Goal: Obtain resource: Download file/media

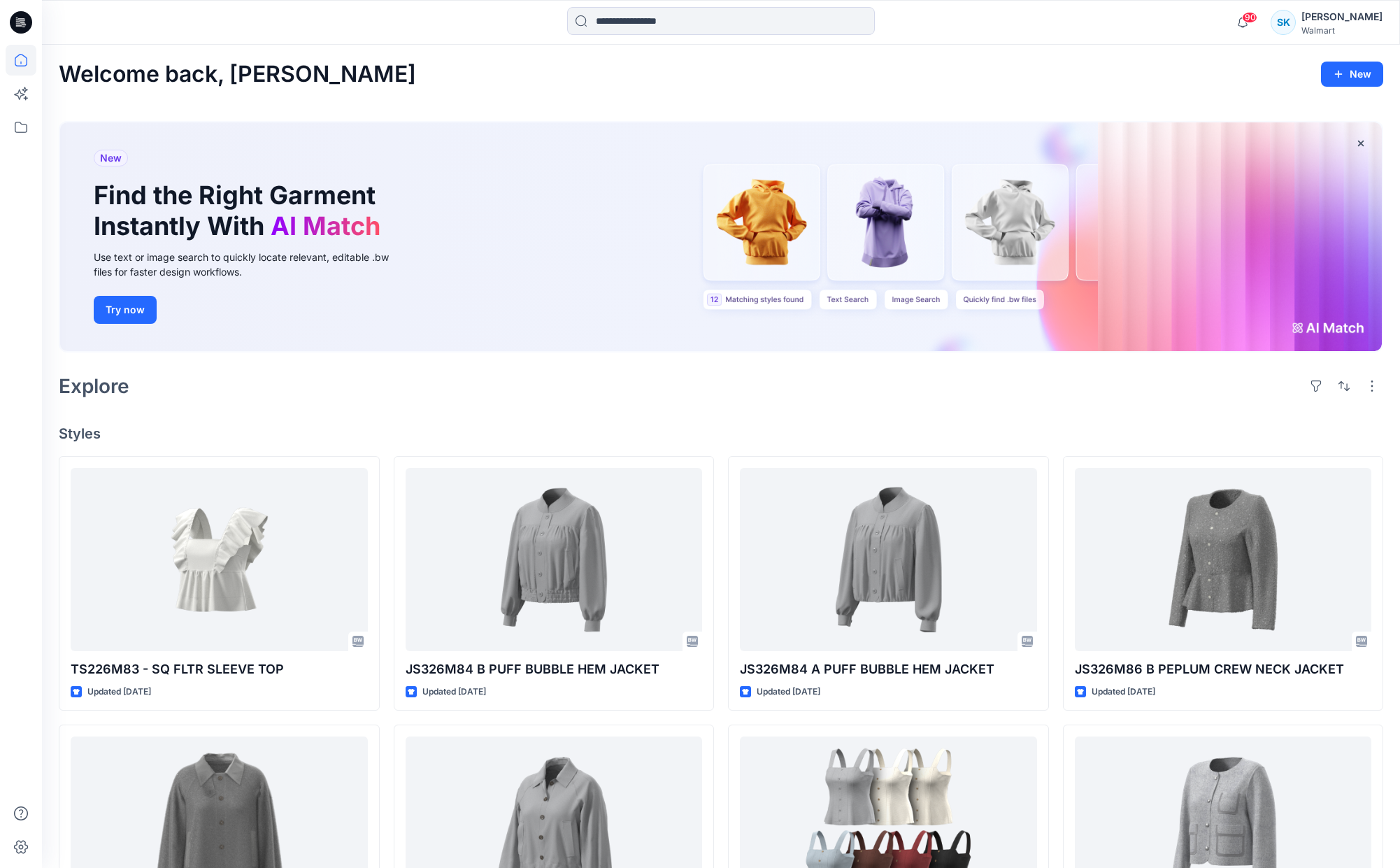
click at [543, 405] on div "Welcome back, [PERSON_NAME] New New Find the Right Garment Instantly With AI Ma…" at bounding box center [721, 680] width 1358 height 1270
click at [527, 410] on div "Welcome back, [PERSON_NAME] New New Find the Right Garment Instantly With AI Ma…" at bounding box center [721, 680] width 1358 height 1270
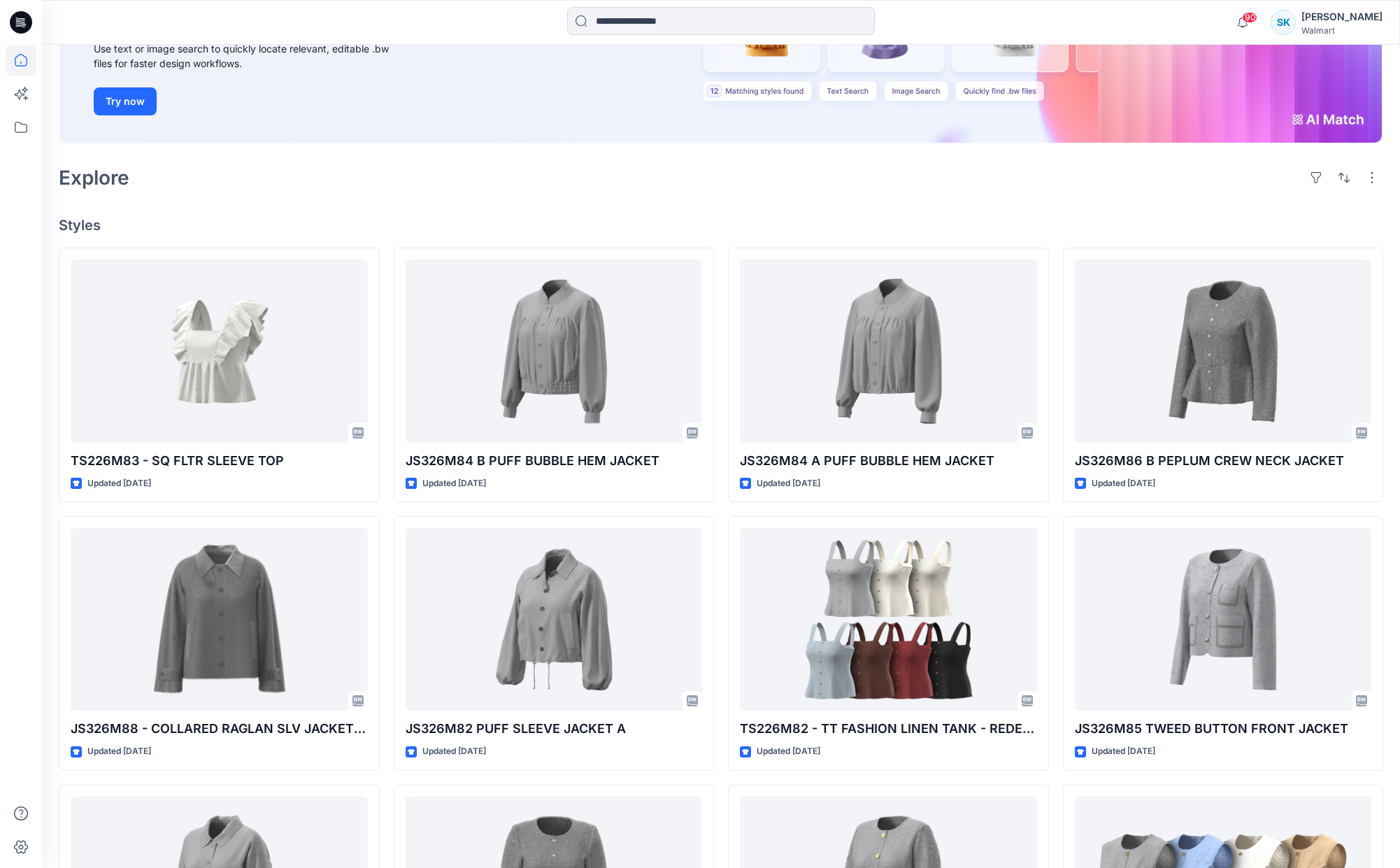
scroll to position [268, 0]
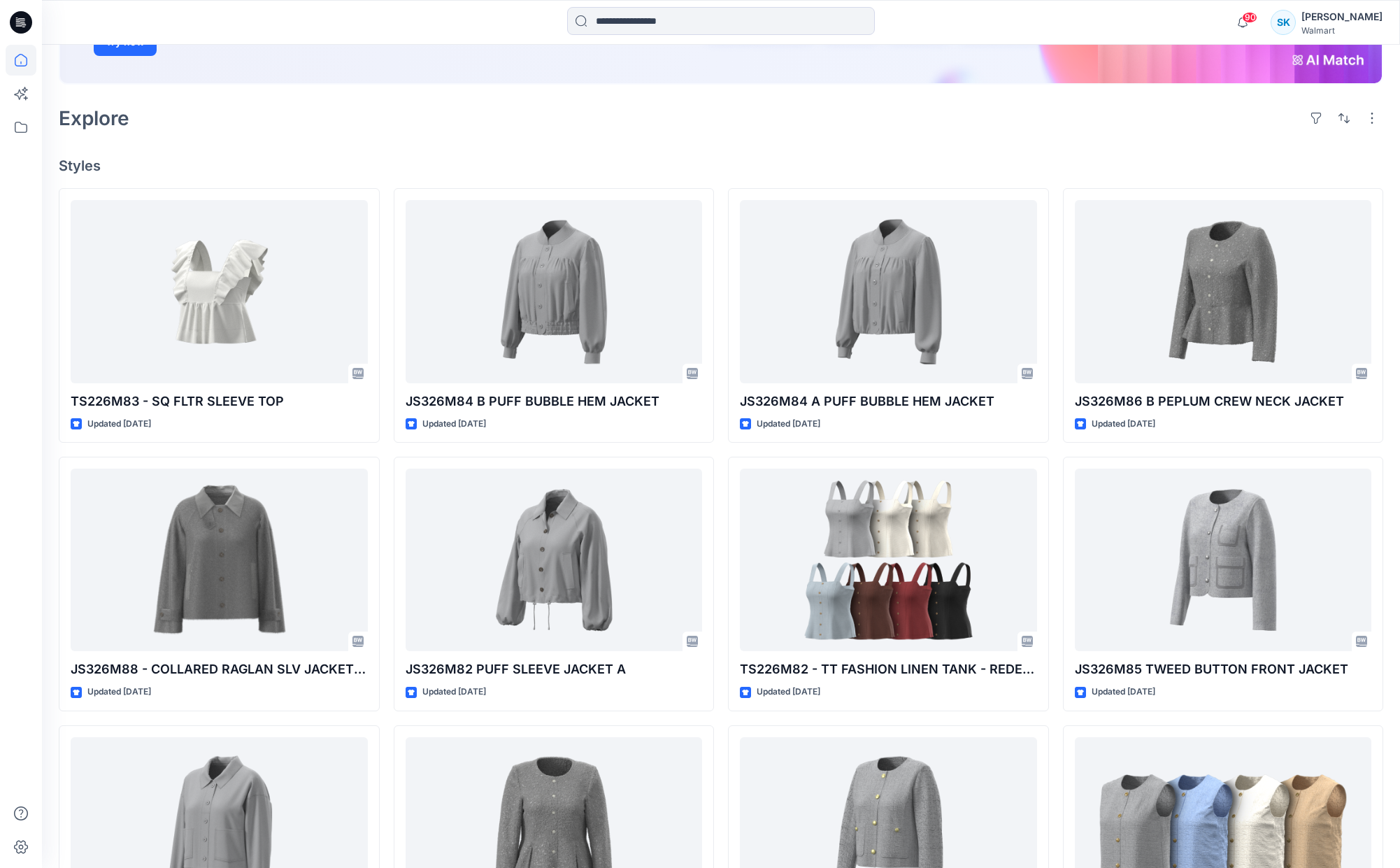
click at [809, 156] on div "Welcome back, Sarah New New Find the Right Garment Instantly With AI Match Use …" at bounding box center [721, 412] width 1358 height 1270
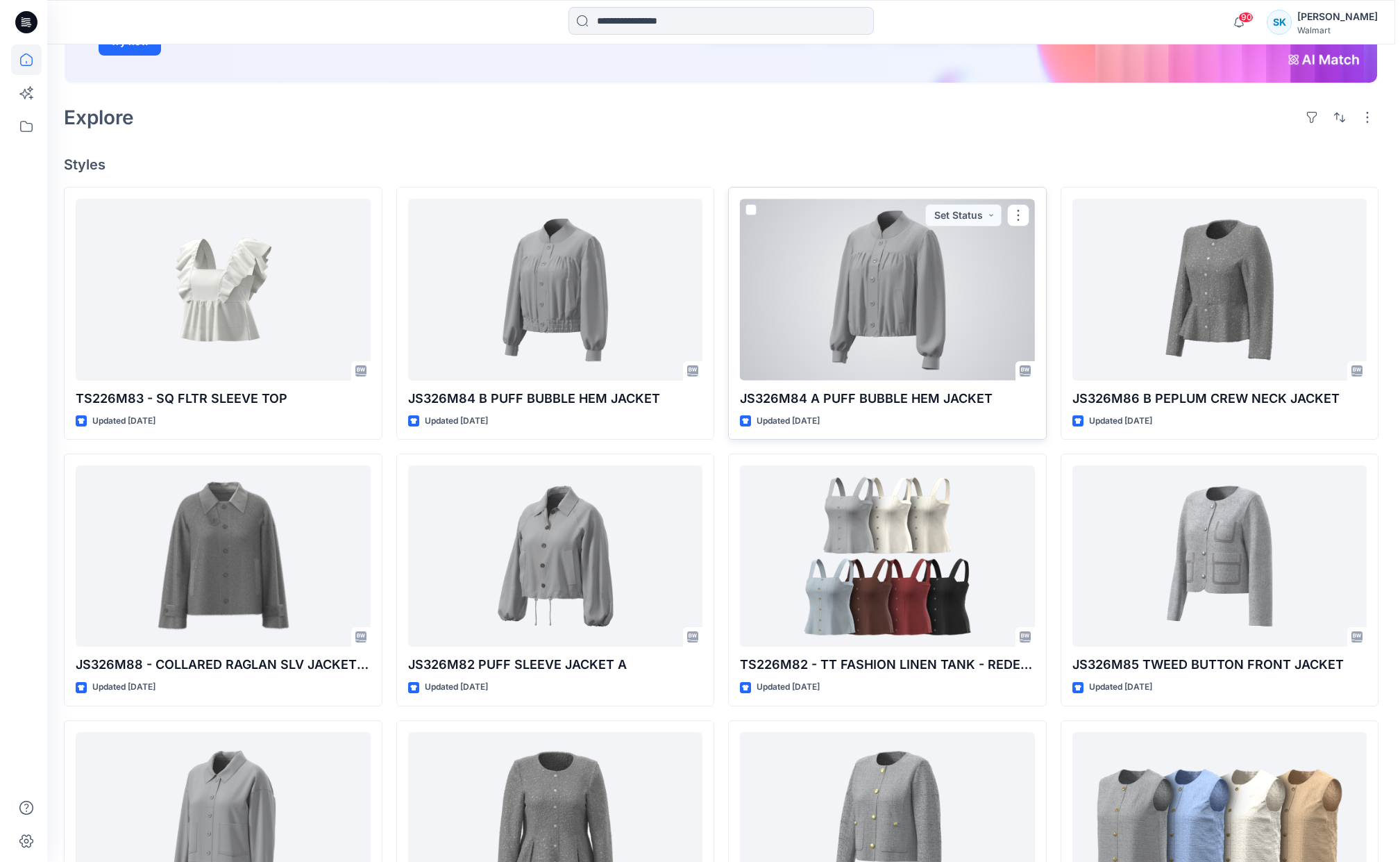
scroll to position [0, 0]
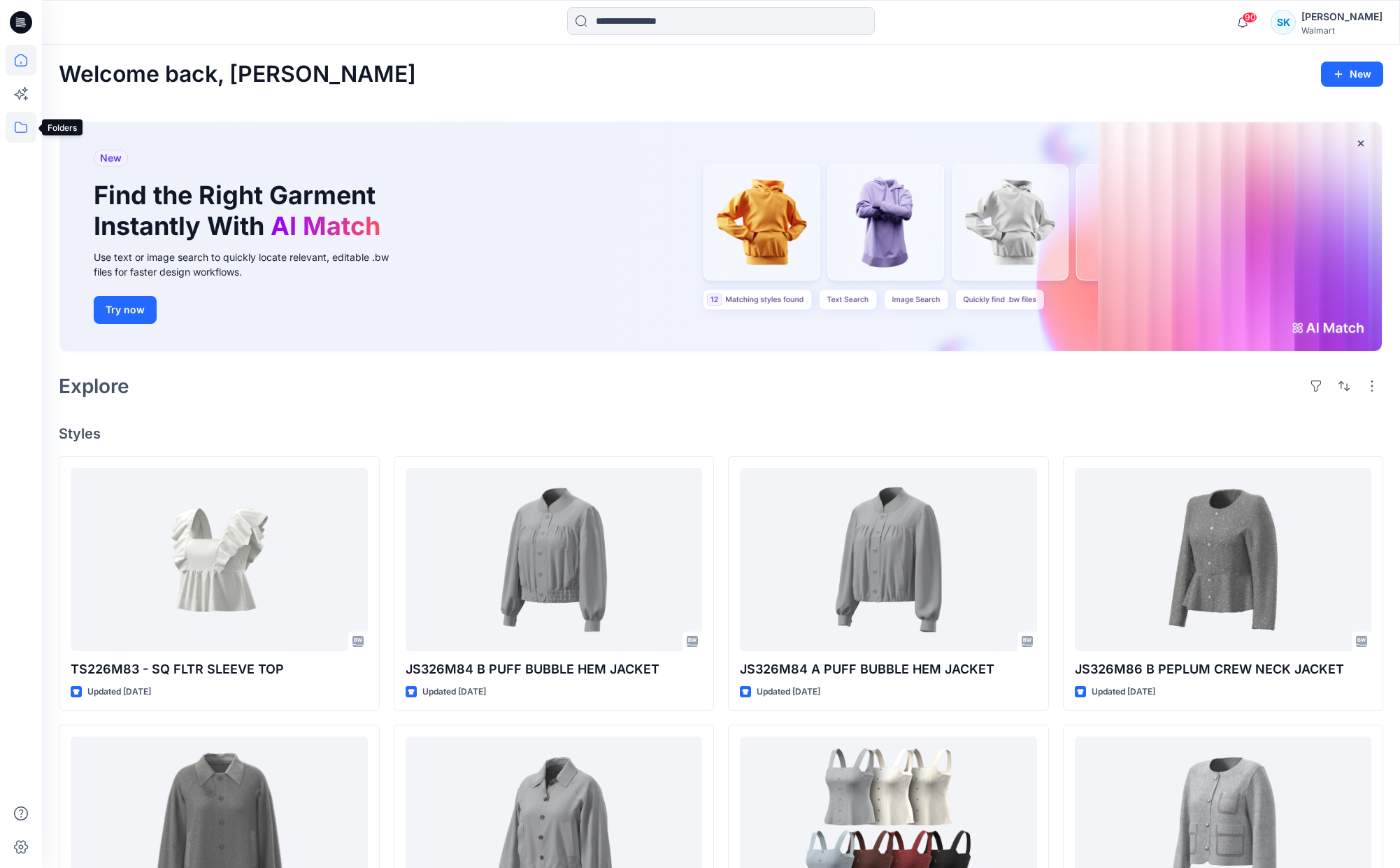
click at [30, 121] on icon at bounding box center [21, 127] width 31 height 31
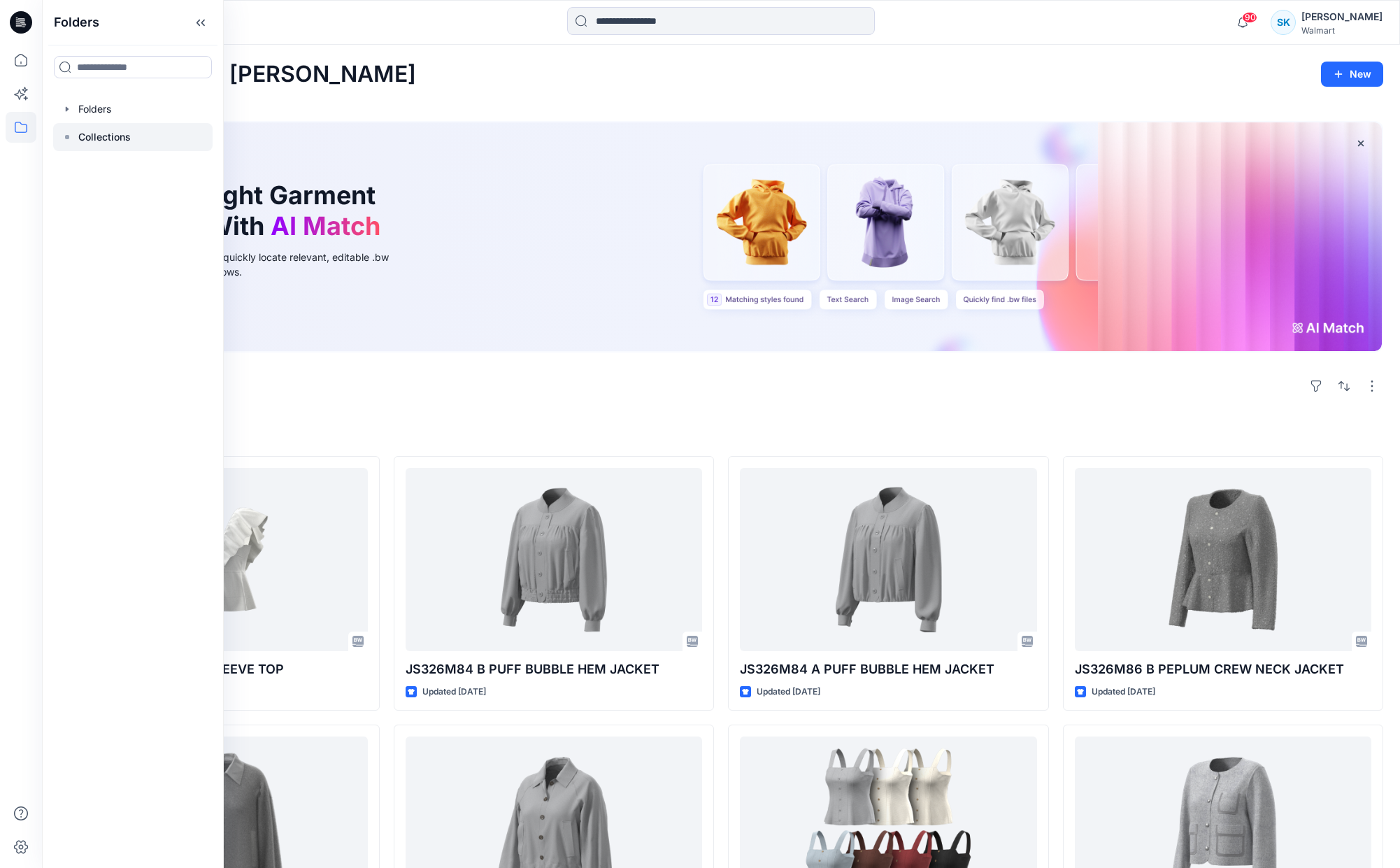
click at [104, 132] on p "Collections" at bounding box center [104, 137] width 52 height 17
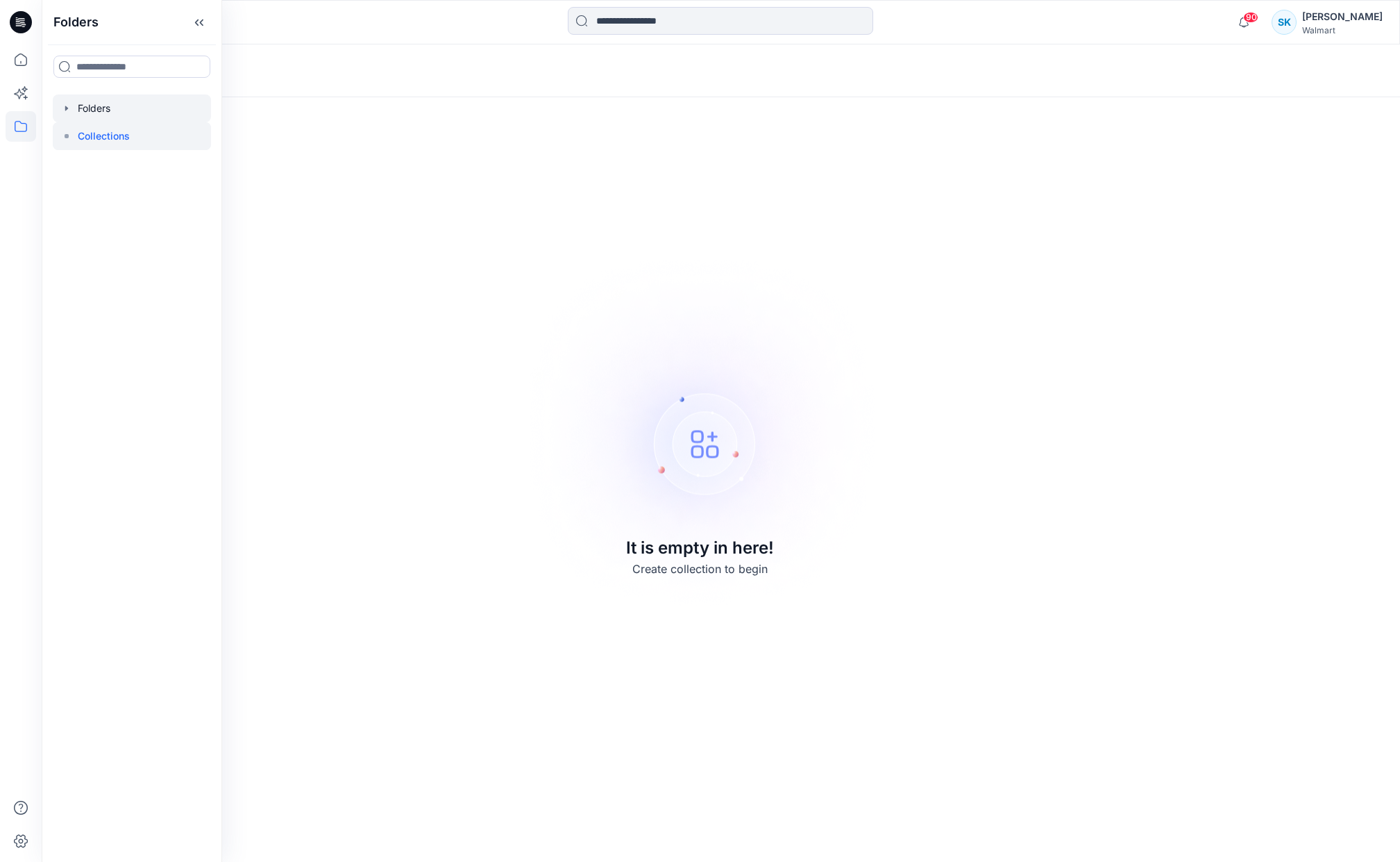
click at [90, 99] on div at bounding box center [131, 108] width 158 height 28
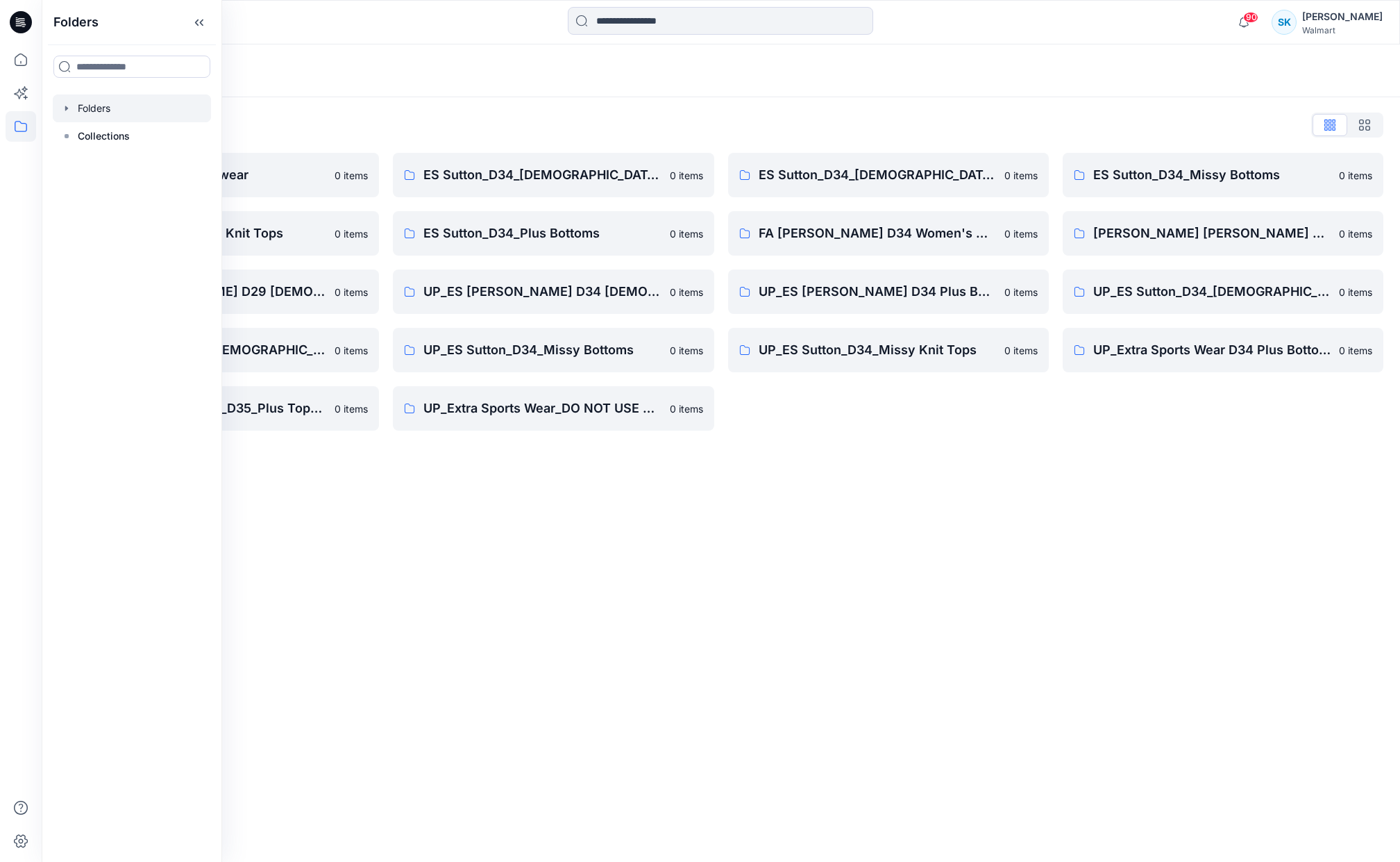
click at [1110, 461] on div "Folders Folders List ES Sutton_D29_Sleepwear 0 items ES Sutton_D34_Missy Knit T…" at bounding box center [721, 453] width 1358 height 817
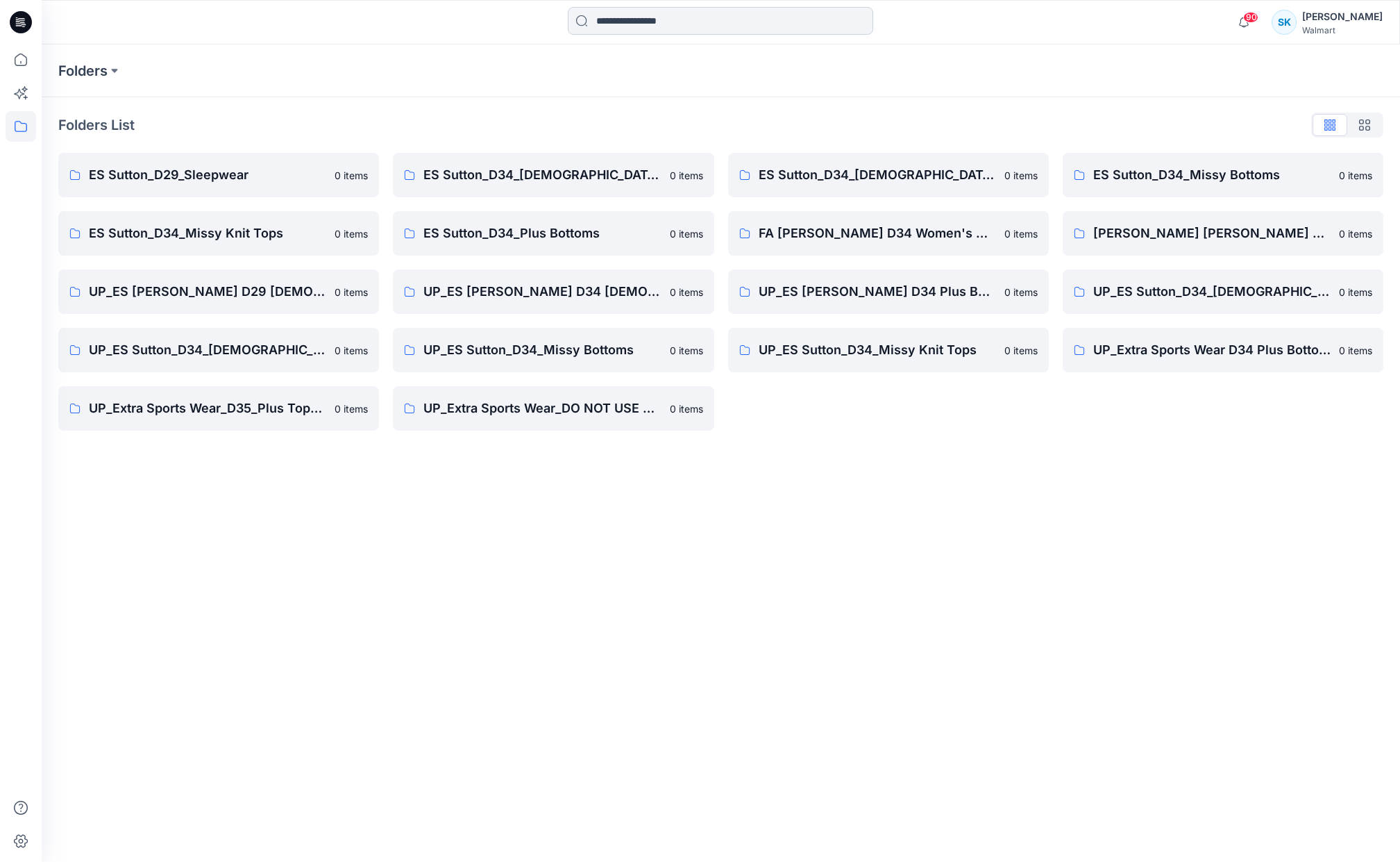
click at [679, 24] on input at bounding box center [720, 21] width 305 height 28
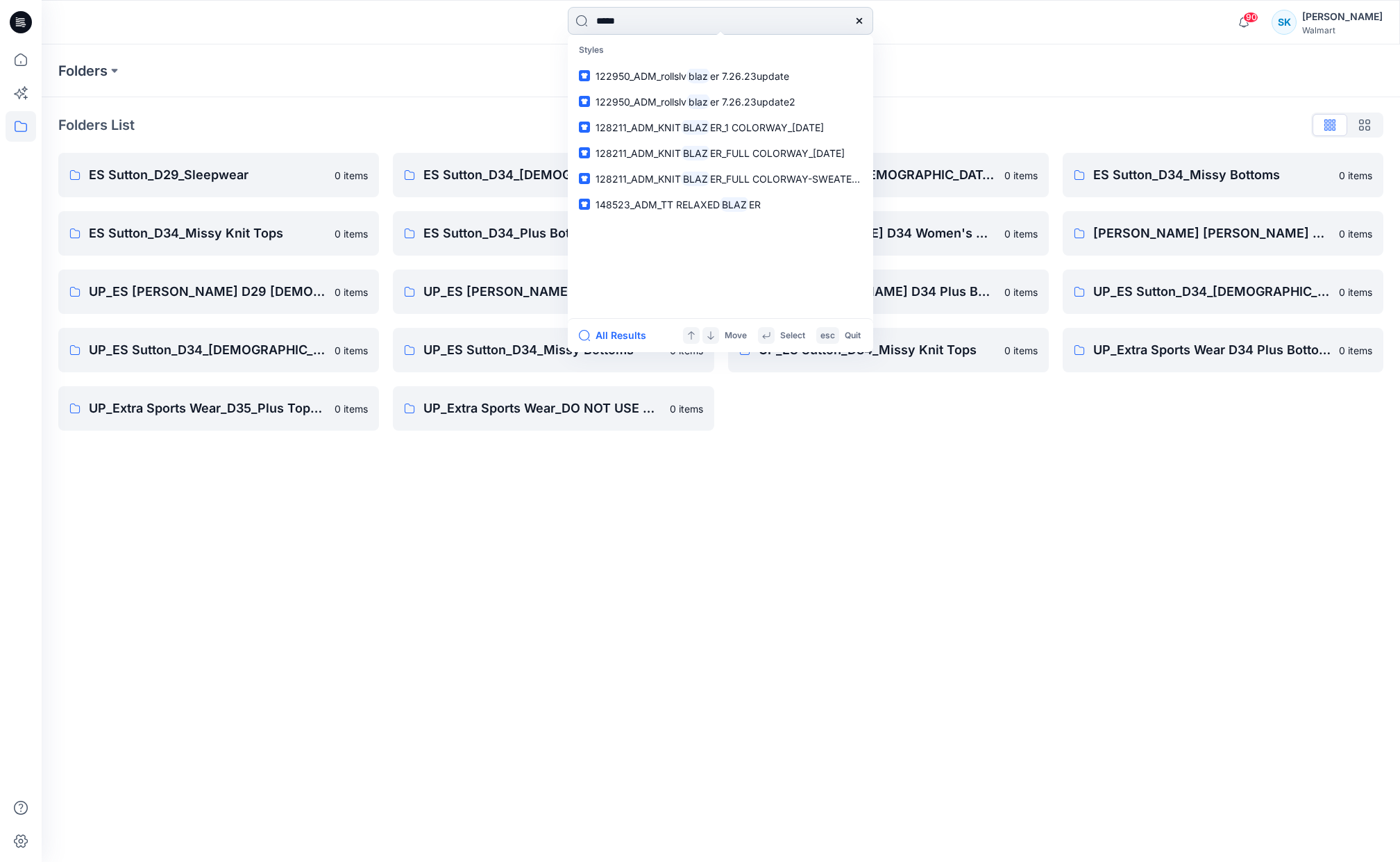
type input "******"
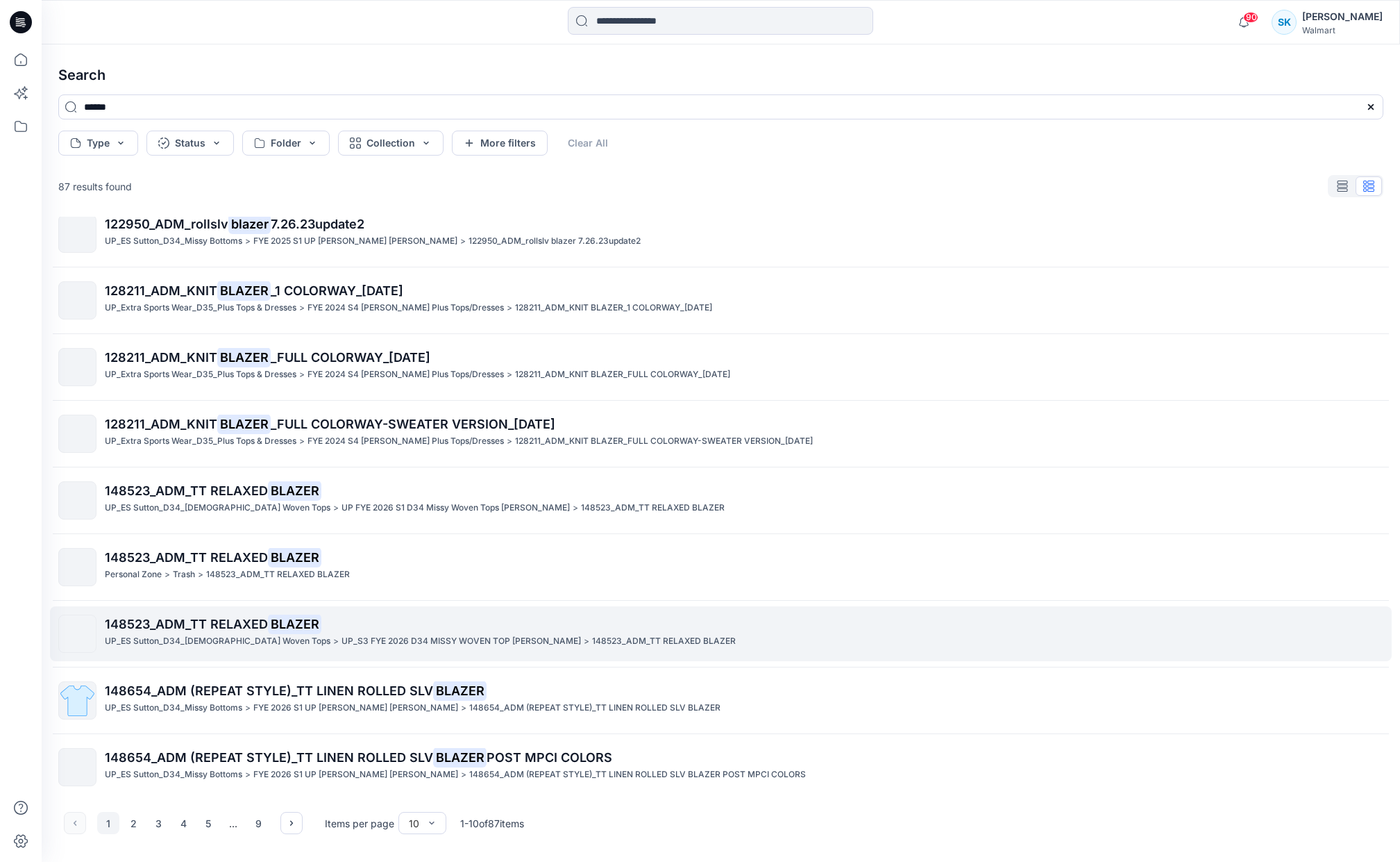
scroll to position [88, 0]
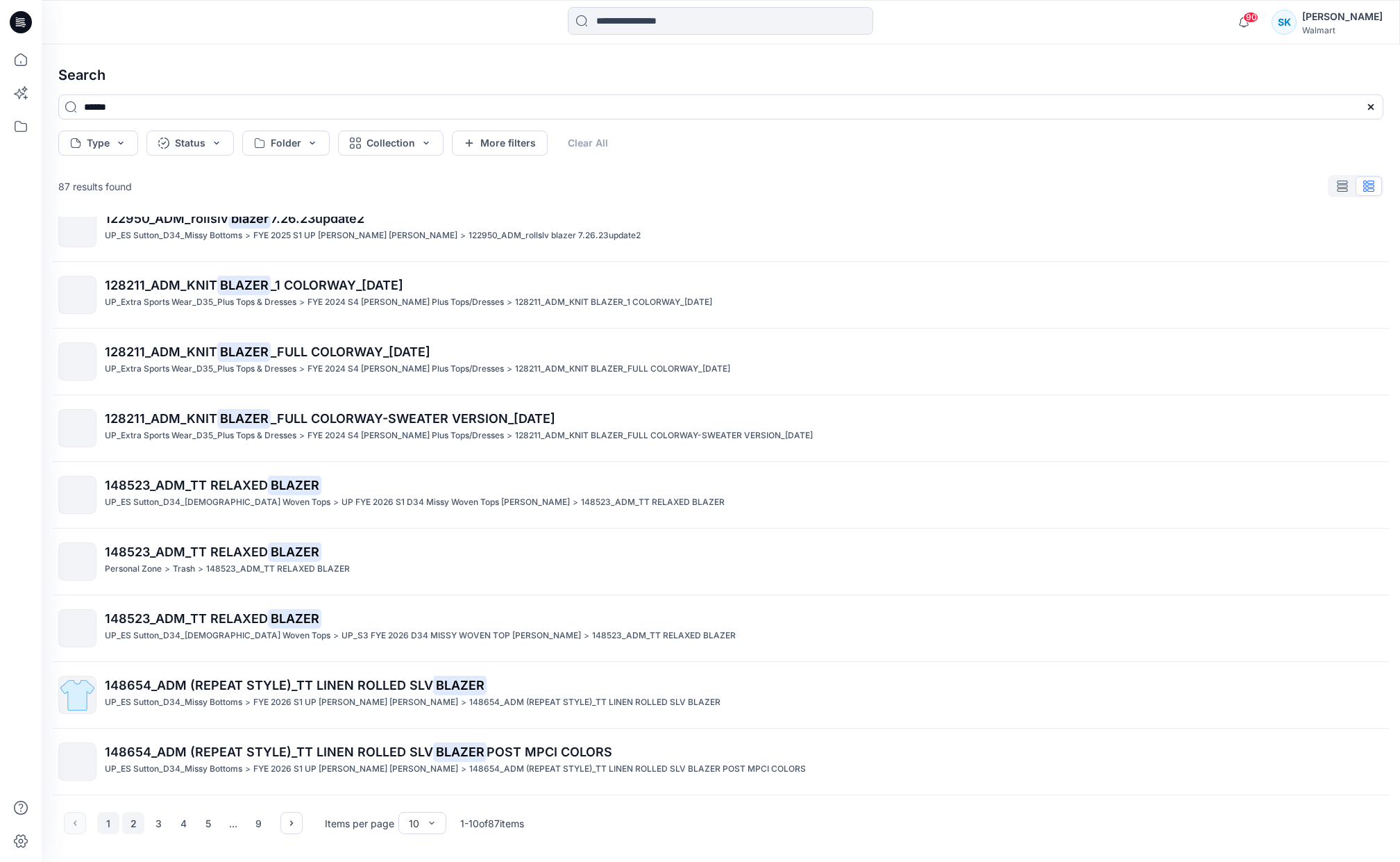
click at [138, 825] on button "2" at bounding box center [132, 822] width 22 height 22
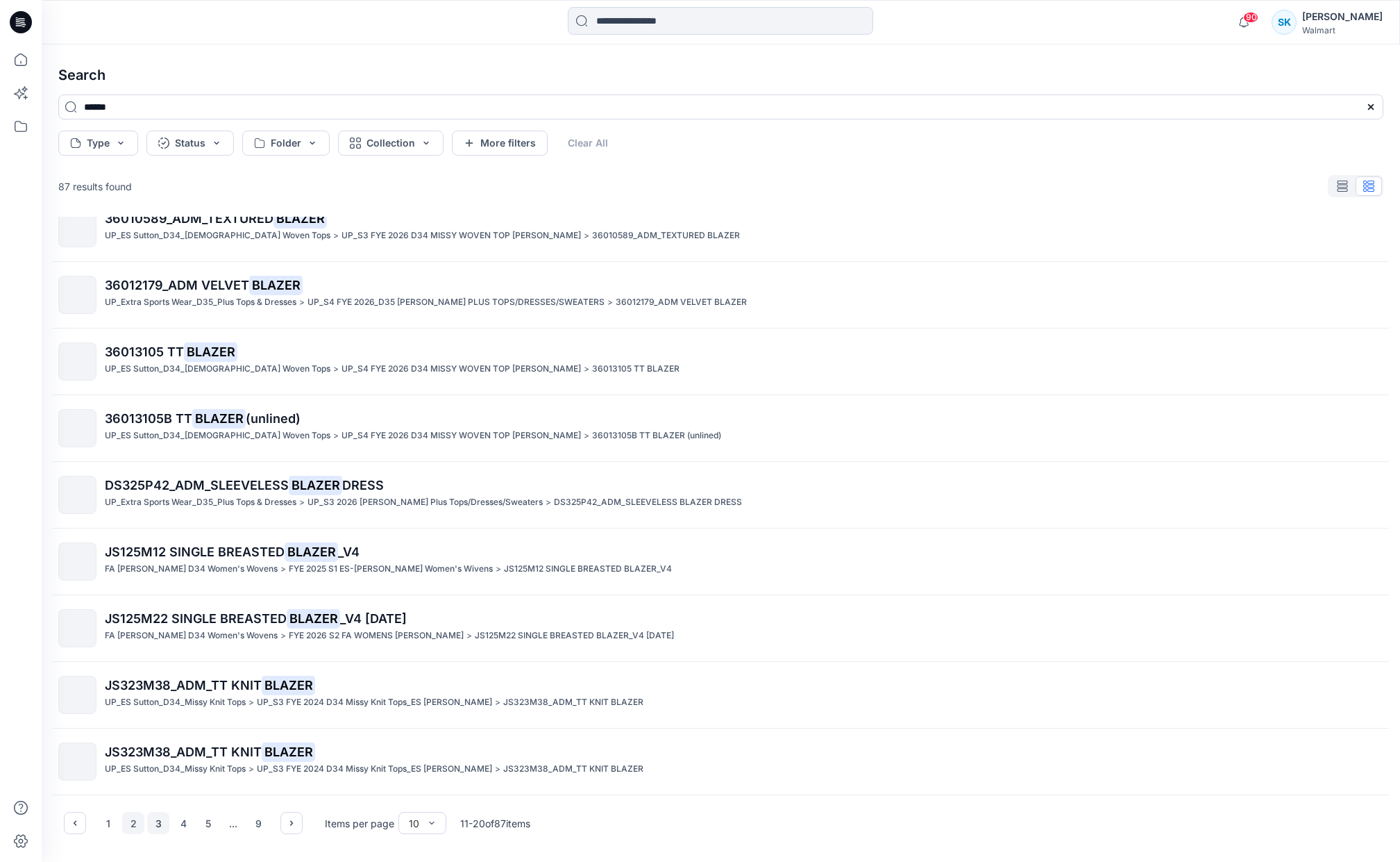
click at [160, 827] on button "3" at bounding box center [158, 822] width 22 height 22
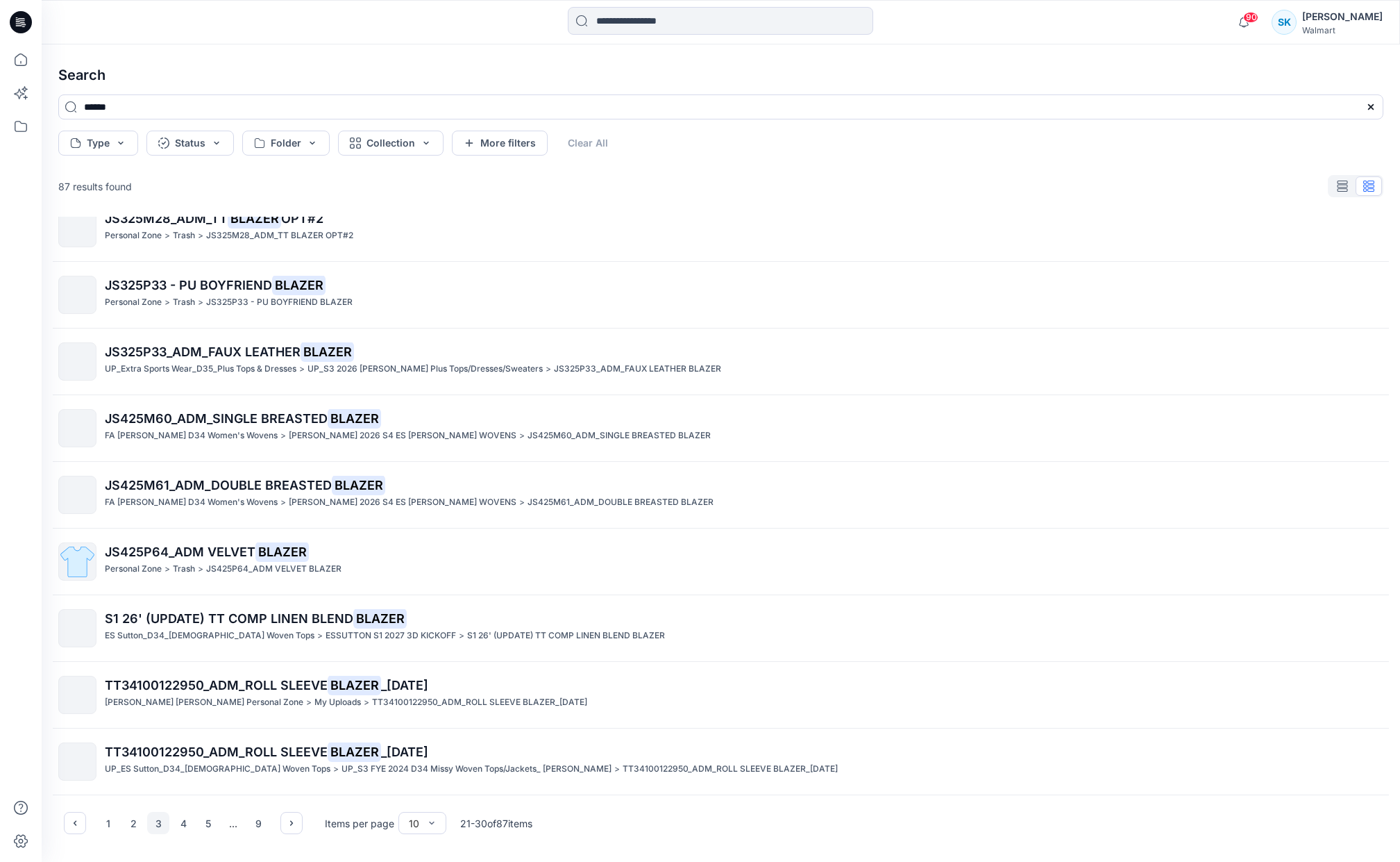
scroll to position [0, 0]
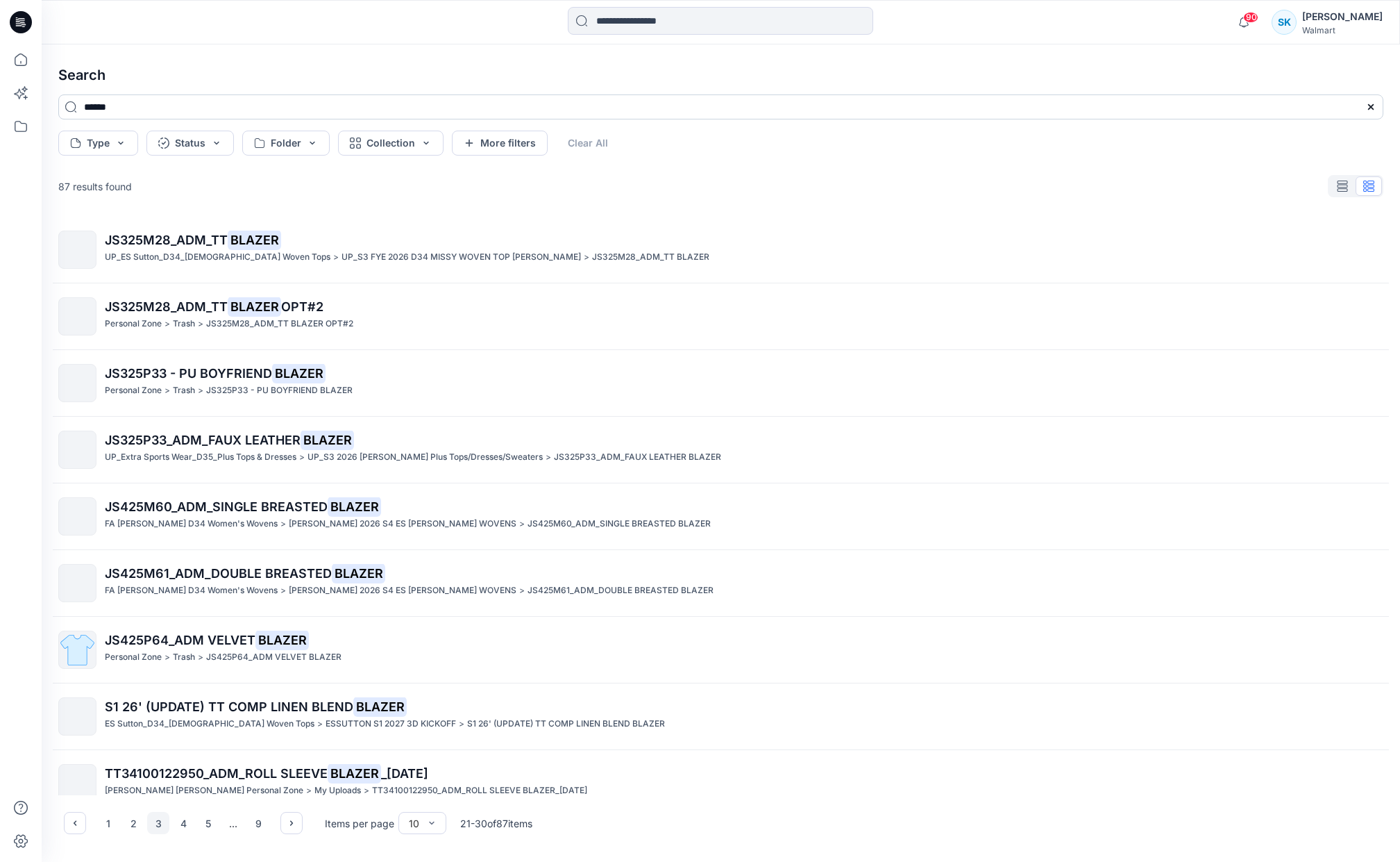
click at [113, 105] on input "******" at bounding box center [721, 106] width 1325 height 25
click at [1365, 106] on icon at bounding box center [1371, 107] width 11 height 11
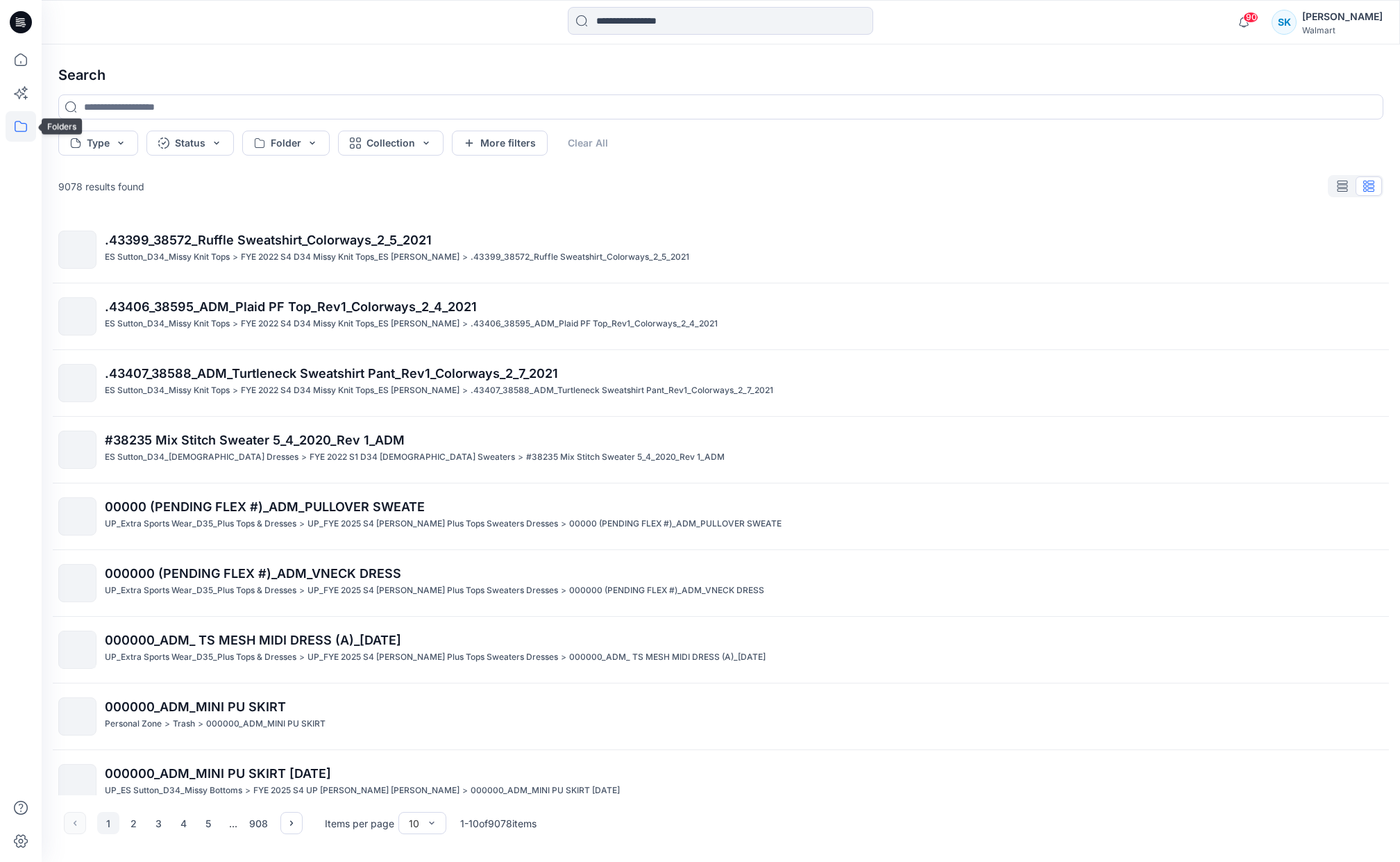
click at [24, 129] on icon at bounding box center [21, 126] width 30 height 30
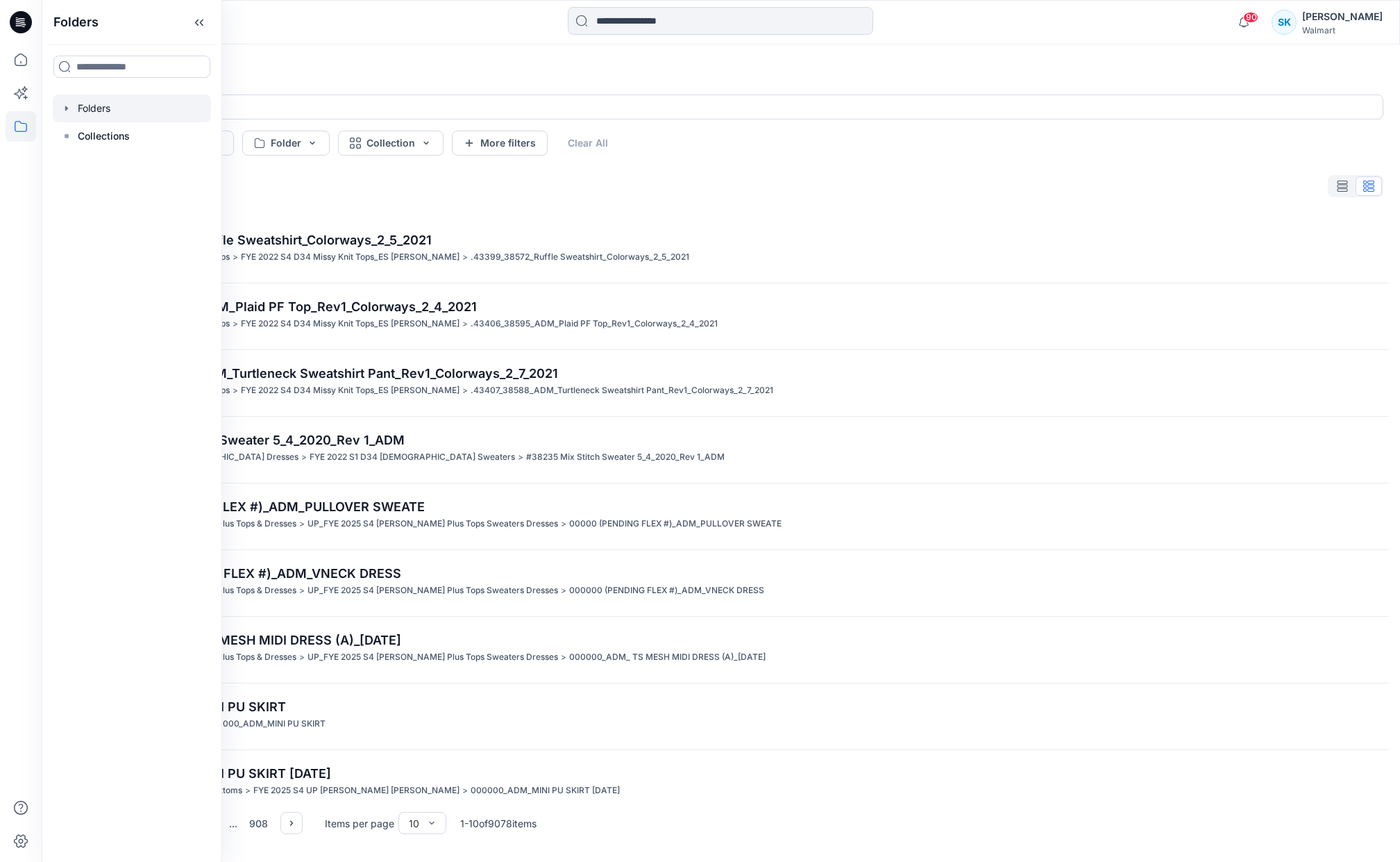
click at [93, 112] on div at bounding box center [131, 108] width 158 height 28
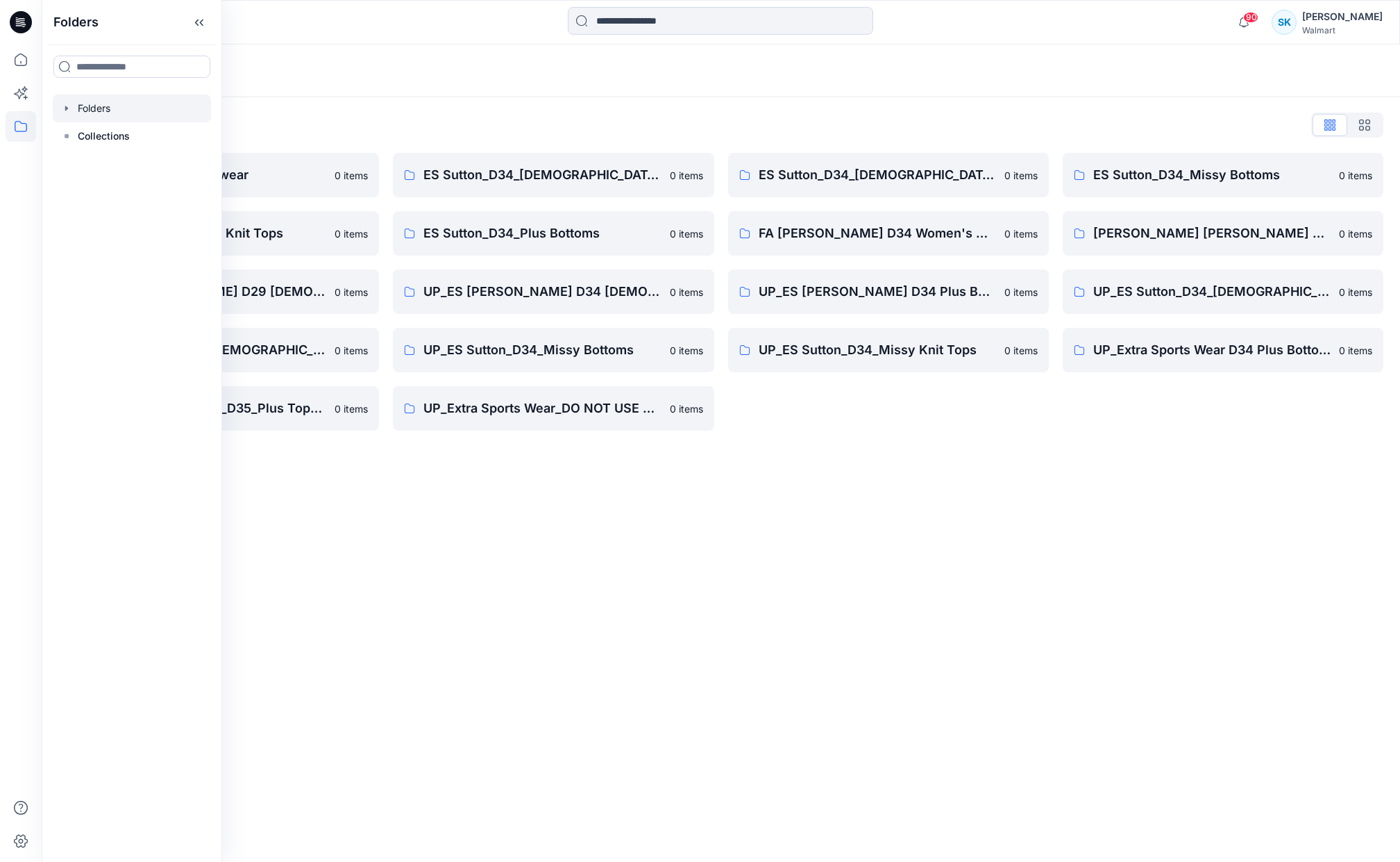
click at [494, 97] on div "Folders List ES Sutton_D29_Sleepwear 0 items ES Sutton_D34_Missy Knit Tops 0 it…" at bounding box center [721, 272] width 1358 height 350
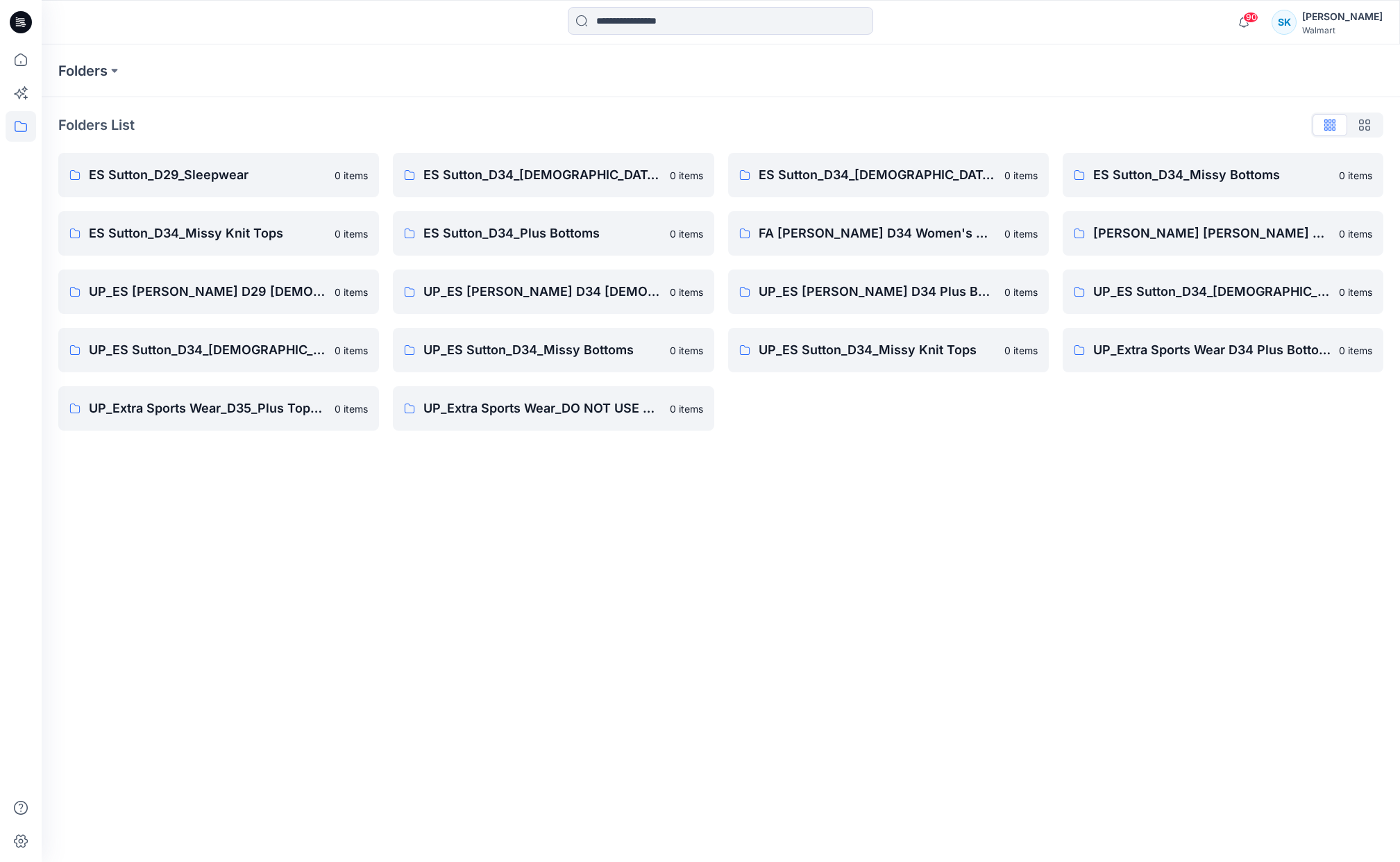
click at [491, 108] on div "Folders List ES Sutton_D29_Sleepwear 0 items ES Sutton_D34_Missy Knit Tops 0 it…" at bounding box center [721, 272] width 1358 height 350
click at [638, 118] on div "Folders List" at bounding box center [721, 125] width 1325 height 22
click at [647, 118] on div "Folders List" at bounding box center [721, 125] width 1325 height 22
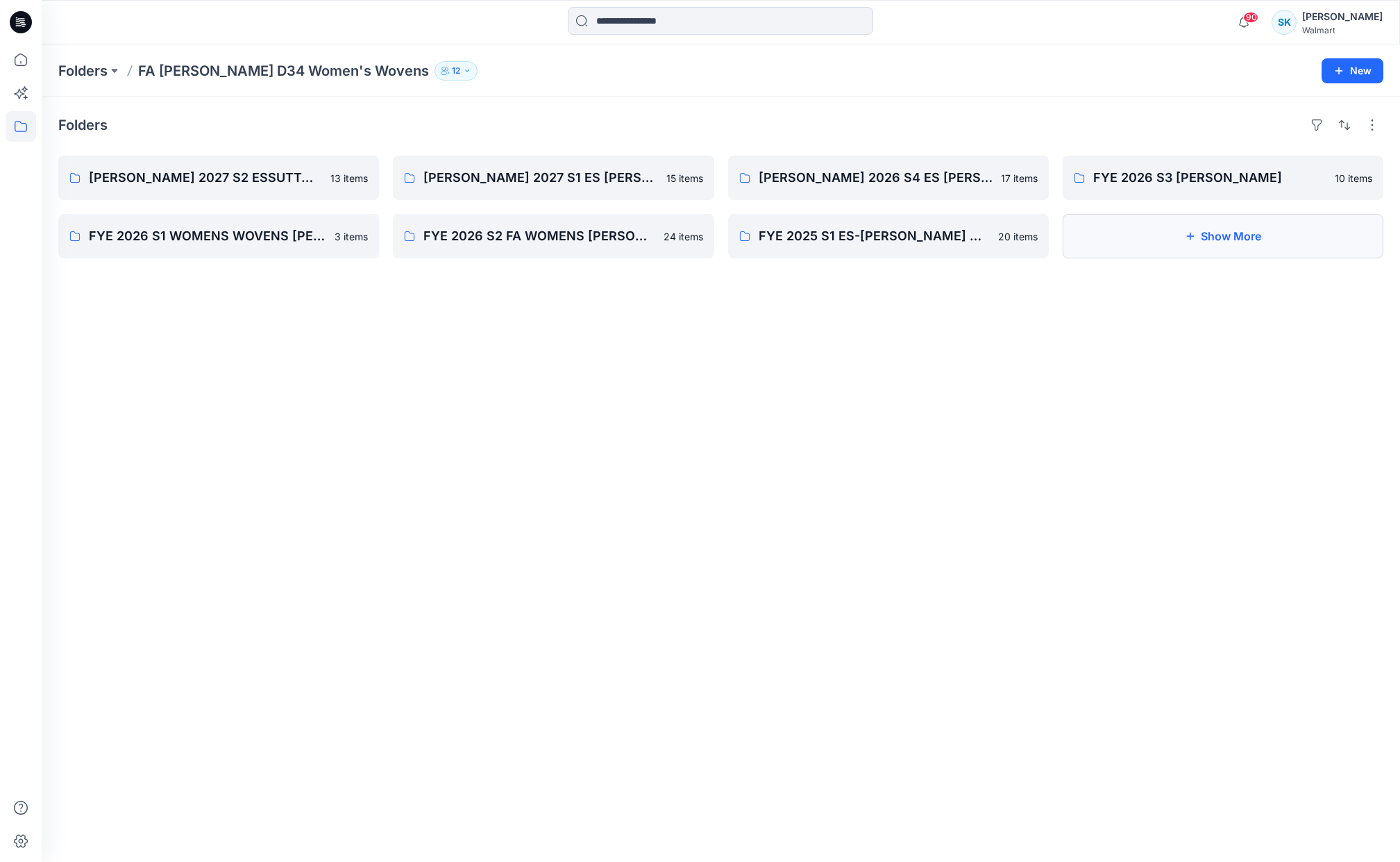
click at [1235, 232] on button "Show More" at bounding box center [1223, 236] width 321 height 45
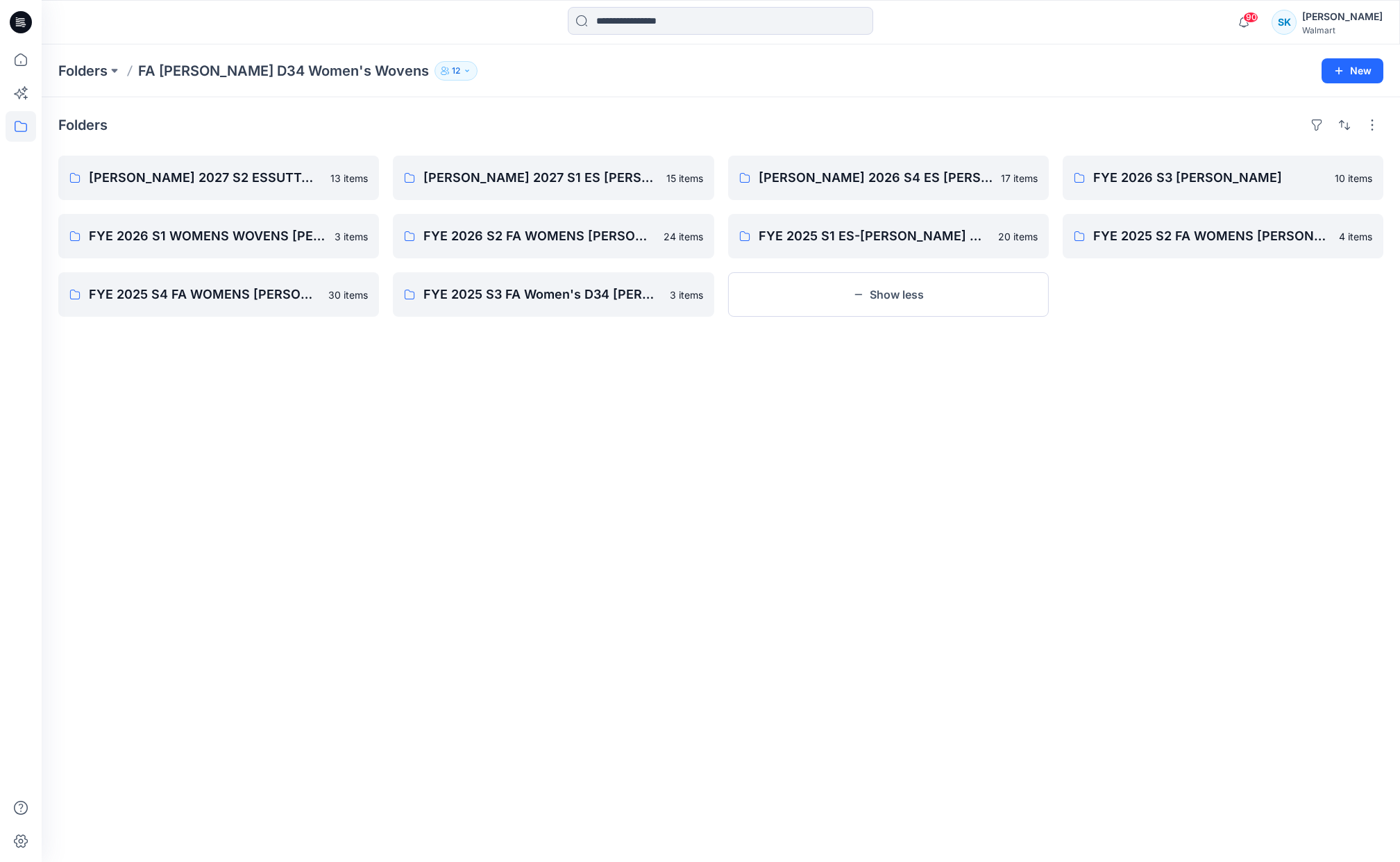
click at [347, 107] on div "Folders FYE FA 2027 S2 ESSUTTON MISSY WOVENS 13 items FYE 2026 S1 WOMENS WOVENS…" at bounding box center [721, 479] width 1358 height 764
click at [103, 73] on p "Folders" at bounding box center [83, 70] width 50 height 19
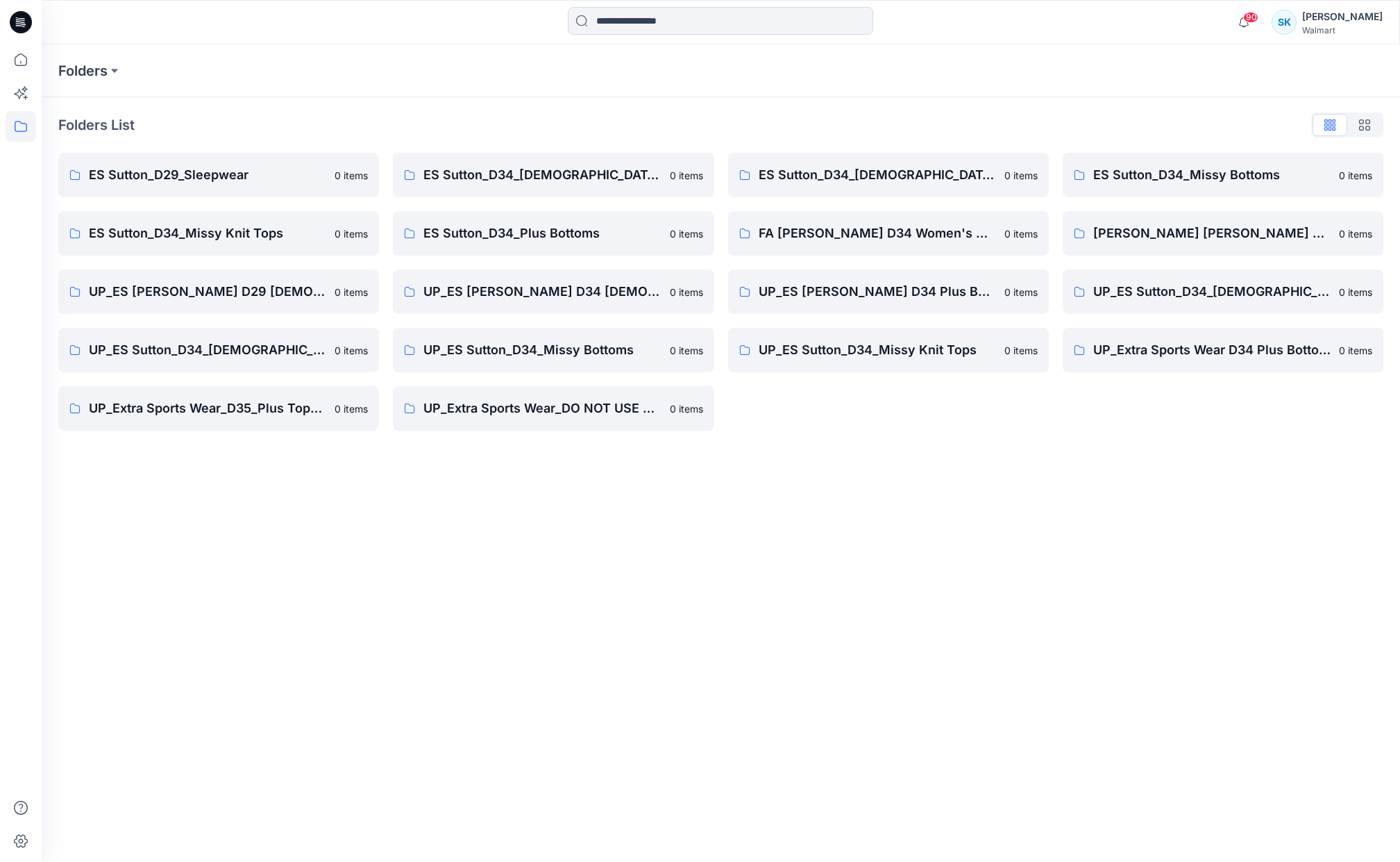
click at [886, 430] on div "ES Sutton_D34_Ladies Woven Tops 0 items FA ES Sutton D34 Women's Wovens 0 items…" at bounding box center [888, 291] width 321 height 278
click at [891, 433] on div "Folders List ES Sutton_D29_Sleepwear 0 items ES Sutton_D34_Missy Knit Tops 0 it…" at bounding box center [721, 272] width 1358 height 350
click at [894, 434] on div "Folders List ES Sutton_D29_Sleepwear 0 items ES Sutton_D34_Missy Knit Tops 0 it…" at bounding box center [721, 272] width 1358 height 350
click at [905, 420] on div "ES Sutton_D34_Ladies Woven Tops 0 items FA ES Sutton D34 Women's Wovens 0 items…" at bounding box center [888, 291] width 321 height 278
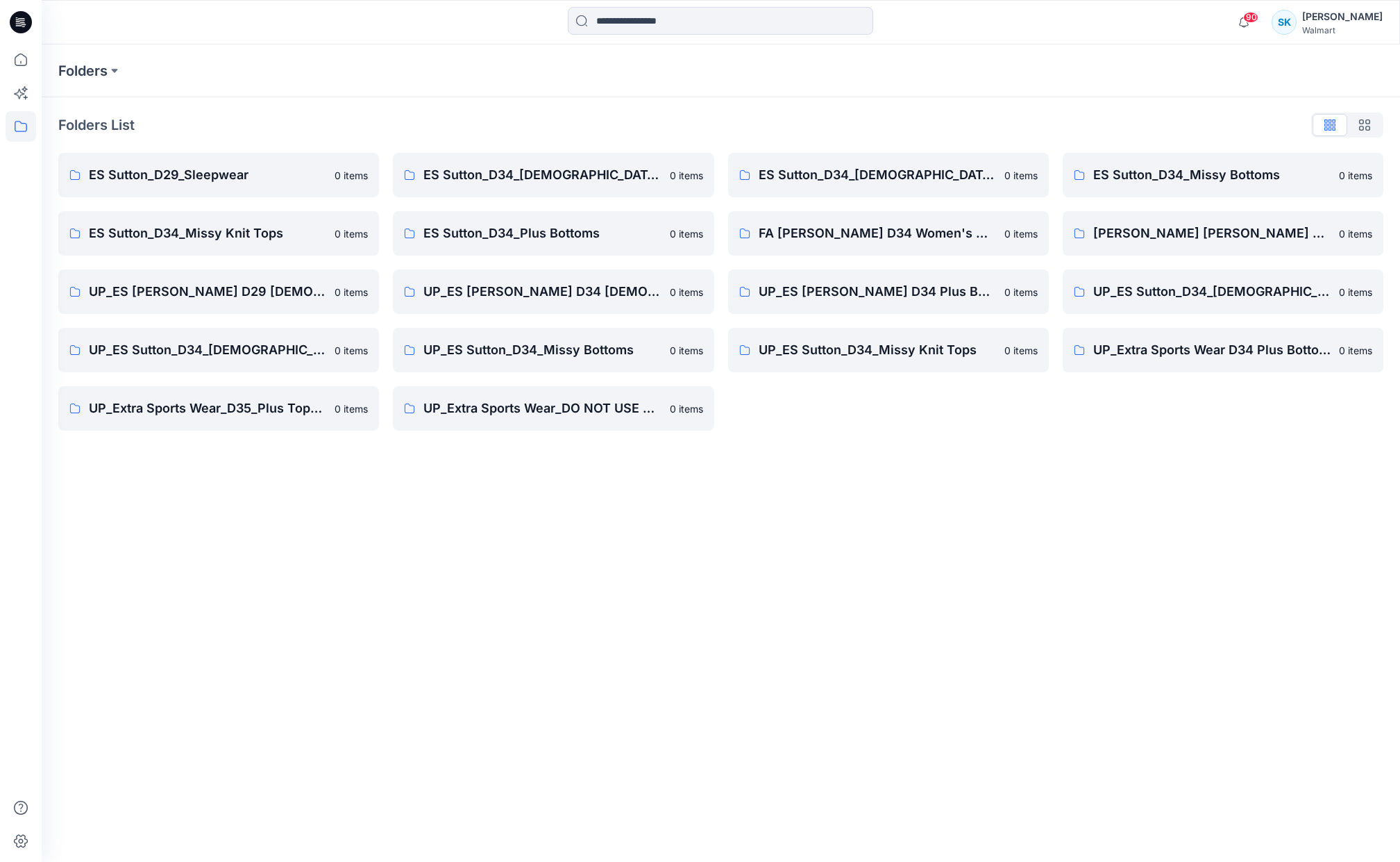
click at [911, 429] on div "ES Sutton_D34_Ladies Woven Tops 0 items FA ES Sutton D34 Women's Wovens 0 items…" at bounding box center [888, 291] width 321 height 278
click at [886, 418] on div "ES Sutton_D34_Ladies Woven Tops 0 items FA ES Sutton D34 Women's Wovens 0 items…" at bounding box center [888, 291] width 321 height 278
click at [889, 416] on div "ES Sutton_D34_Ladies Woven Tops 0 items FA ES Sutton D34 Women's Wovens 0 items…" at bounding box center [888, 291] width 321 height 278
click at [866, 422] on div "ES Sutton_D34_Ladies Woven Tops 0 items FA ES Sutton D34 Women's Wovens 0 items…" at bounding box center [888, 291] width 321 height 278
click at [886, 423] on div "ES Sutton_D34_Ladies Woven Tops 0 items FA ES Sutton D34 Women's Wovens 0 items…" at bounding box center [888, 291] width 321 height 278
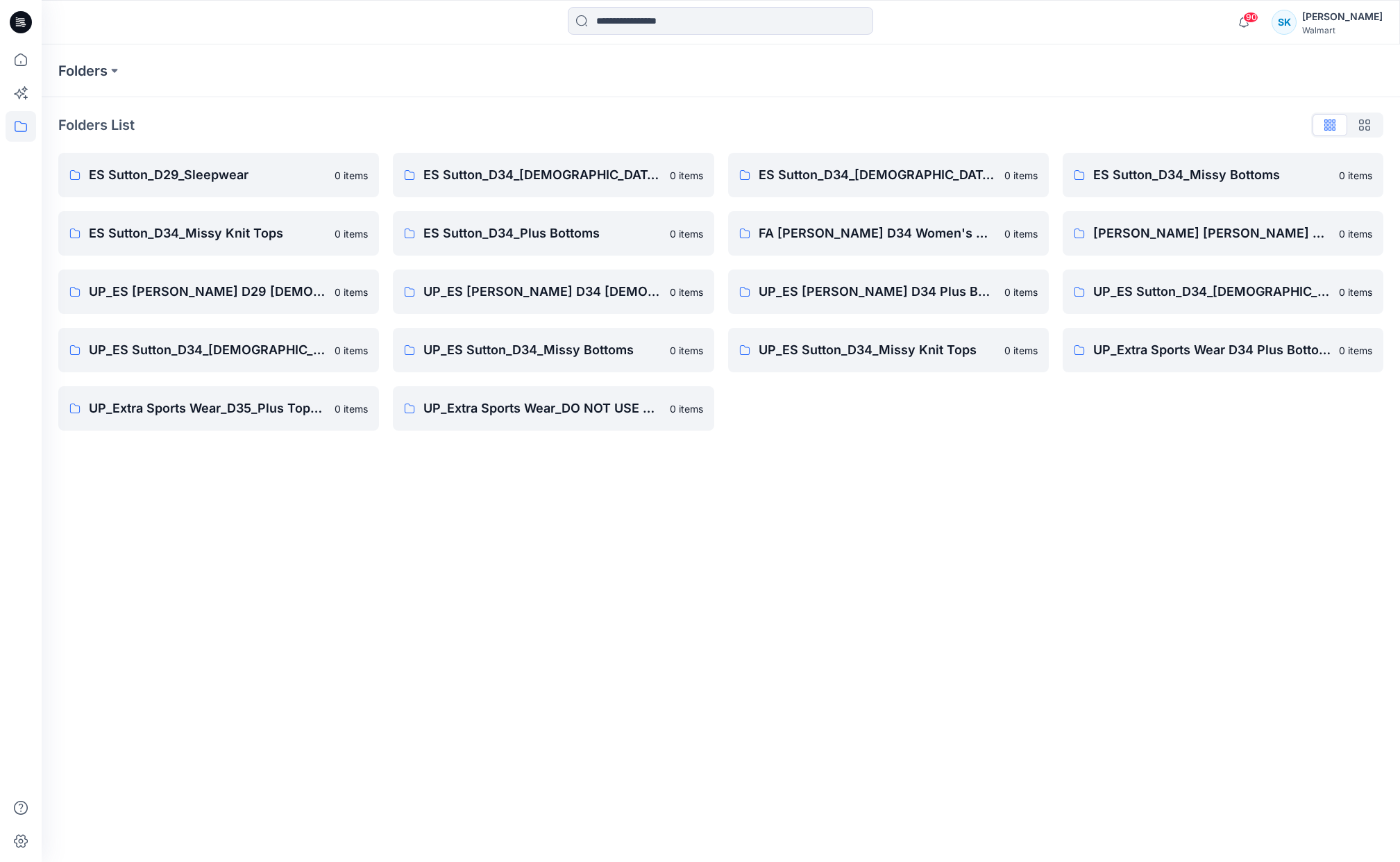
click at [886, 423] on div "ES Sutton_D34_Ladies Woven Tops 0 items FA ES Sutton D34 Women's Wovens 0 items…" at bounding box center [888, 291] width 321 height 278
click at [894, 428] on div "ES Sutton_D34_Ladies Woven Tops 0 items FA ES Sutton D34 Women's Wovens 0 items…" at bounding box center [888, 291] width 321 height 278
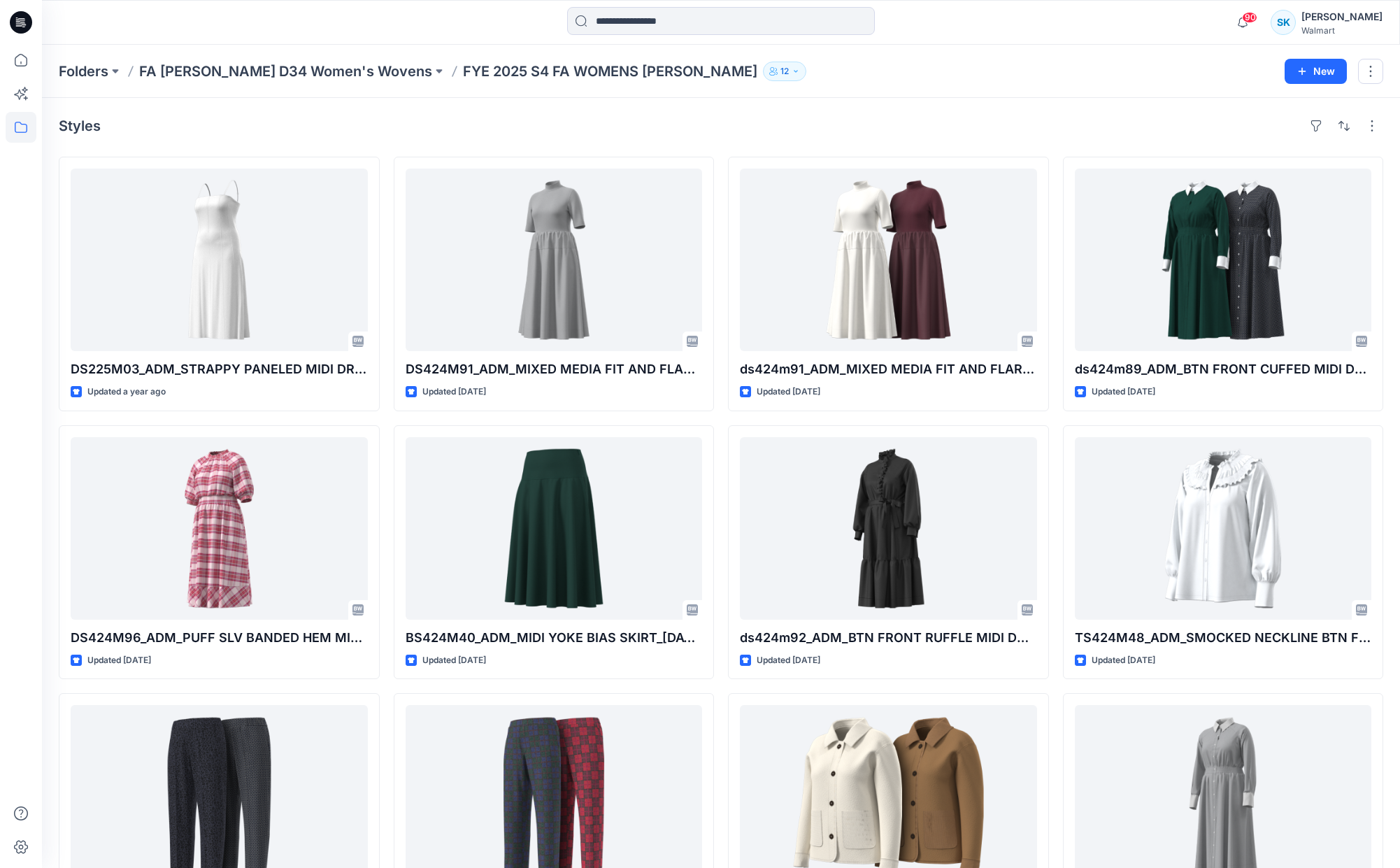
click at [1041, 119] on div "Styles" at bounding box center [720, 126] width 1324 height 22
click at [1057, 130] on div "Styles" at bounding box center [720, 126] width 1324 height 22
click at [1050, 145] on div "Styles DS225M03_ADM_STRAPPY PANELED MIDI DRESS Updated a year ago DS424M96_ADM_…" at bounding box center [721, 556] width 1358 height 917
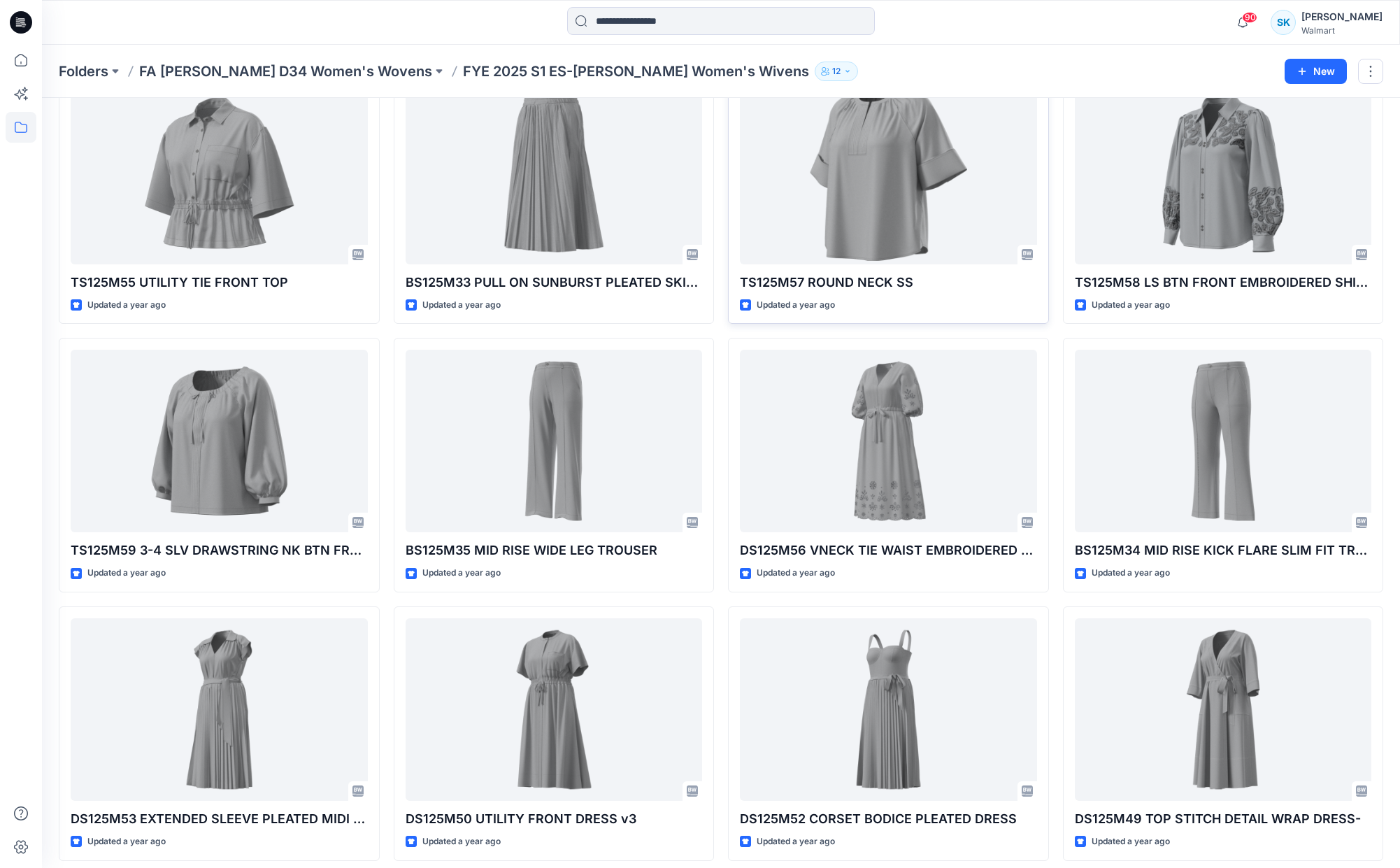
scroll to position [633, 0]
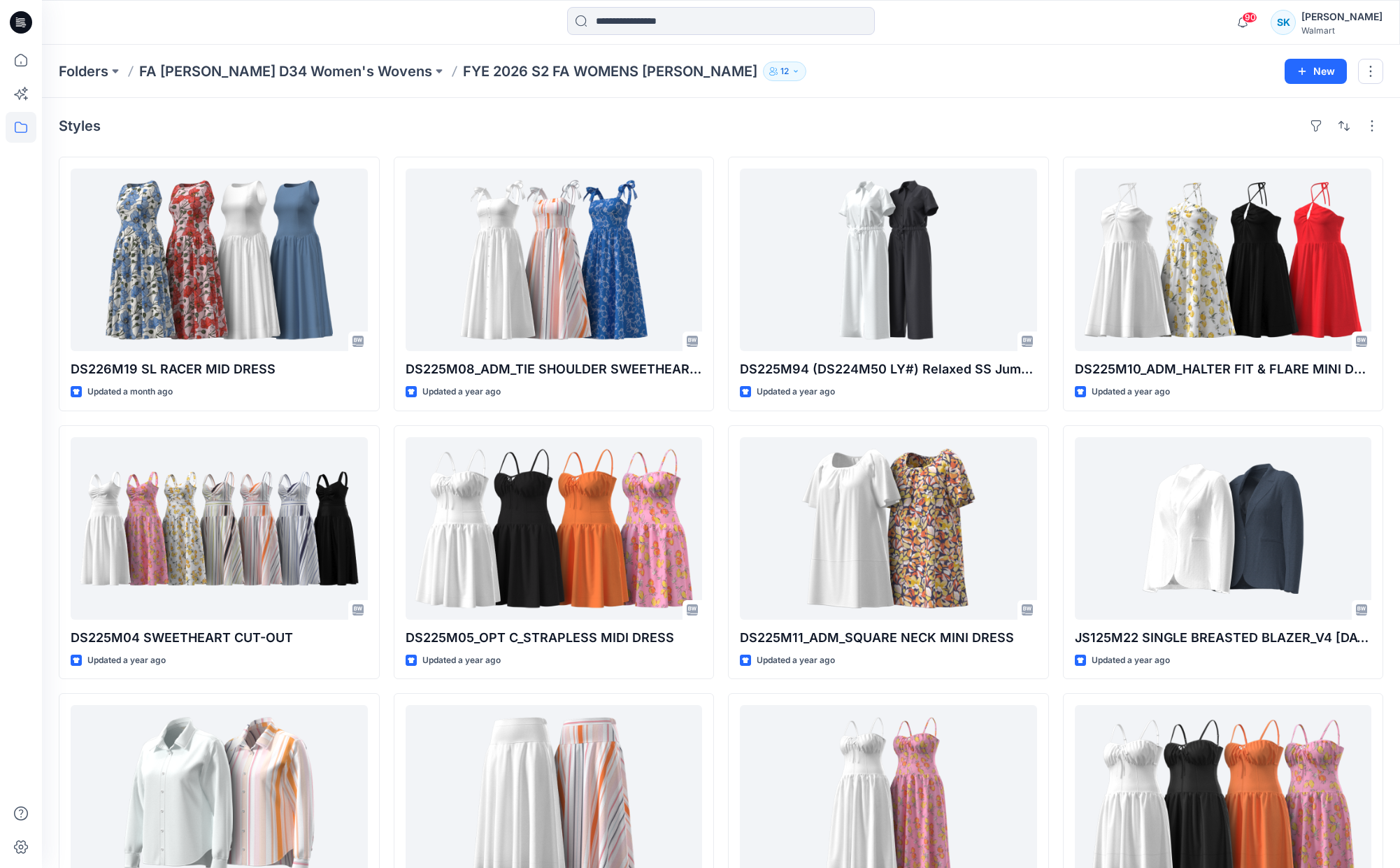
click at [1053, 275] on div "DS226M19 SL RACER MID DRESS Updated a month ago DS225M04 SWEETHEART CUT-OUT Upd…" at bounding box center [720, 552] width 1324 height 791
click at [1054, 276] on div "DS226M19 SL RACER MID DRESS Updated a month ago DS225M04 SWEETHEART CUT-OUT Upd…" at bounding box center [720, 552] width 1324 height 791
click at [1054, 277] on div "DS226M19 SL RACER MID DRESS Updated a month ago DS225M04 SWEETHEART CUT-OUT Upd…" at bounding box center [720, 552] width 1324 height 791
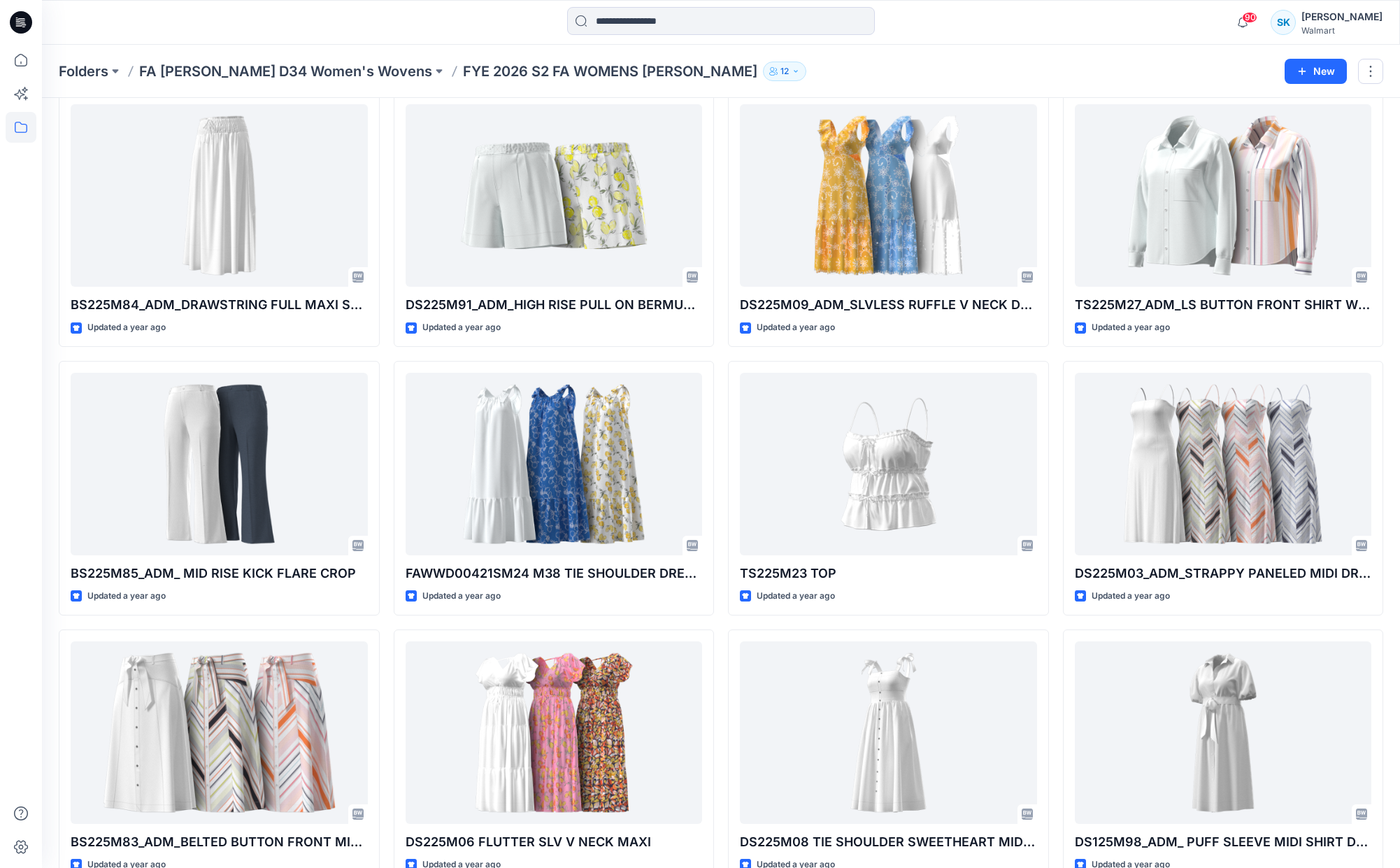
scroll to position [902, 0]
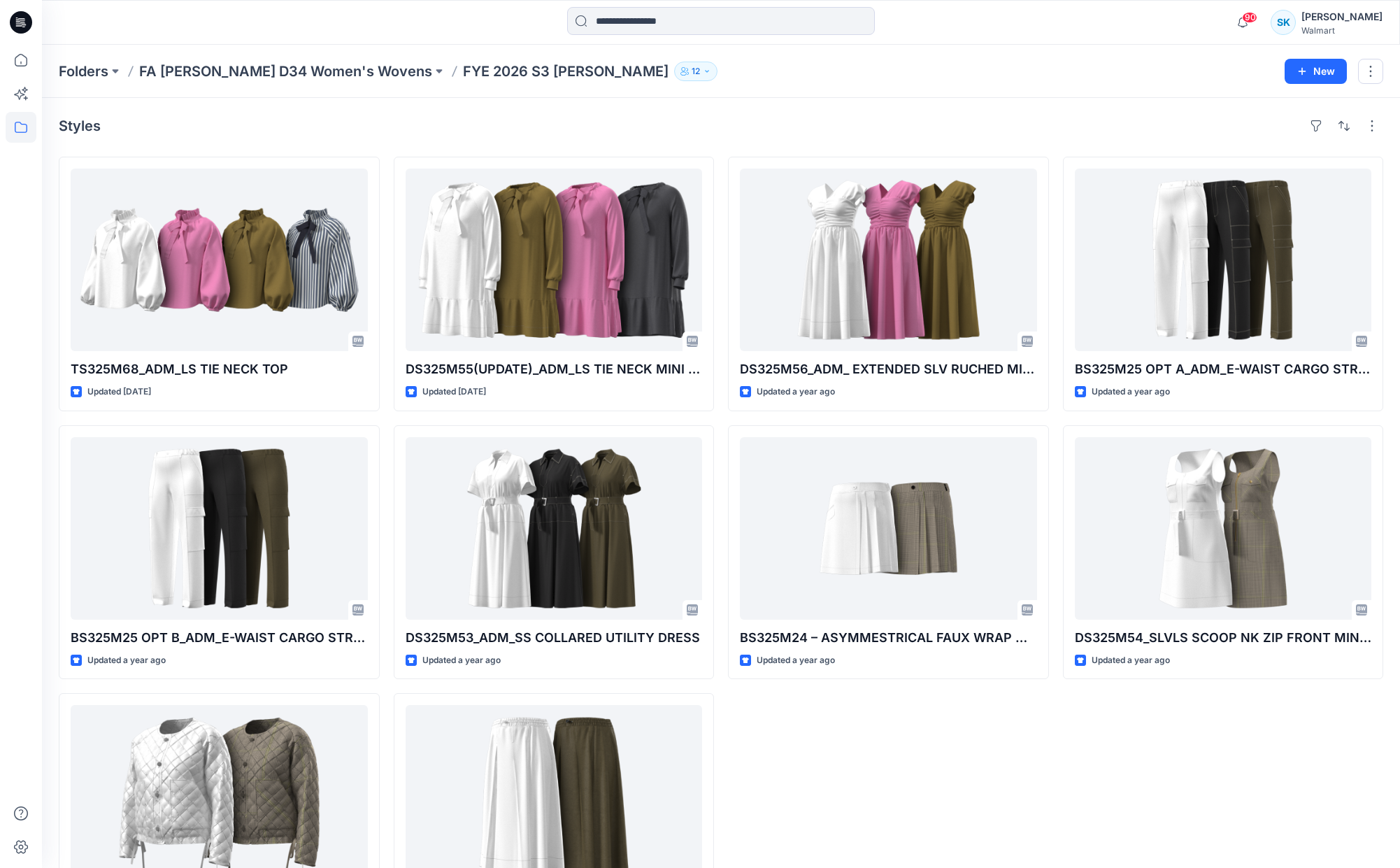
click at [1047, 139] on div "Styles TS325M68_ADM_LS TIE NECK TOP Updated [DATE] BS325M25 OPT B_ADM_E-WAIST C…" at bounding box center [721, 531] width 1358 height 867
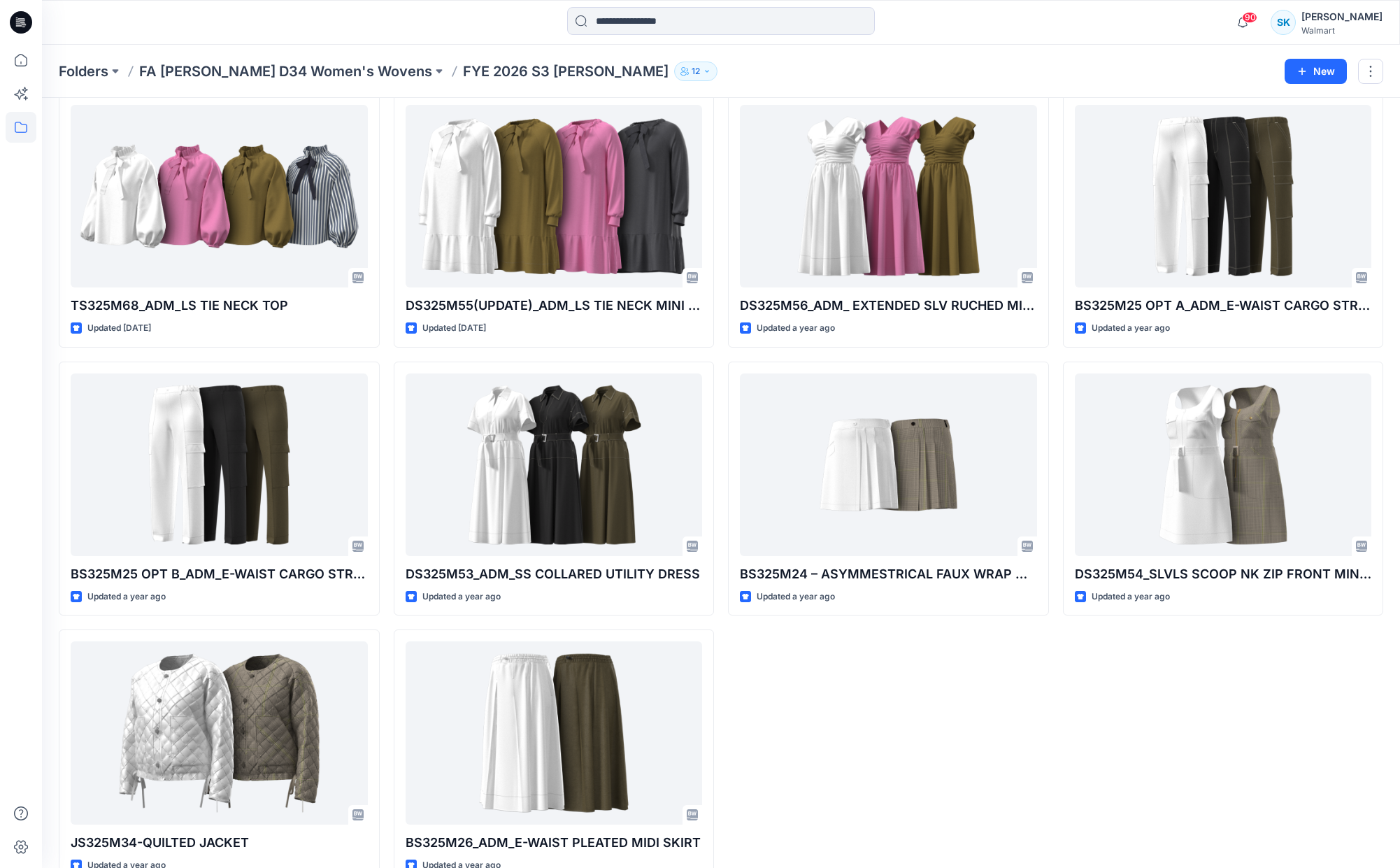
scroll to position [92, 0]
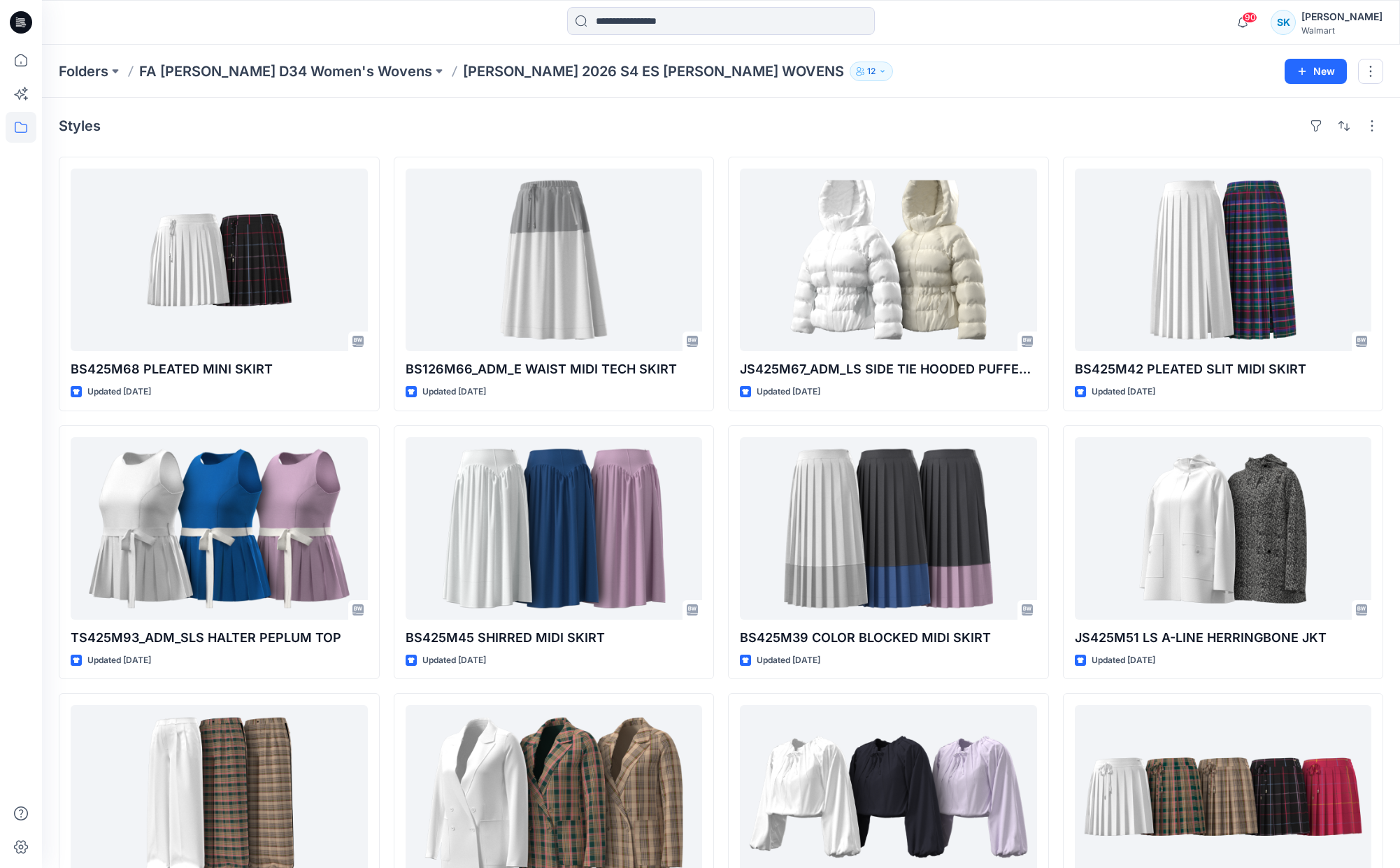
click at [1052, 151] on div "Styles BS425M68 PLEATED MINI SKIRT Updated 7 months ago TS425M93_ADM_SLS HALTER…" at bounding box center [721, 556] width 1358 height 917
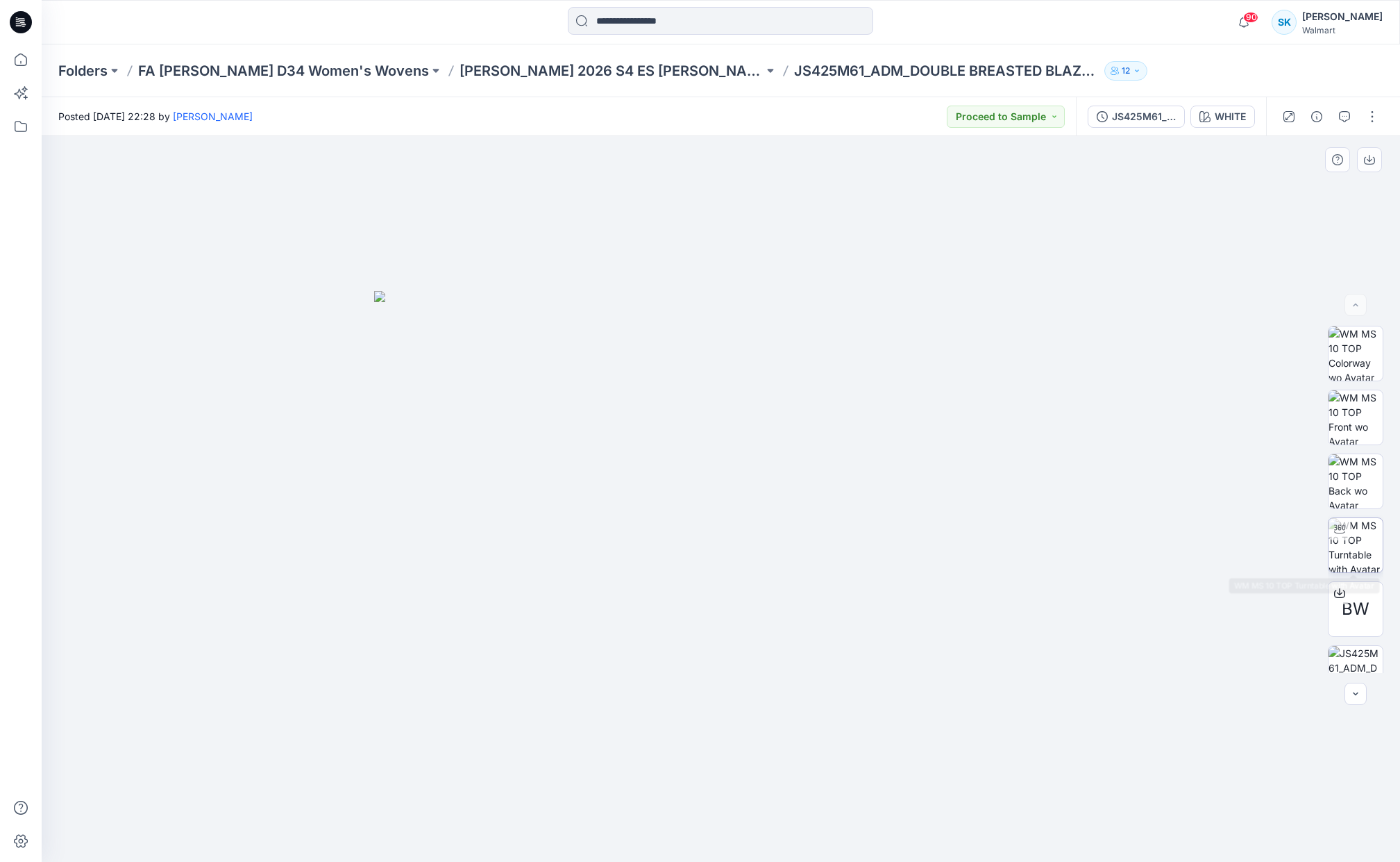
click at [1355, 538] on img at bounding box center [1355, 545] width 54 height 54
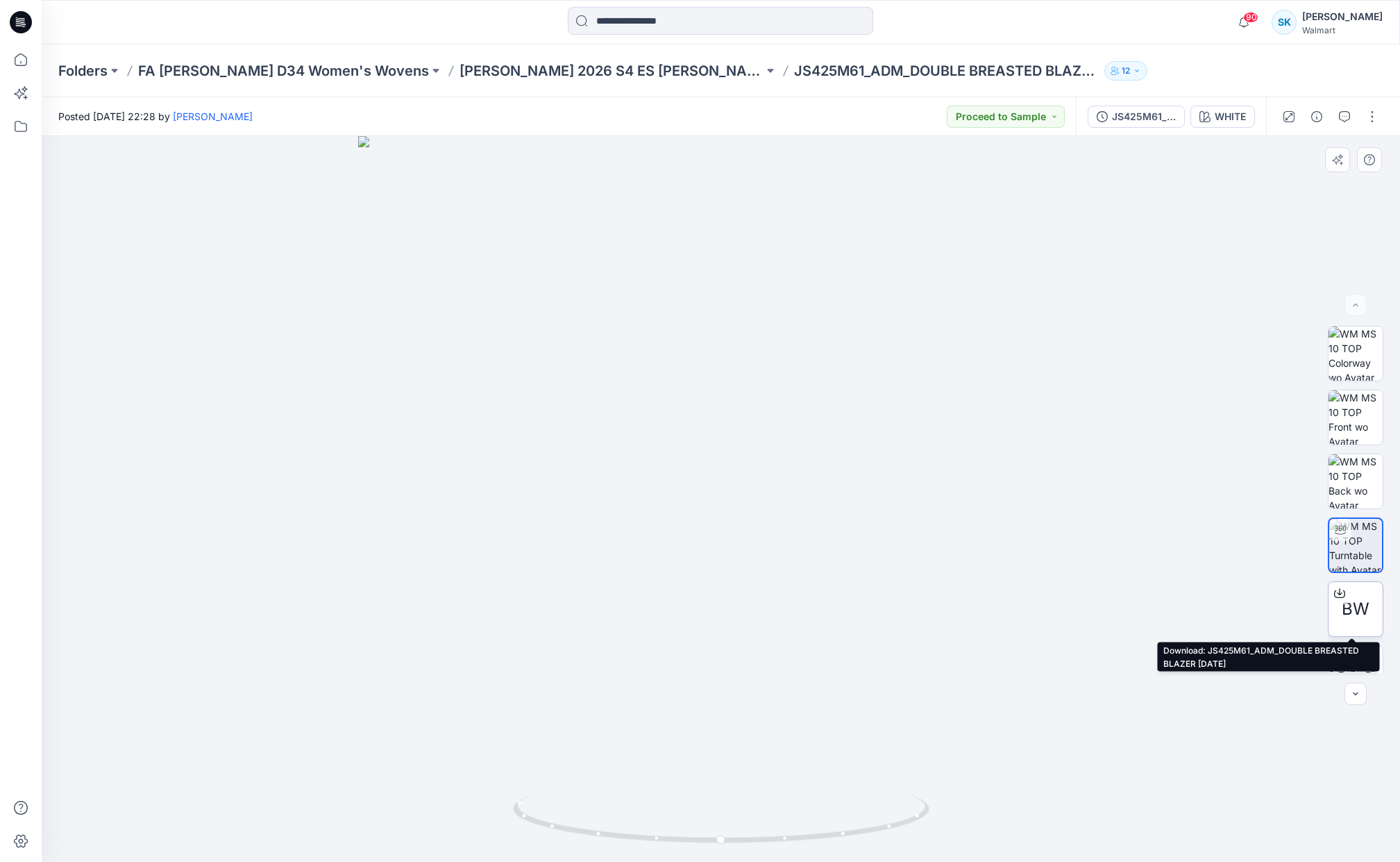
click at [1334, 590] on icon at bounding box center [1340, 593] width 11 height 11
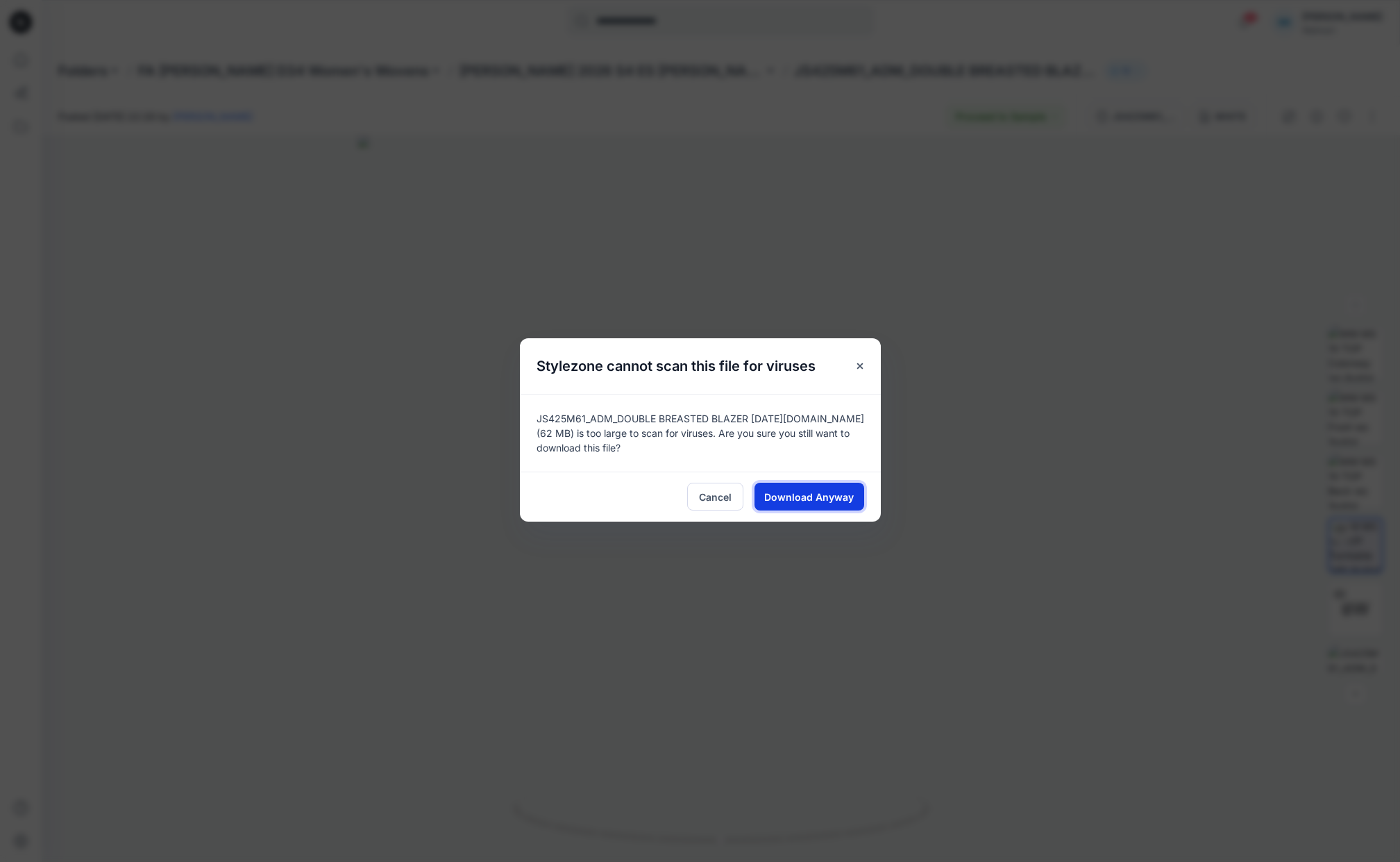
click at [805, 496] on span "Download Anyway" at bounding box center [808, 497] width 89 height 15
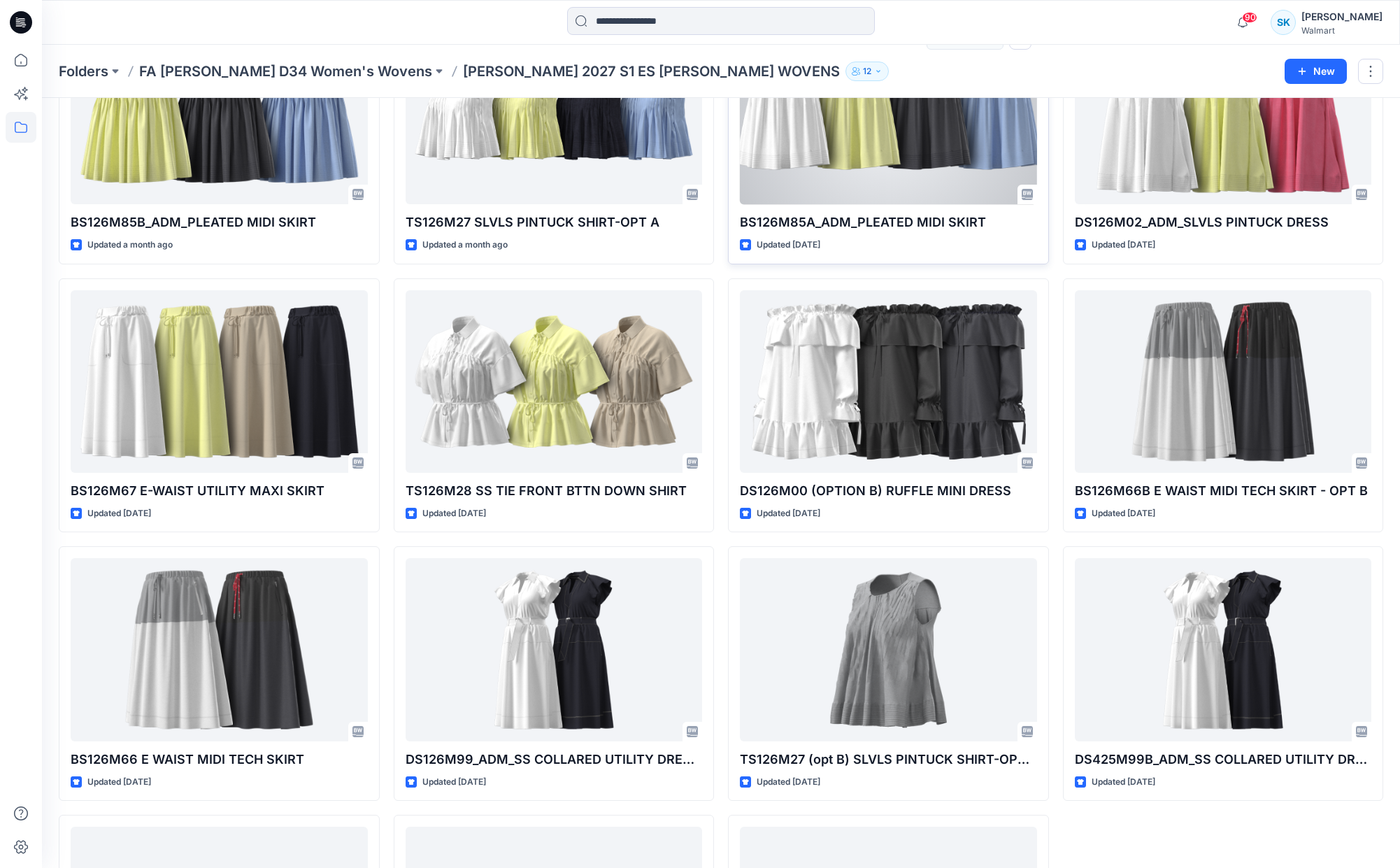
scroll to position [365, 0]
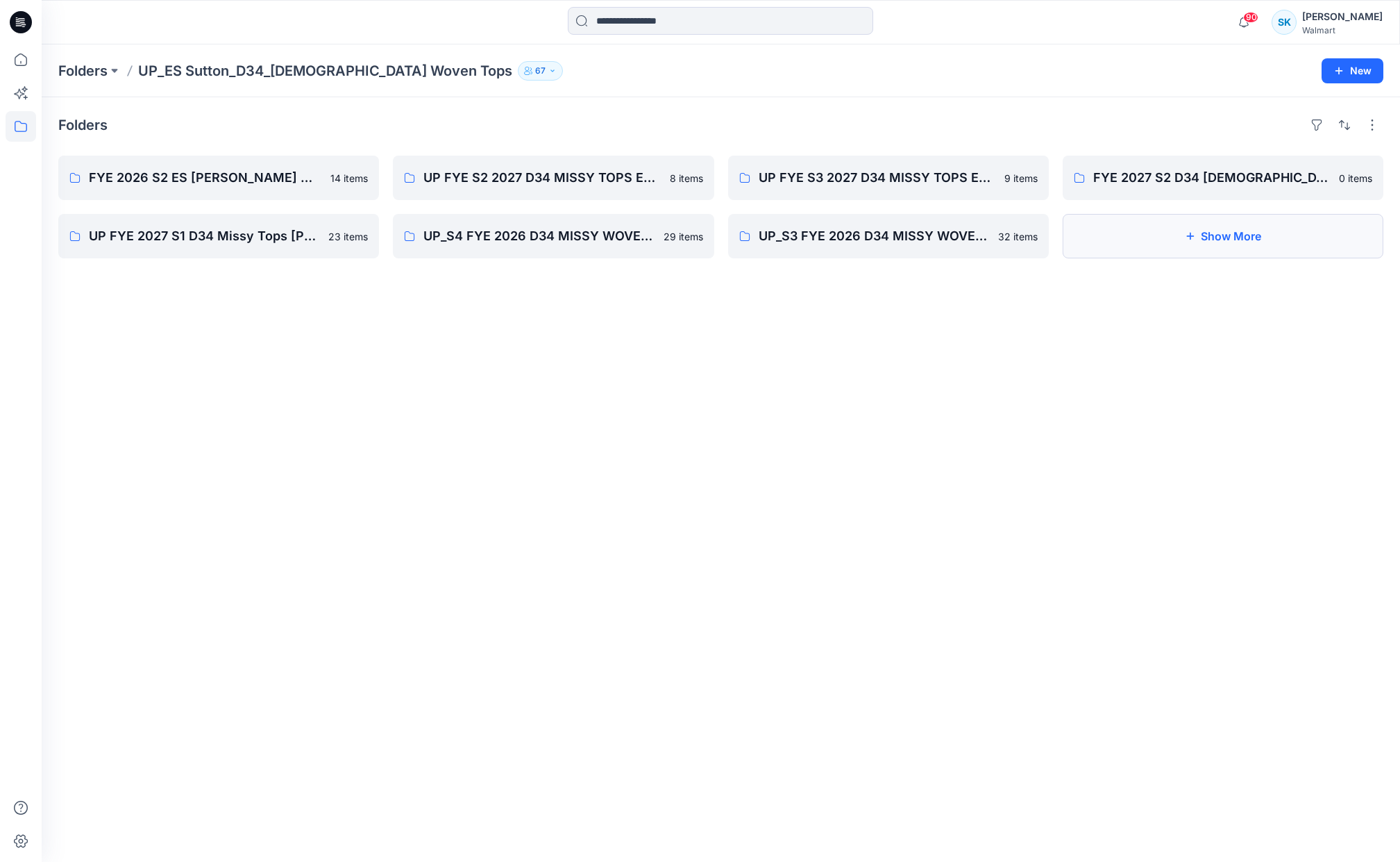
click at [1224, 237] on button "Show More" at bounding box center [1223, 236] width 321 height 45
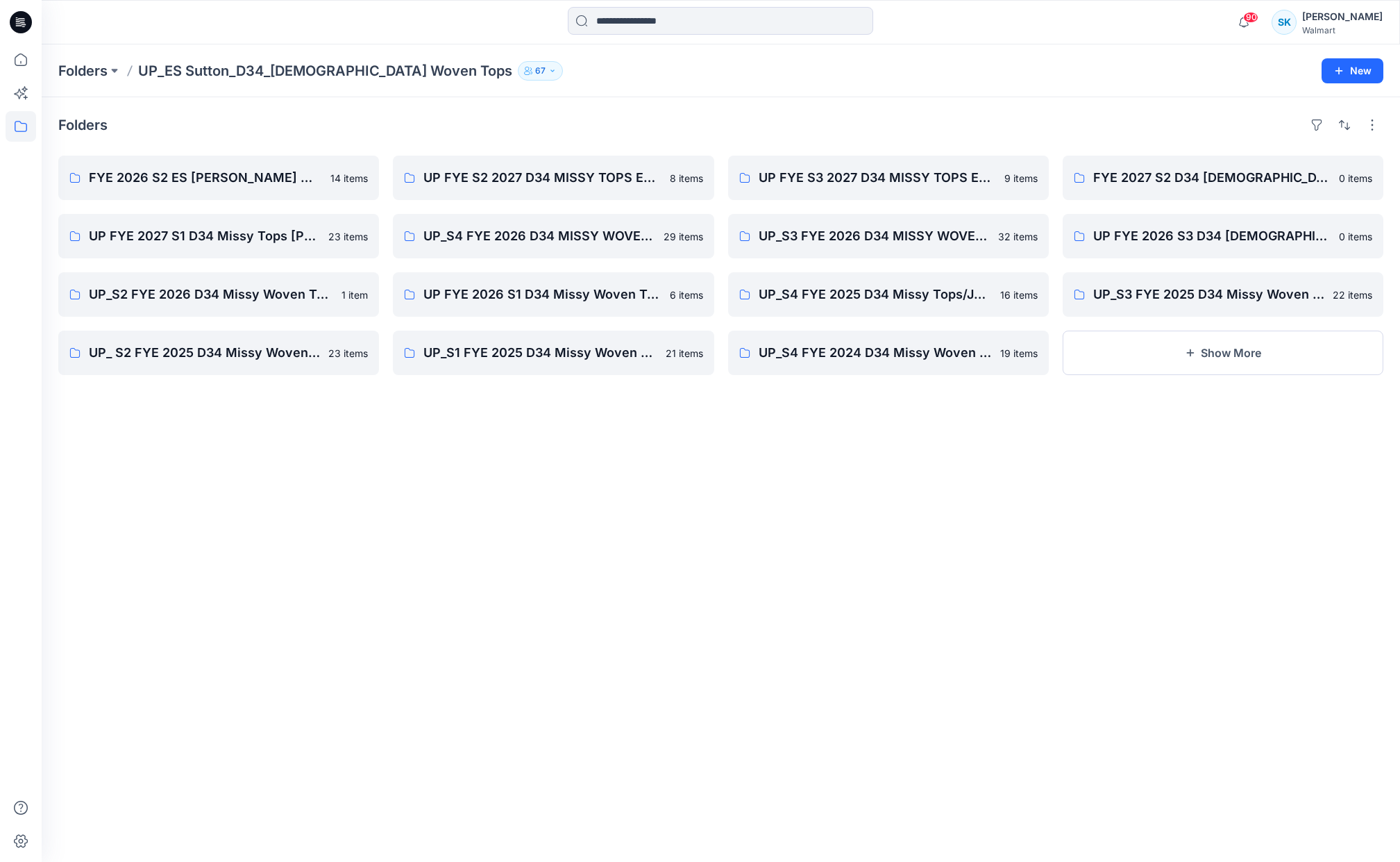
click at [1092, 138] on div "Folders FYE 2026 S2 ES SUTTON Missy Woven Tops 14 items UP FYE 2027 S1 D34 Miss…" at bounding box center [721, 479] width 1358 height 764
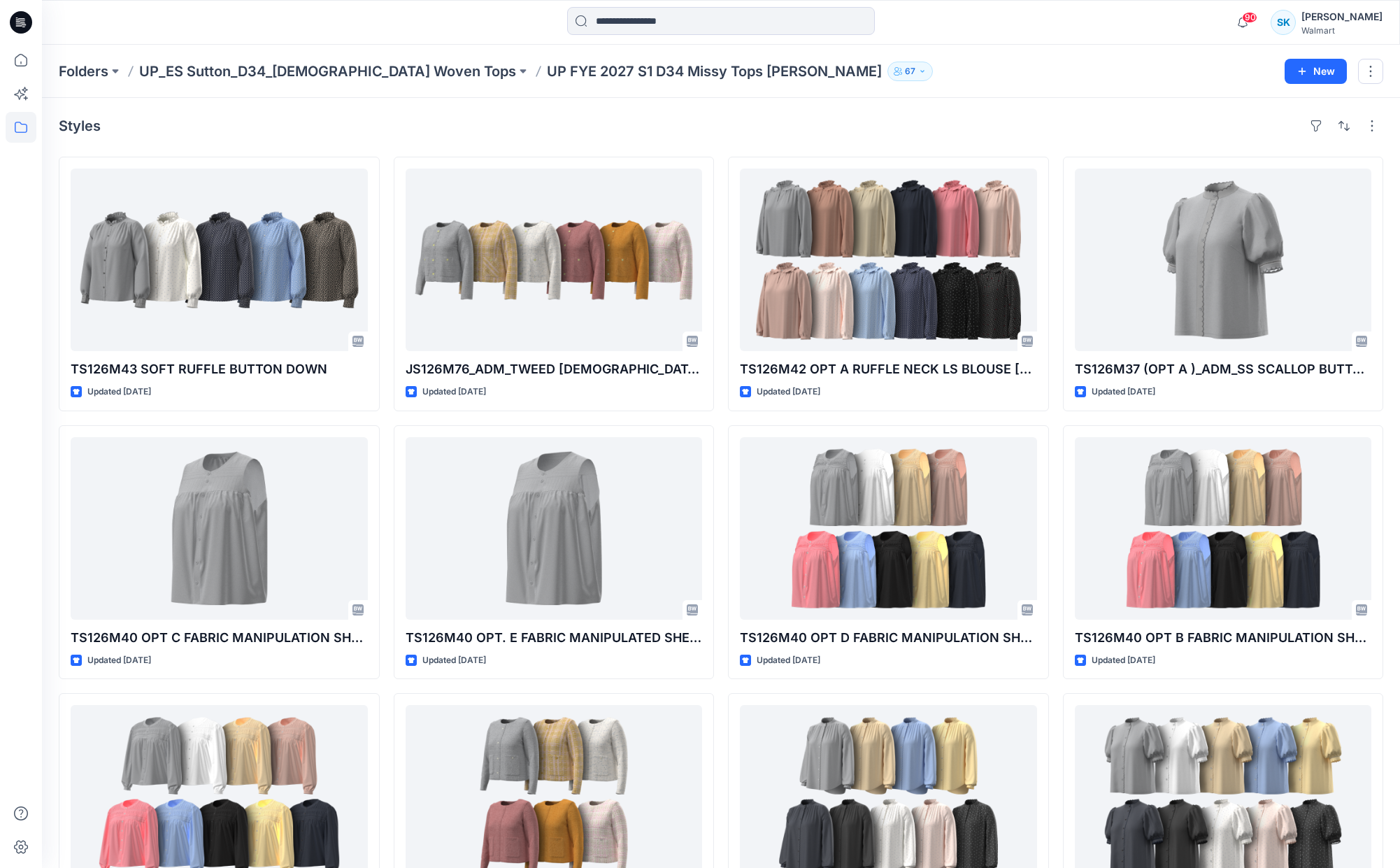
click at [915, 122] on div "Styles" at bounding box center [720, 126] width 1324 height 22
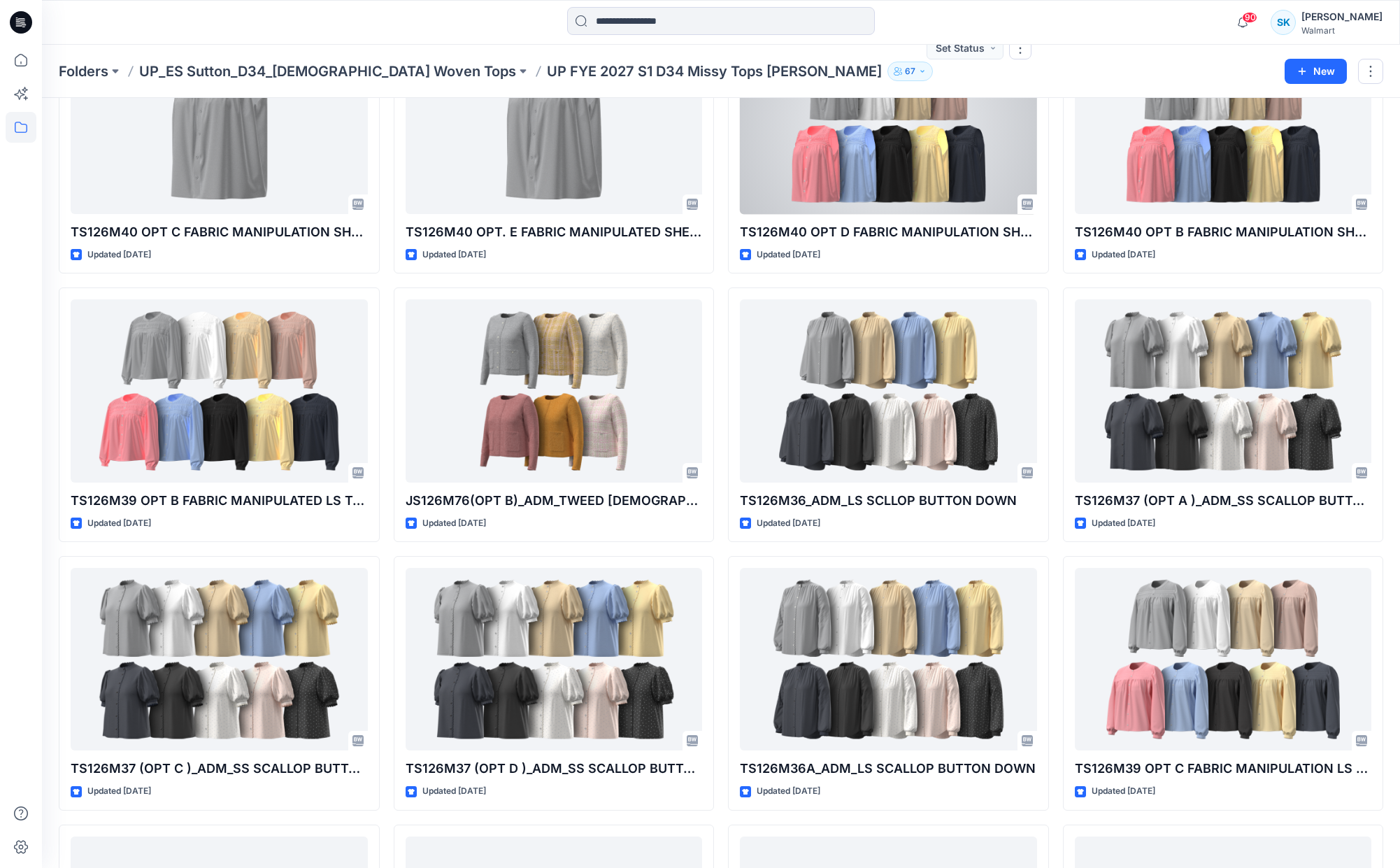
scroll to position [902, 0]
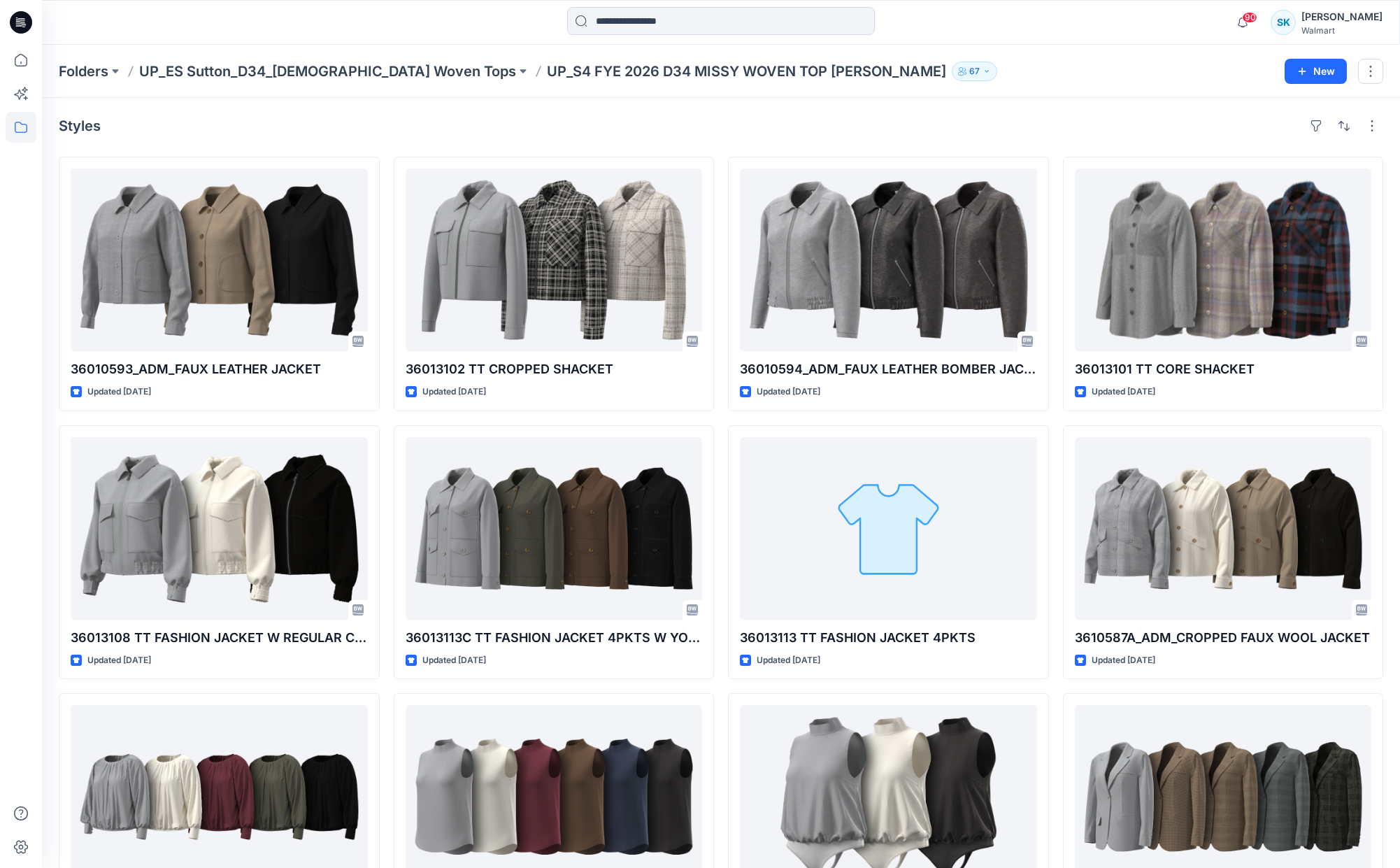
click at [727, 124] on div "Styles" at bounding box center [720, 126] width 1324 height 22
click at [726, 130] on div "Styles" at bounding box center [720, 126] width 1324 height 22
click at [724, 133] on div "Styles" at bounding box center [720, 126] width 1324 height 22
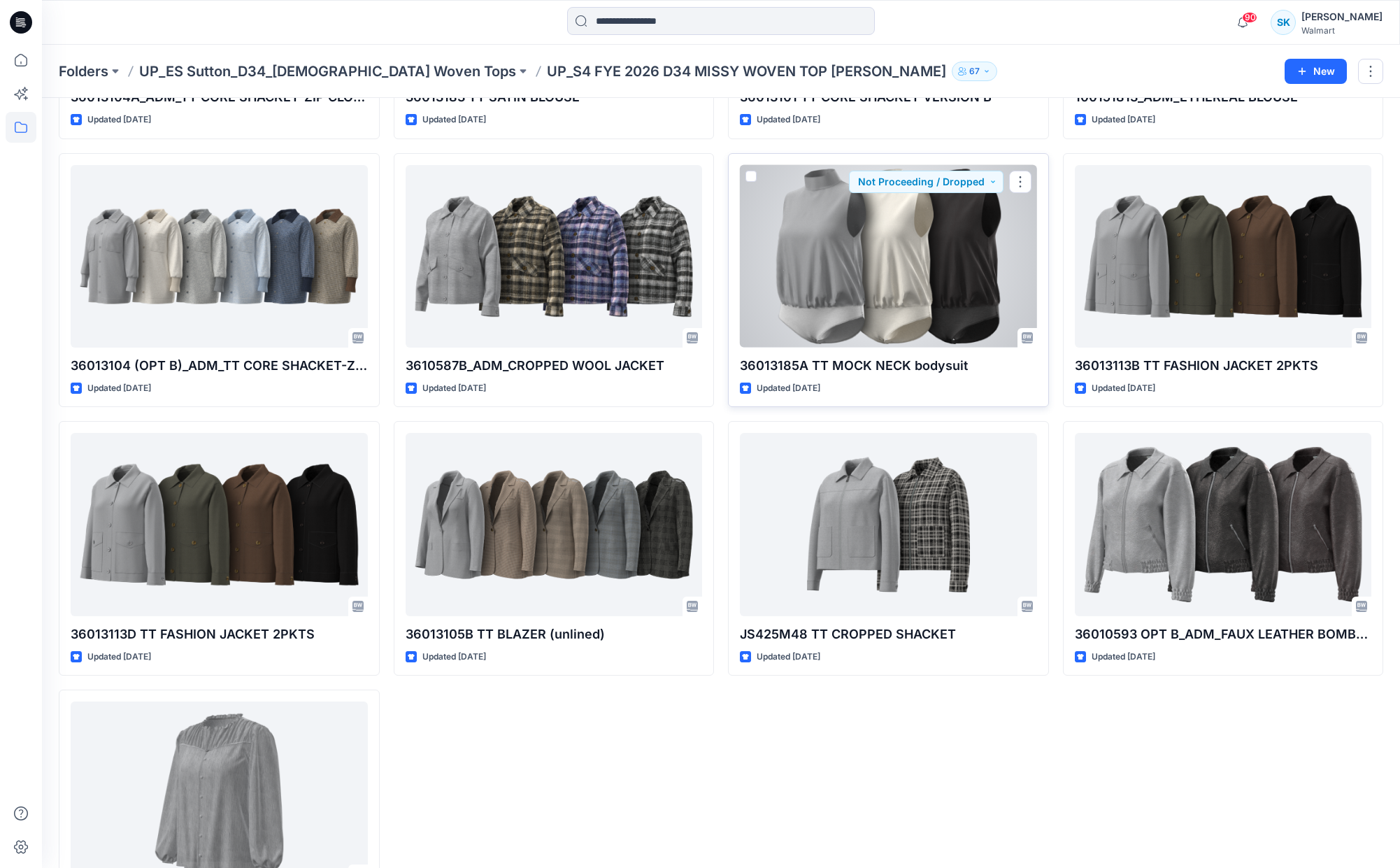
scroll to position [1438, 0]
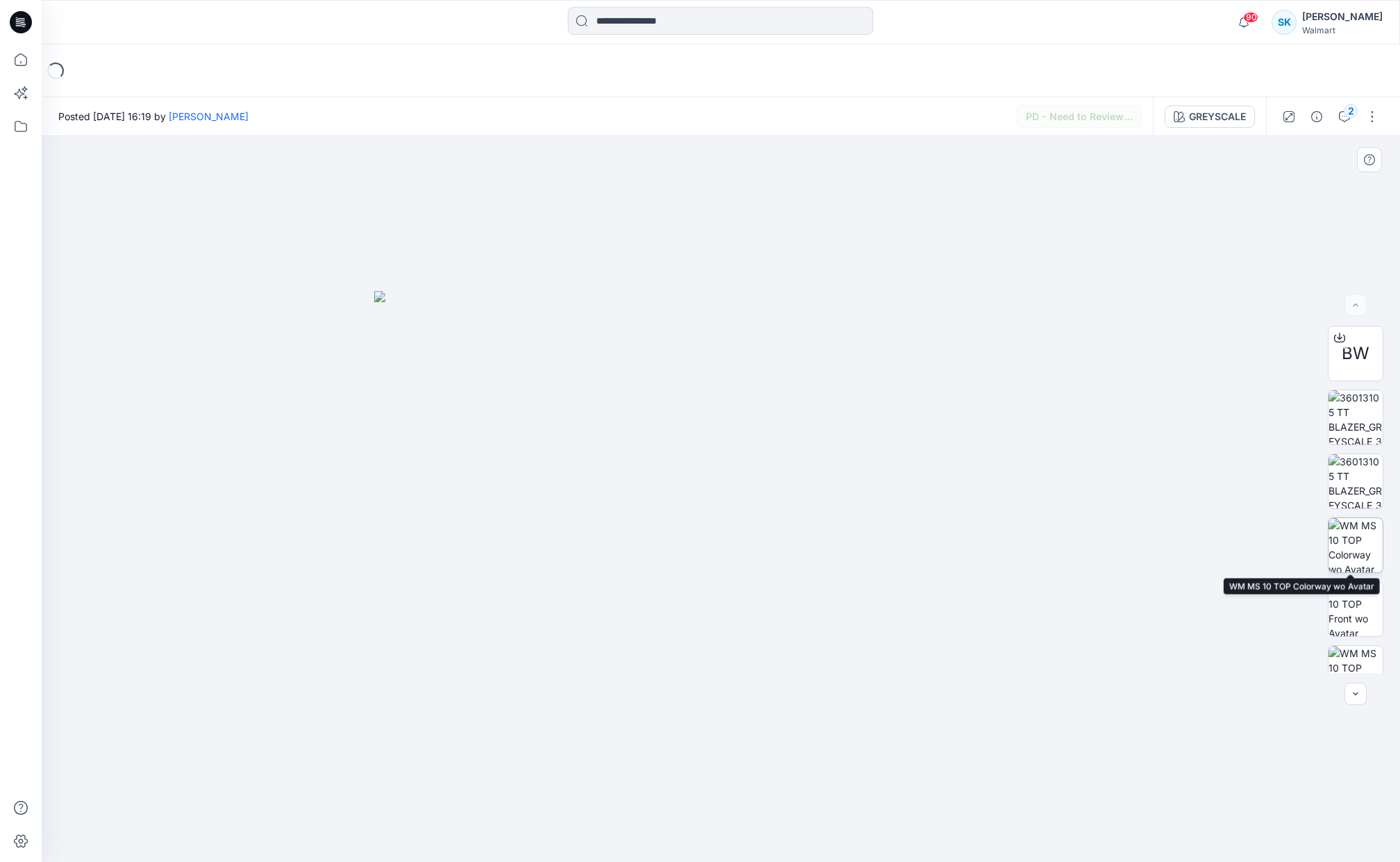
click at [1347, 541] on img at bounding box center [1355, 545] width 54 height 54
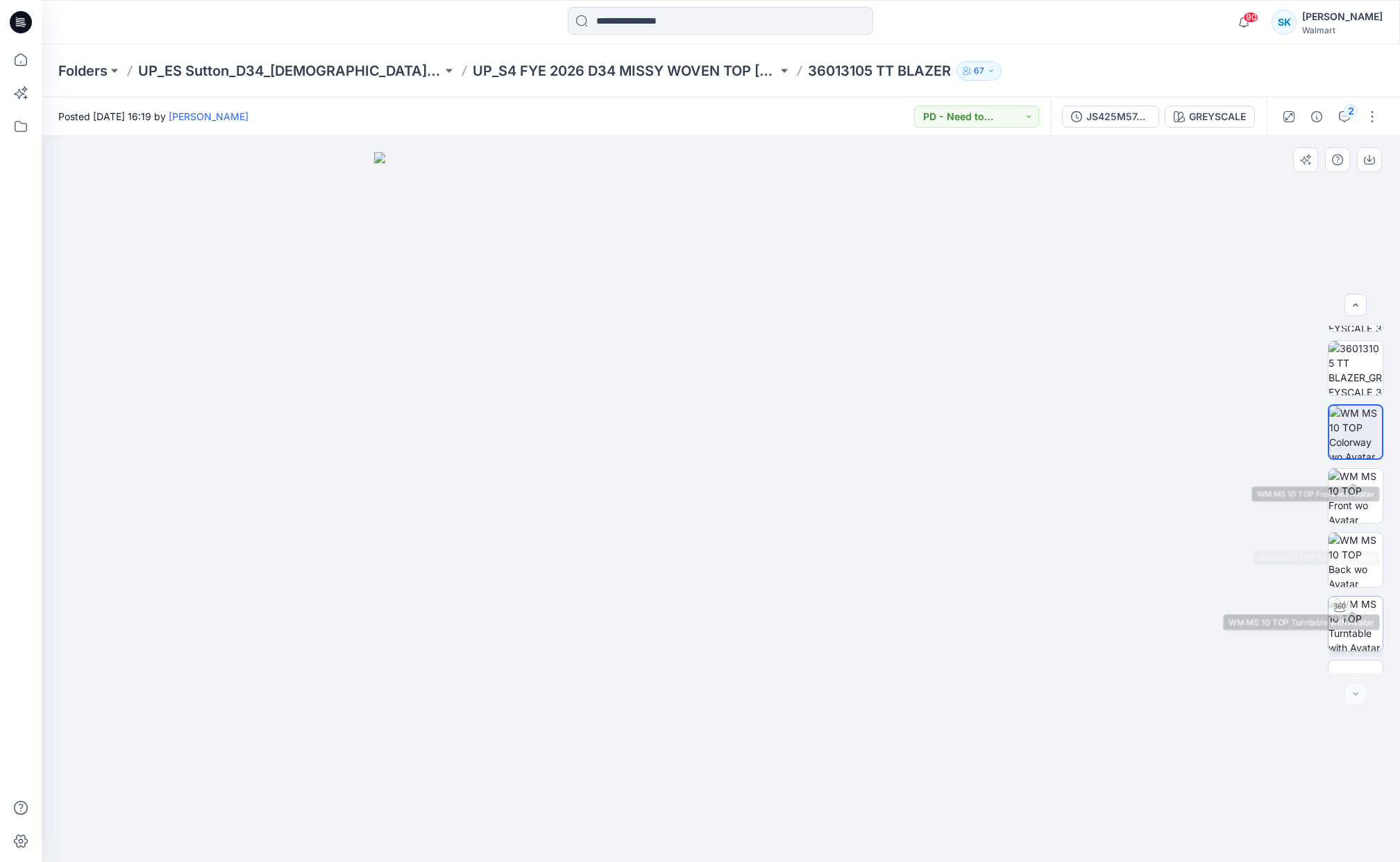
scroll to position [155, 0]
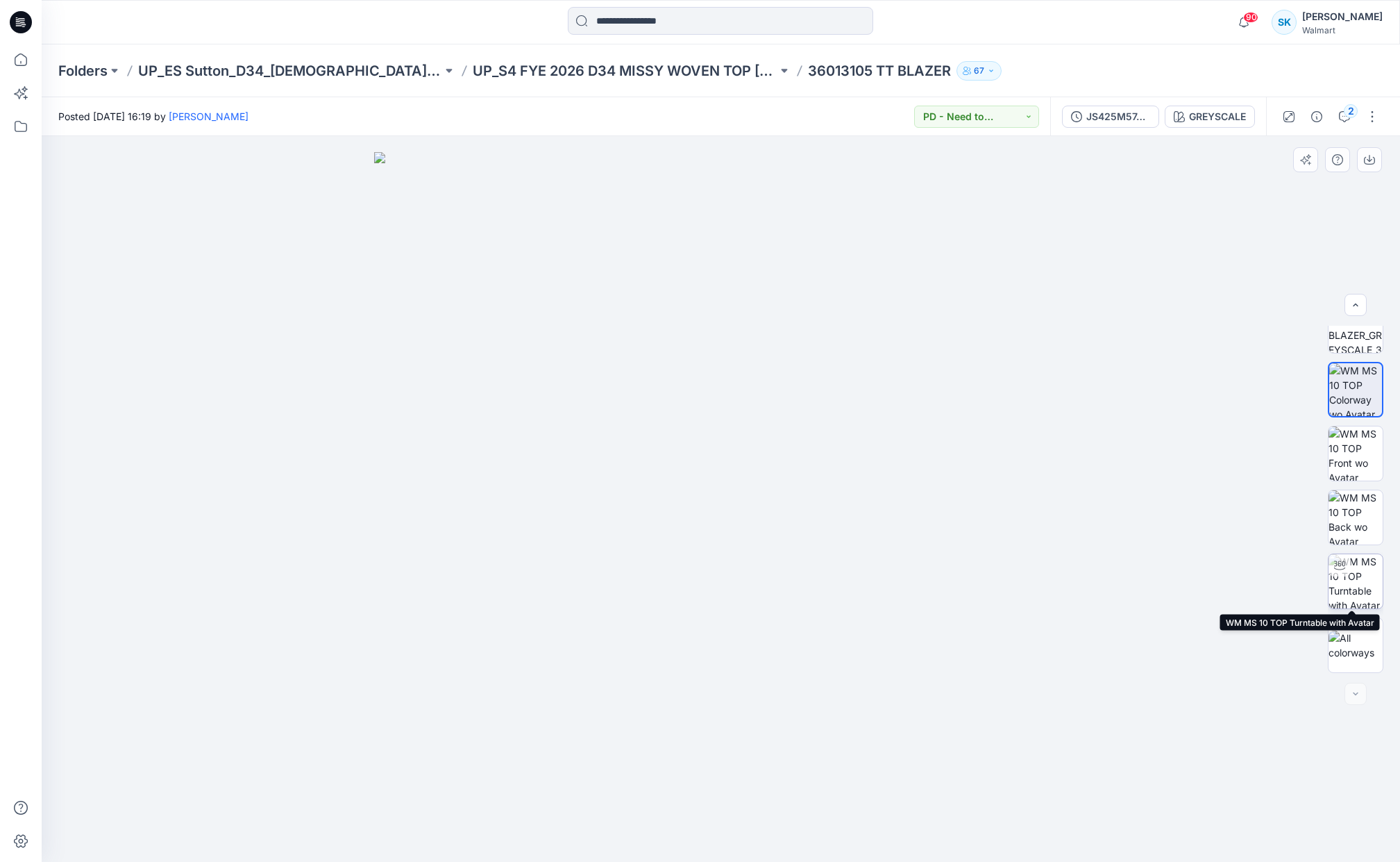
click at [1354, 595] on img at bounding box center [1355, 581] width 54 height 54
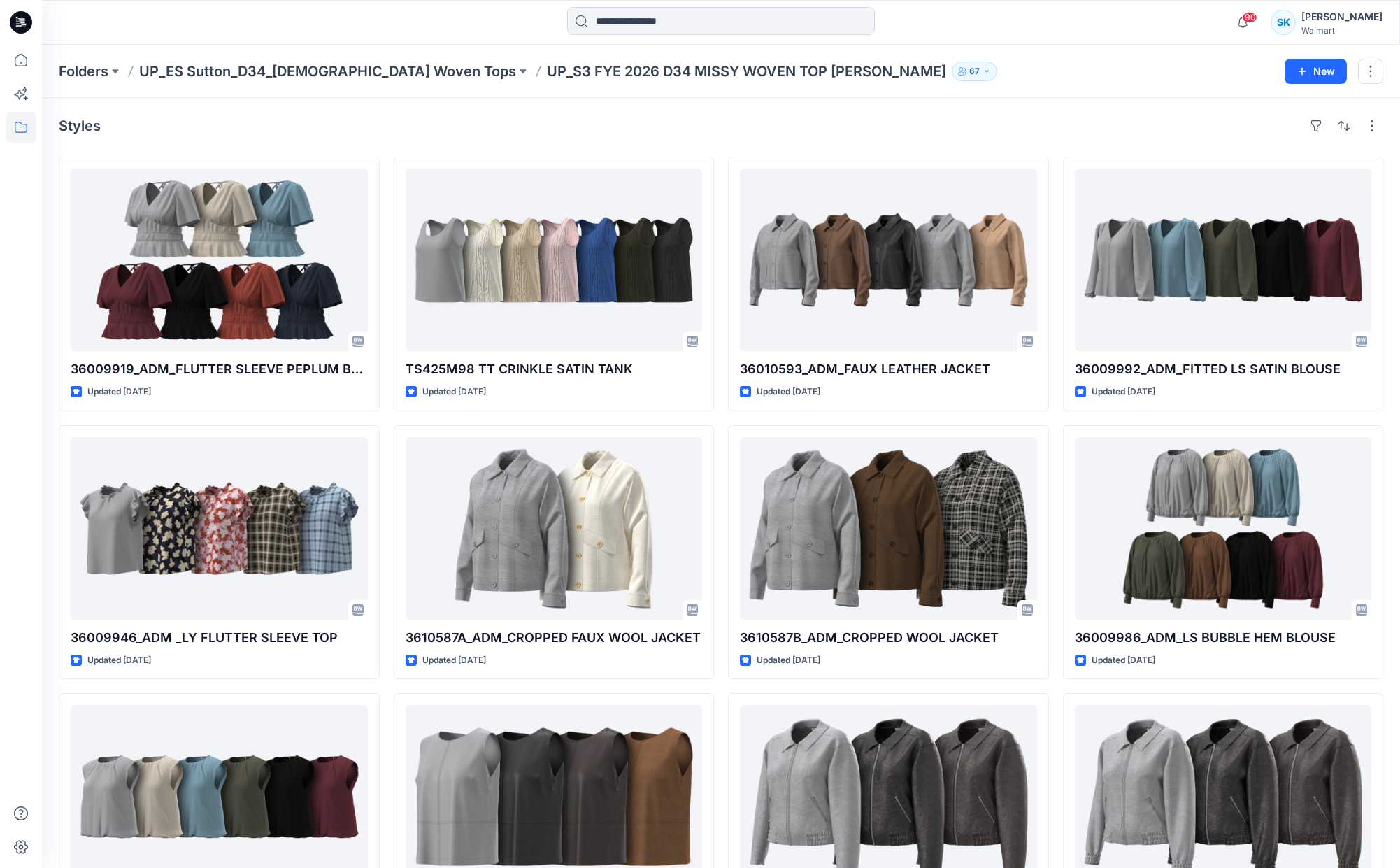
click at [837, 142] on div "Styles 36009919_ADM_FLUTTER SLEEVE PEPLUM BLOUSE Updated 8 months ago 36009946_…" at bounding box center [721, 556] width 1358 height 917
click at [890, 115] on div "Styles" at bounding box center [720, 126] width 1324 height 22
click at [877, 109] on div "Styles 36009919_ADM_FLUTTER SLEEVE PEPLUM BLOUSE Updated 8 months ago 36009946_…" at bounding box center [721, 556] width 1358 height 917
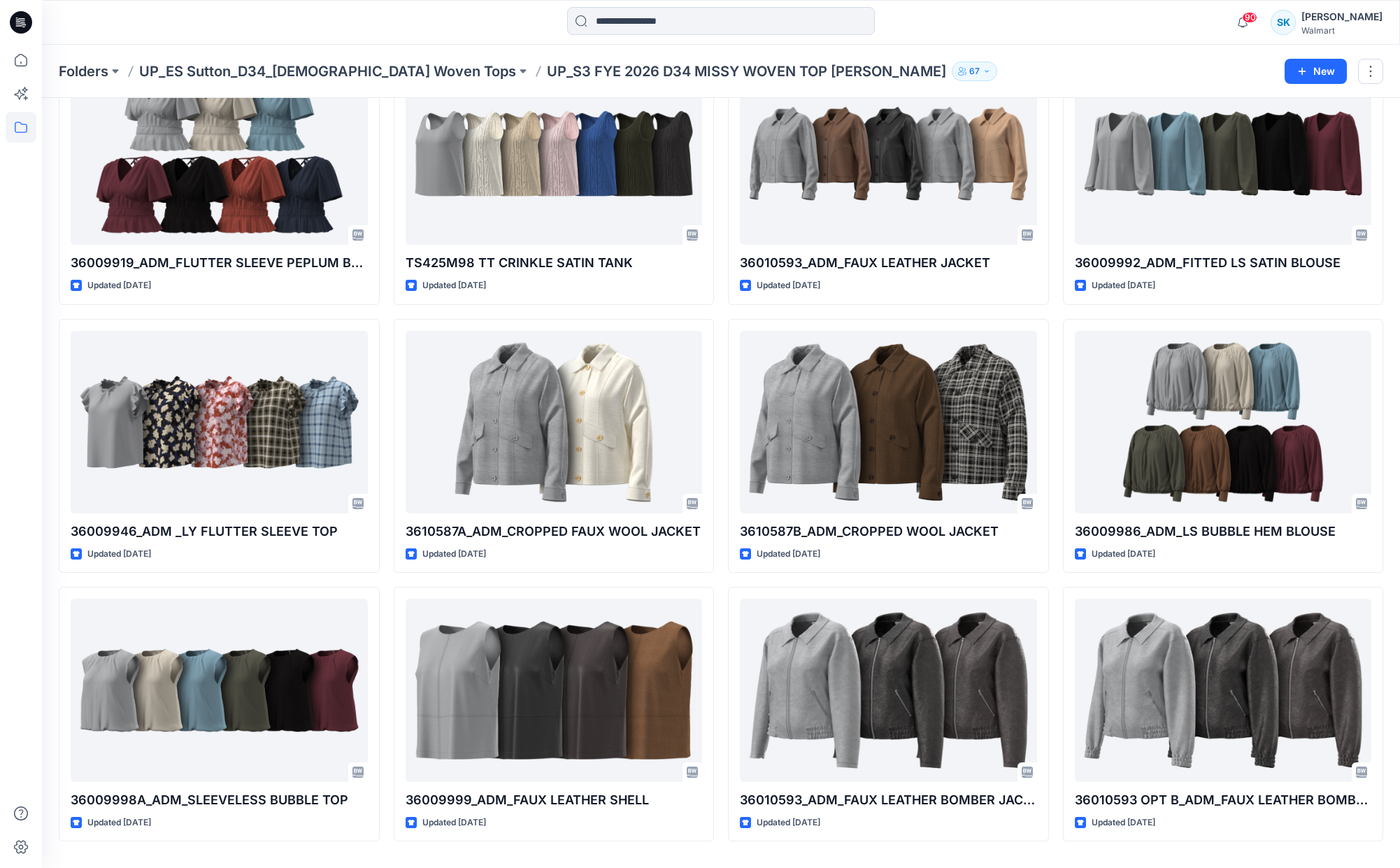
scroll to position [147, 0]
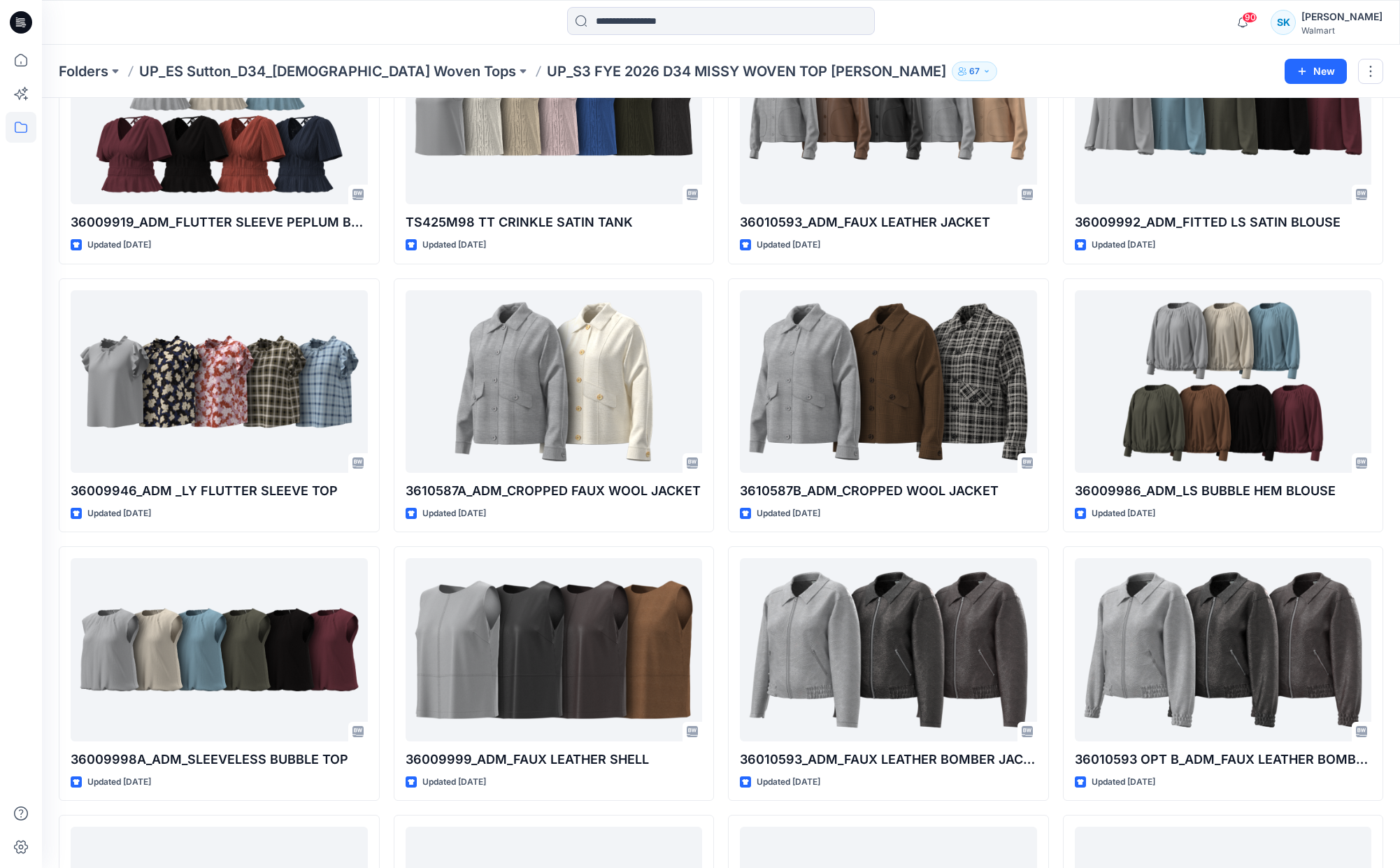
click at [1052, 248] on div "36009919_ADM_FLUTTER SLEEVE PEPLUM BLOUSE Updated 8 months ago 36009946_ADM _LY…" at bounding box center [720, 807] width 1324 height 1595
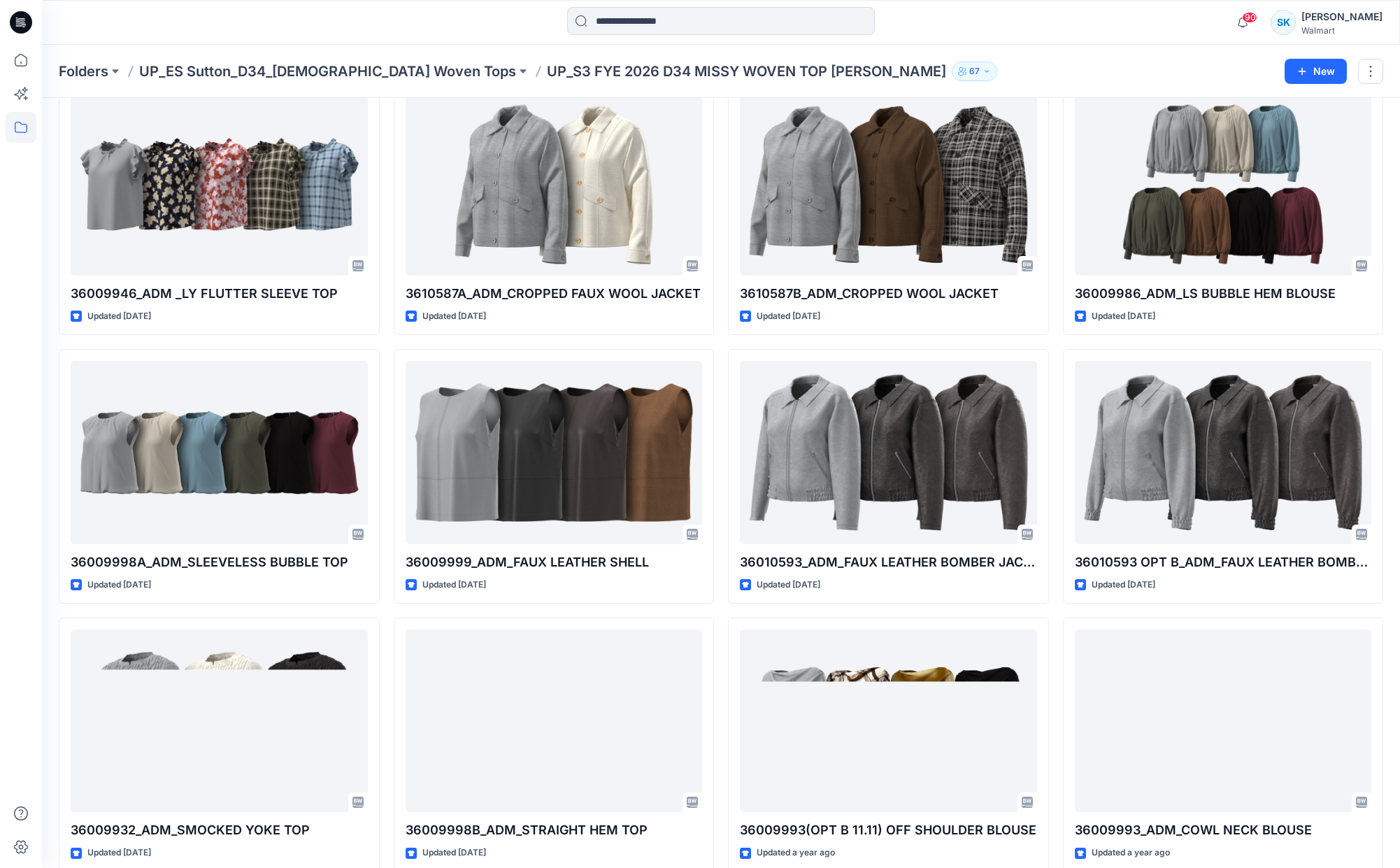
scroll to position [358, 0]
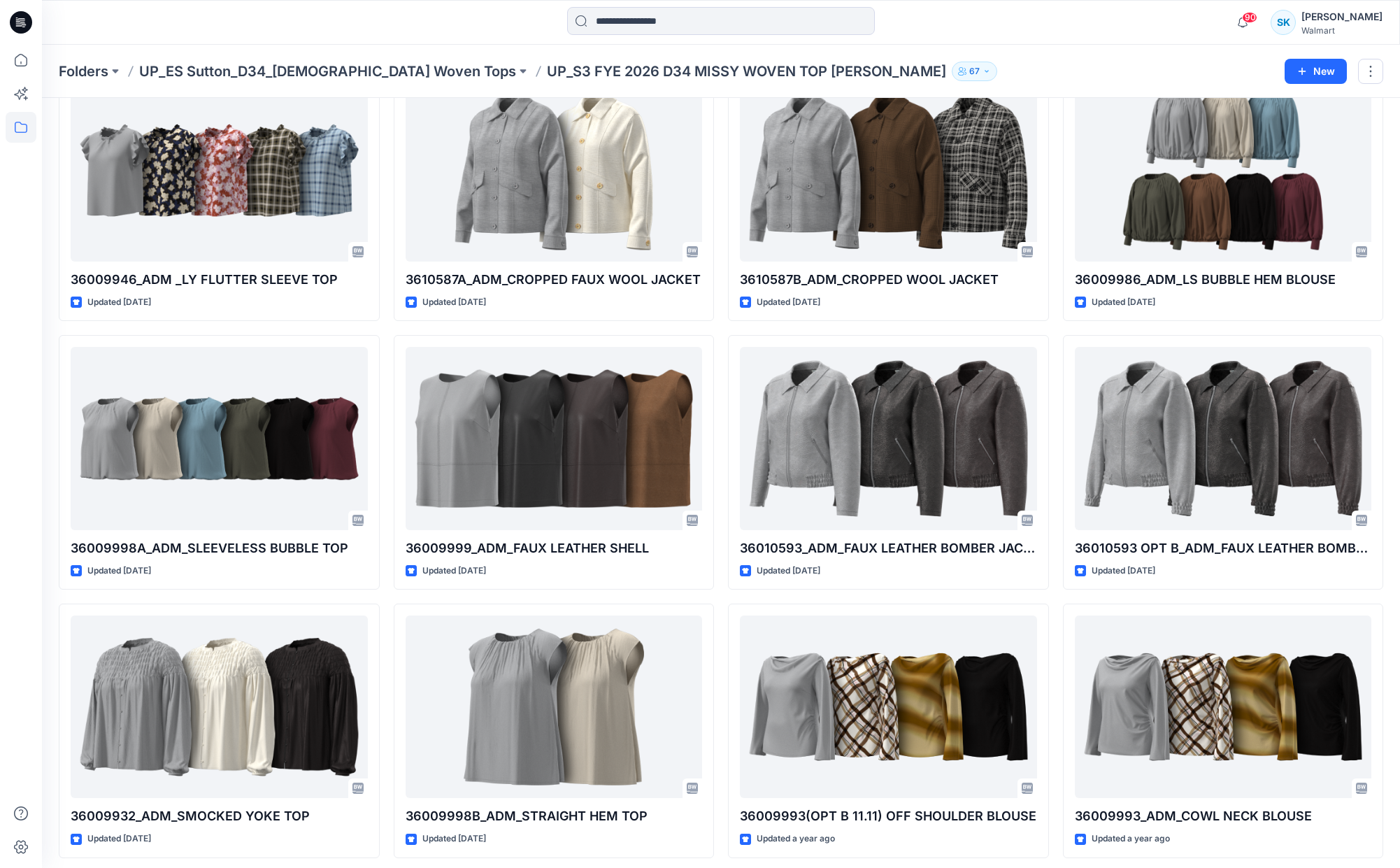
click at [1055, 241] on div "36009919_ADM_FLUTTER SLEEVE PEPLUM BLOUSE Updated 8 months ago 36009946_ADM _LY…" at bounding box center [720, 596] width 1324 height 1595
click at [1054, 243] on div "36009919_ADM_FLUTTER SLEEVE PEPLUM BLOUSE Updated 8 months ago 36009946_ADM _LY…" at bounding box center [720, 596] width 1324 height 1595
click at [1053, 244] on div "36009919_ADM_FLUTTER SLEEVE PEPLUM BLOUSE Updated 8 months ago 36009946_ADM _LY…" at bounding box center [720, 596] width 1324 height 1595
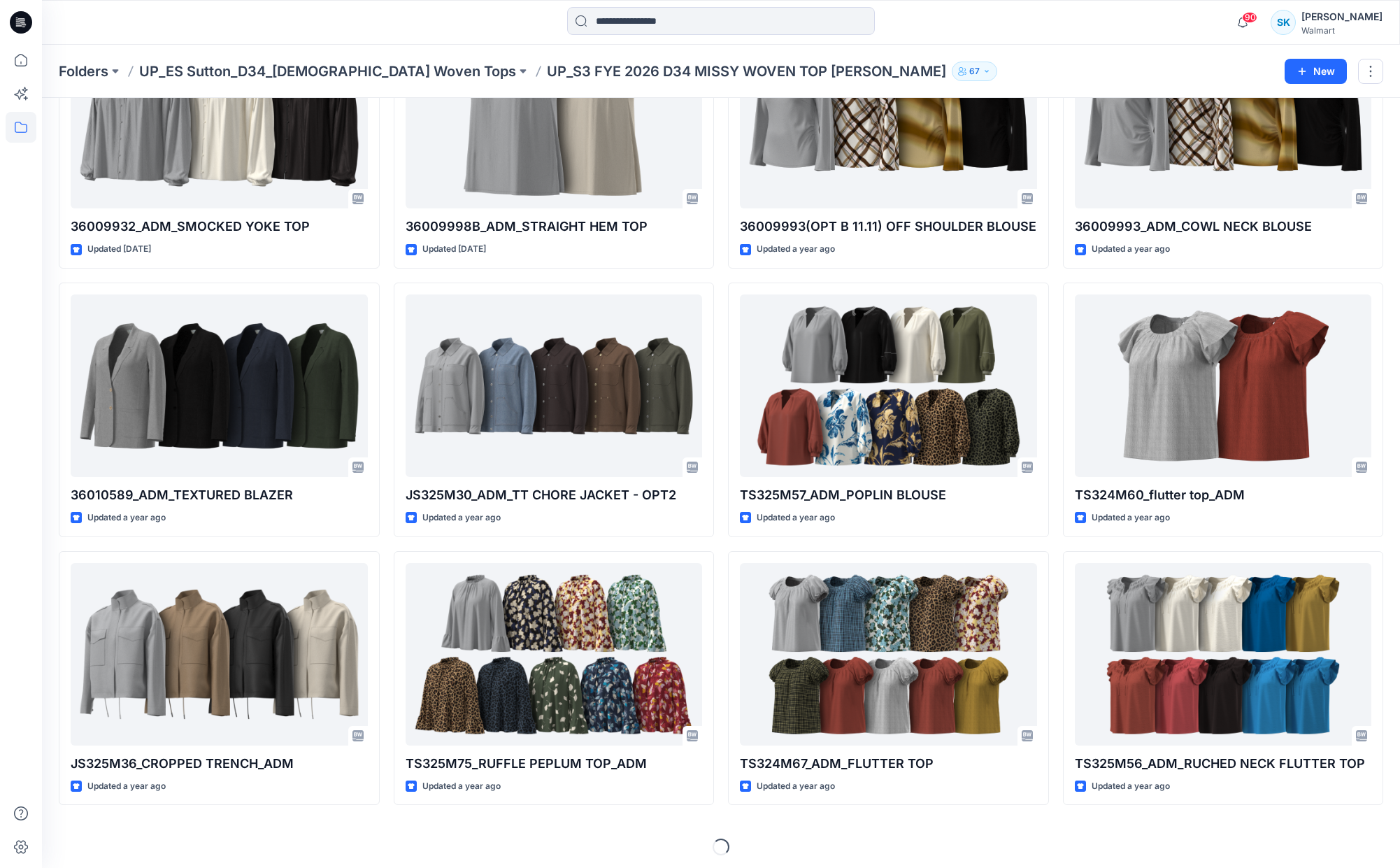
scroll to position [952, 0]
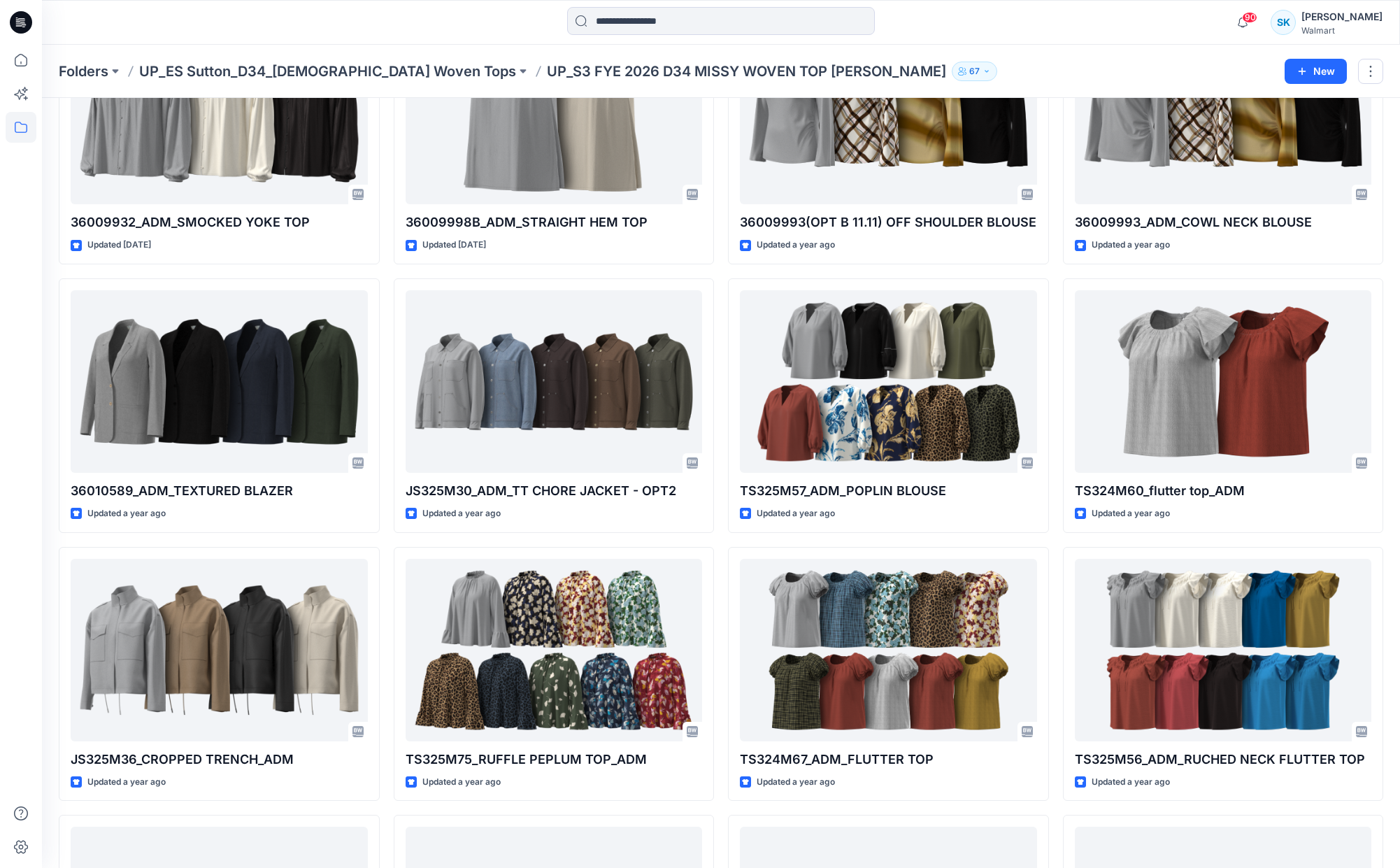
click at [1053, 243] on div "36009919_ADM_FLUTTER SLEEVE PEPLUM BLOUSE Updated 8 months ago 36009946_ADM _LY…" at bounding box center [720, 271] width 1324 height 2132
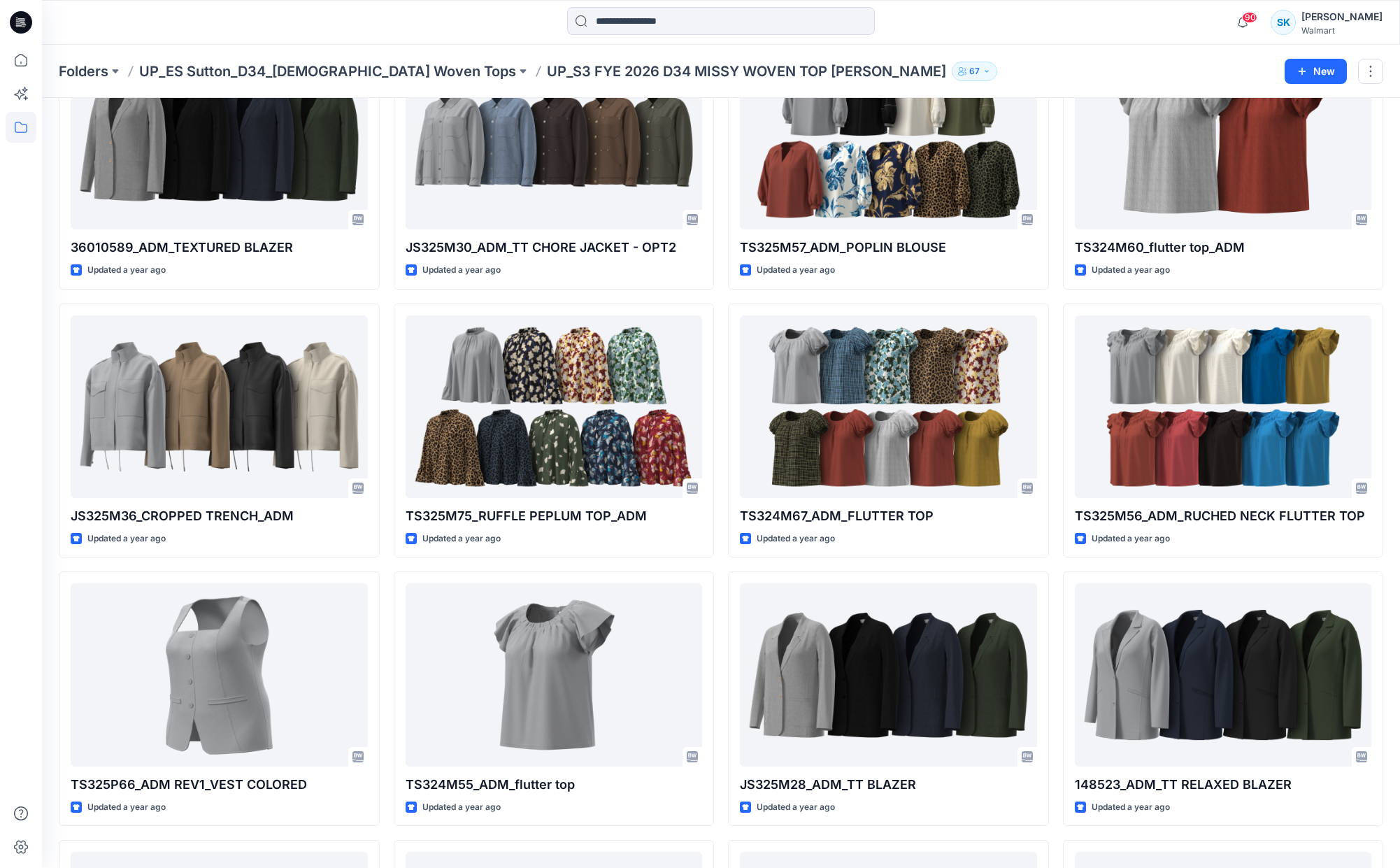
scroll to position [1438, 0]
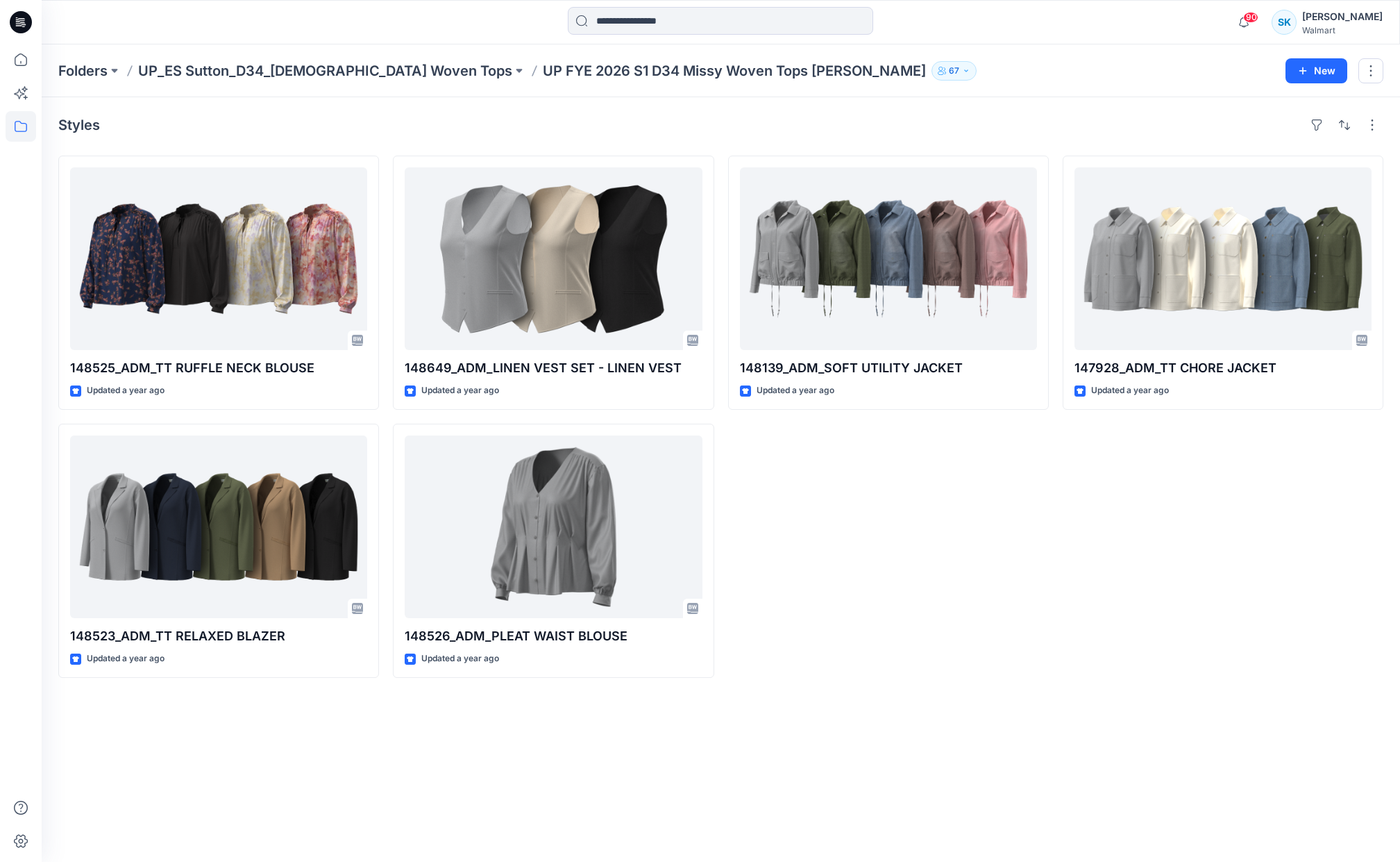
click at [543, 73] on p "UP FYE 2026 S1 D34 Missy Woven Tops [PERSON_NAME]" at bounding box center [734, 70] width 383 height 19
click at [359, 72] on p "UP_ES Sutton_D34_[DEMOGRAPHIC_DATA] Woven Tops" at bounding box center [325, 70] width 374 height 19
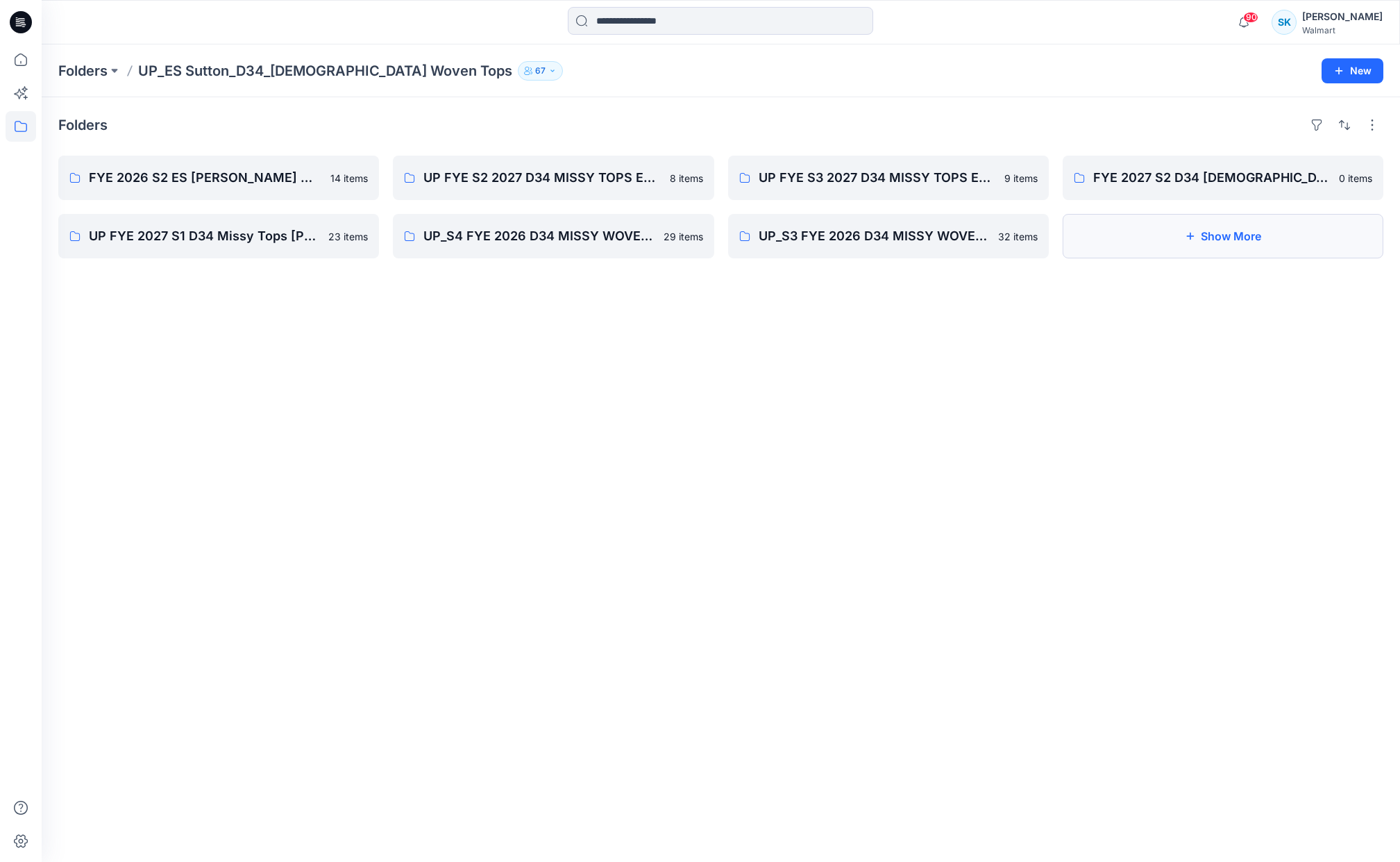
click at [1168, 232] on button "Show More" at bounding box center [1223, 236] width 321 height 45
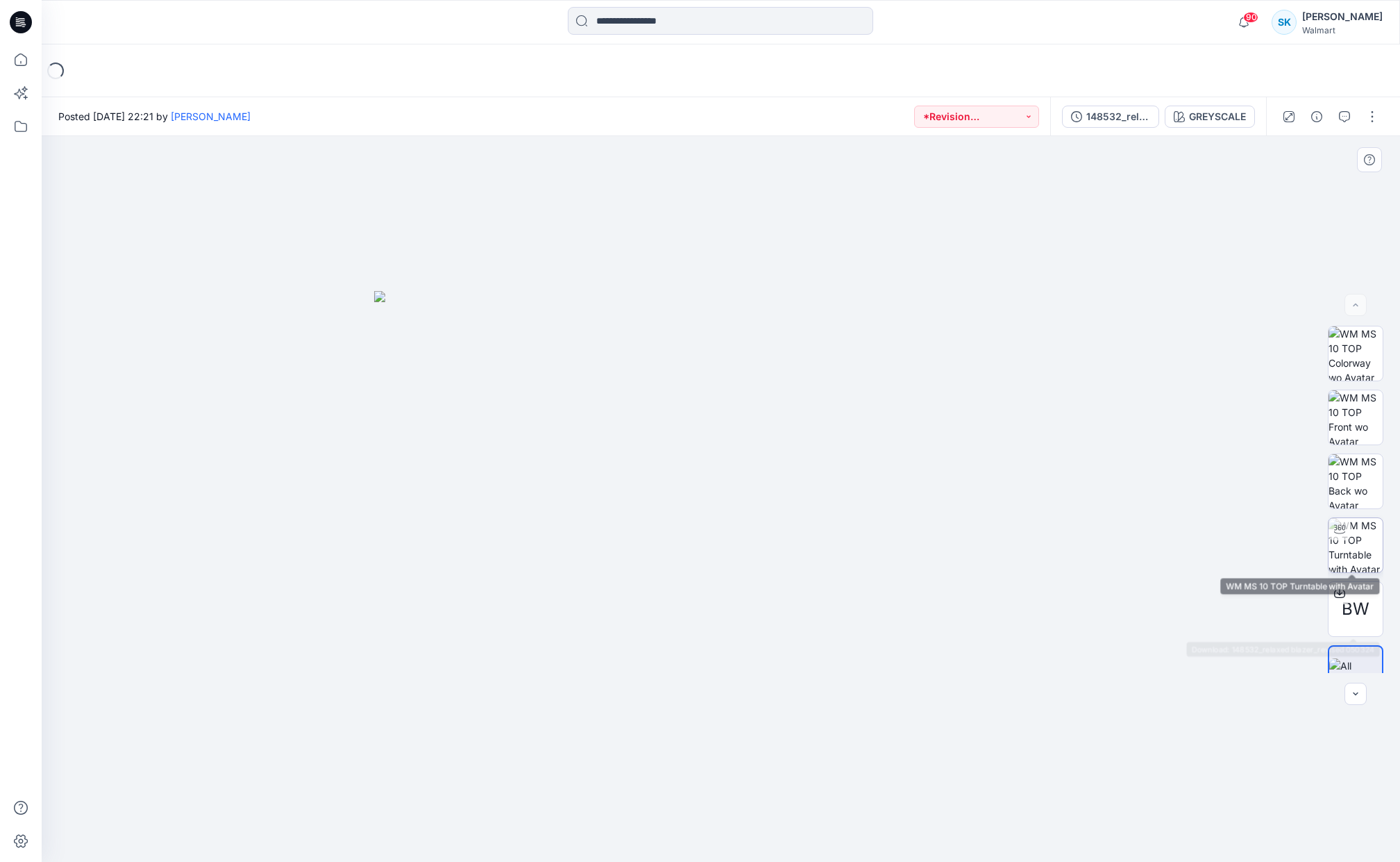
click at [1345, 548] on img at bounding box center [1355, 545] width 54 height 54
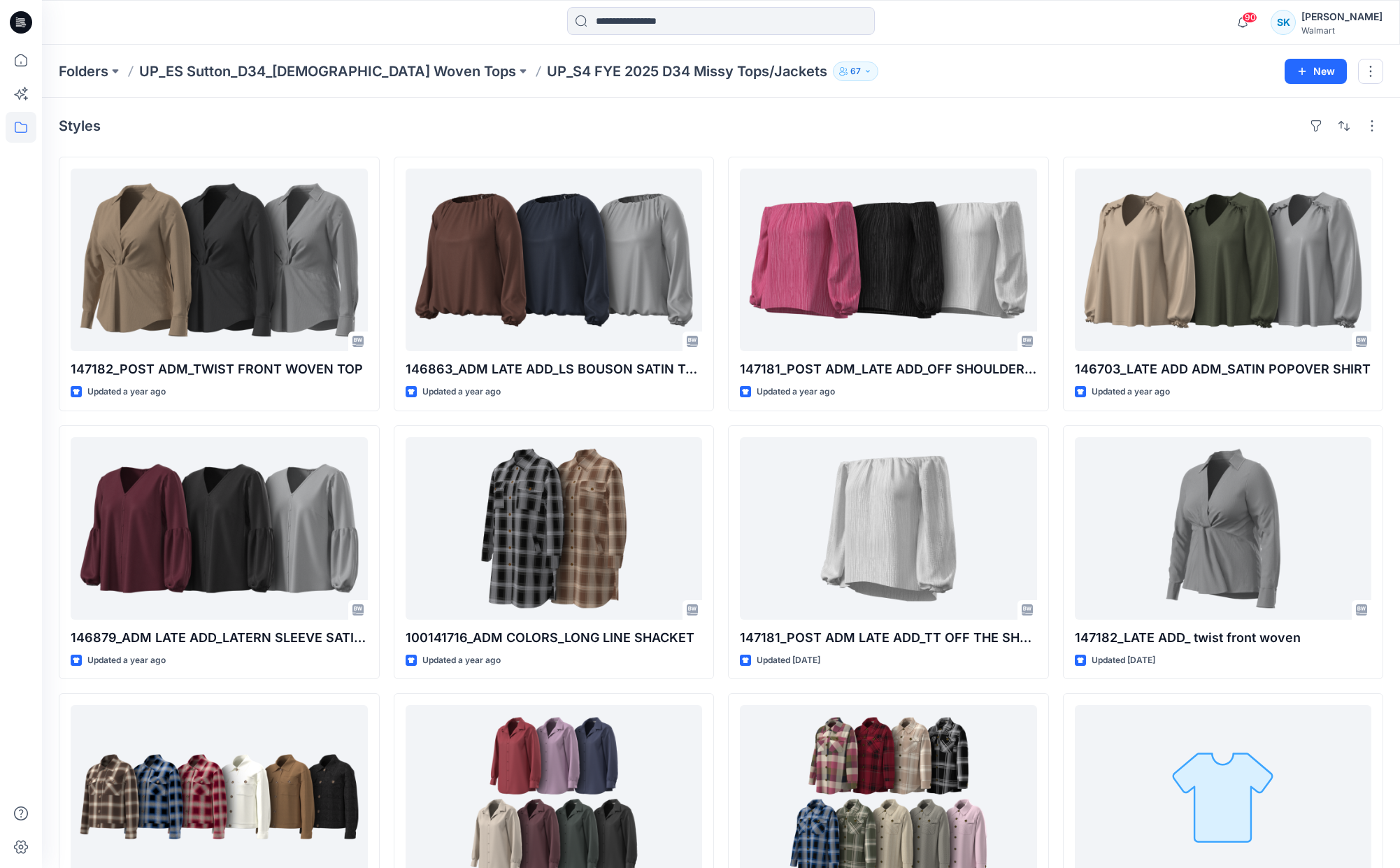
click at [1039, 131] on div "Styles" at bounding box center [720, 126] width 1324 height 22
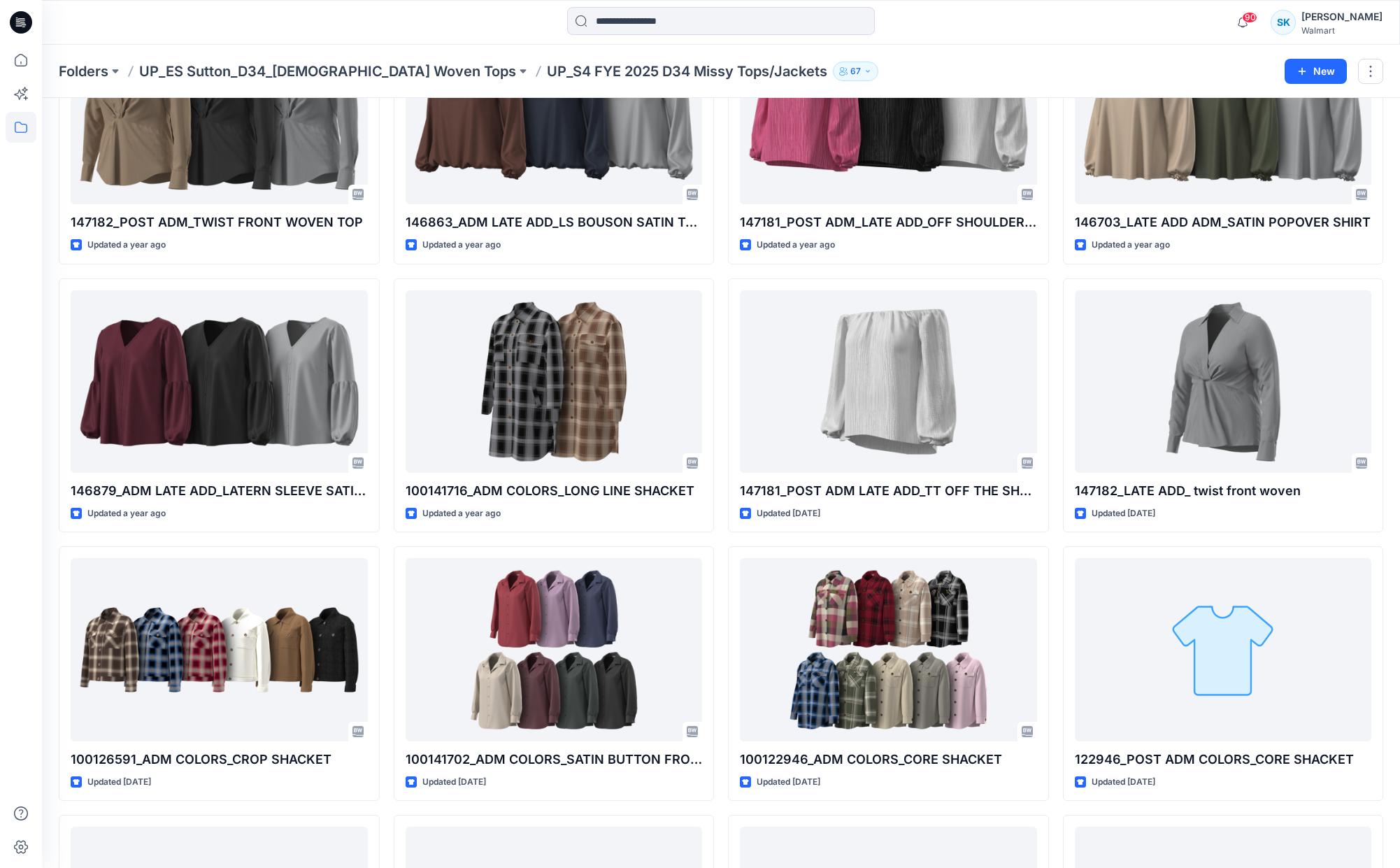
scroll to position [365, 0]
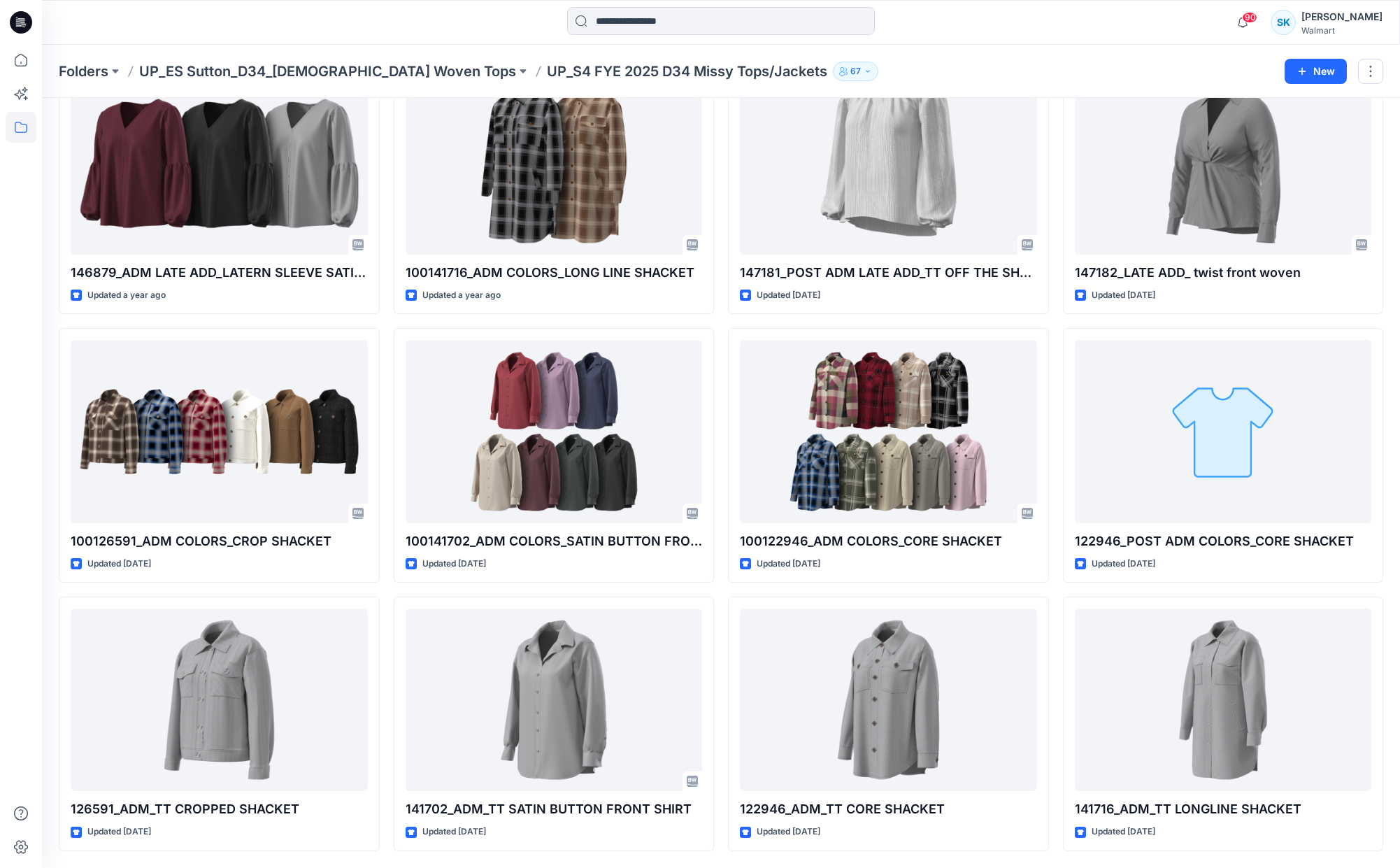
click at [1054, 171] on div "147182_POST ADM_TWIST FRONT WOVEN TOP Updated a year ago 146879_ADM LATE ADD_LA…" at bounding box center [720, 321] width 1324 height 1059
click at [1056, 171] on div "147182_POST ADM_TWIST FRONT WOVEN TOP Updated a year ago 146879_ADM LATE ADD_LA…" at bounding box center [720, 321] width 1324 height 1059
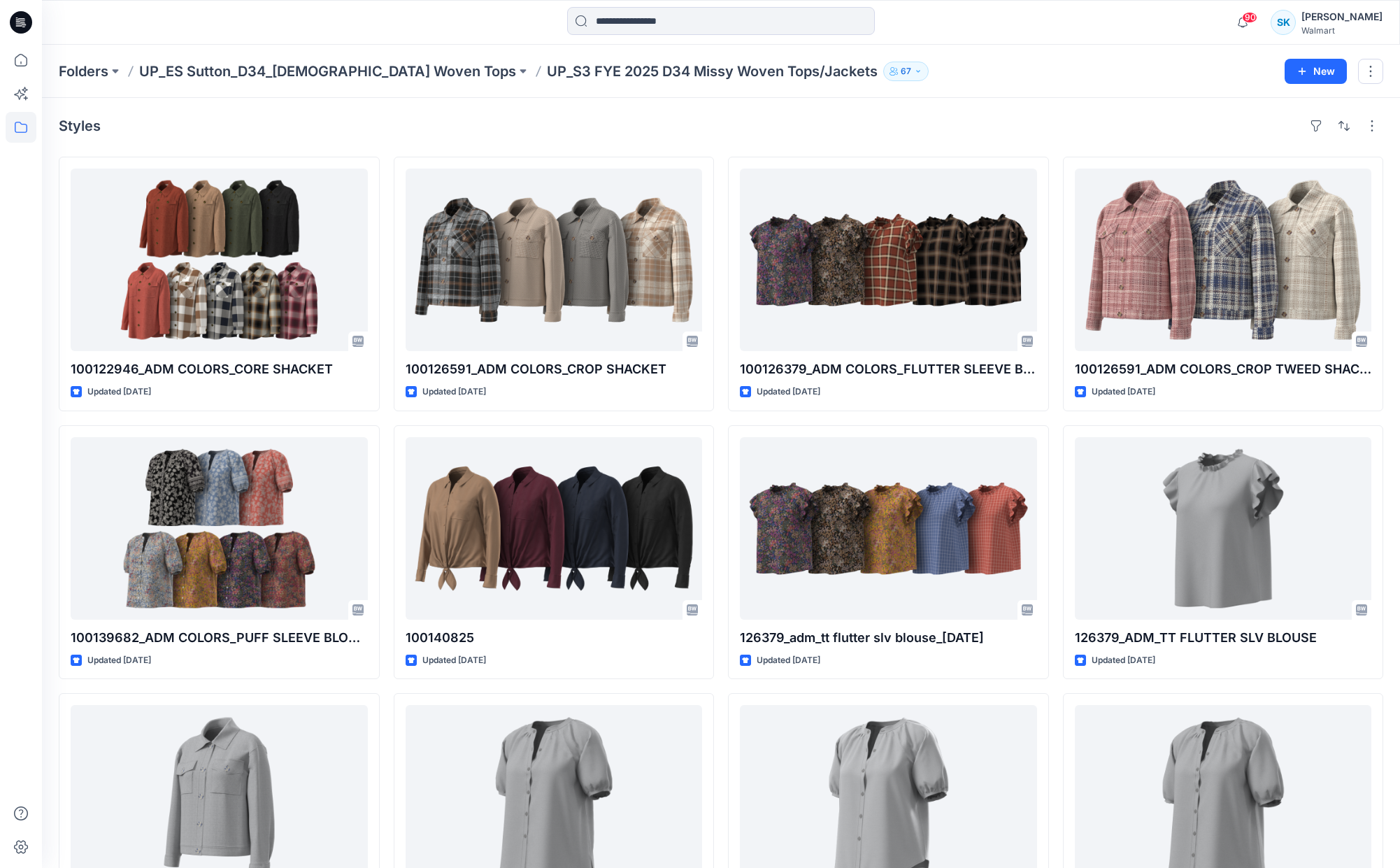
click at [798, 118] on div "Styles" at bounding box center [720, 126] width 1324 height 22
click at [718, 128] on div "Styles" at bounding box center [720, 126] width 1324 height 22
click at [720, 153] on div "Styles 100122946_ADM COLORS_CORE SHACKET Updated [DATE] 100139682_ADM COLORS_PU…" at bounding box center [721, 556] width 1358 height 917
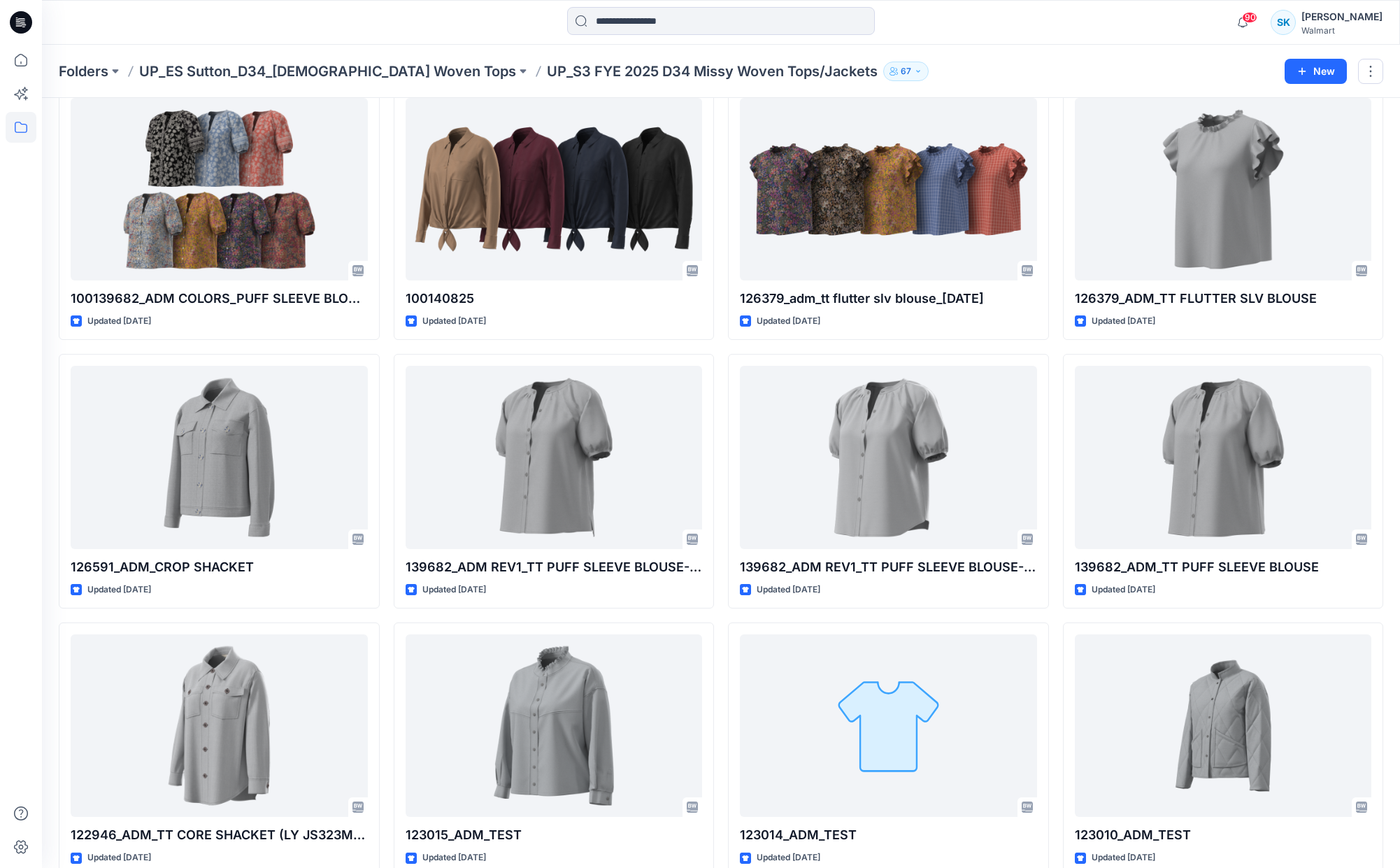
scroll to position [351, 0]
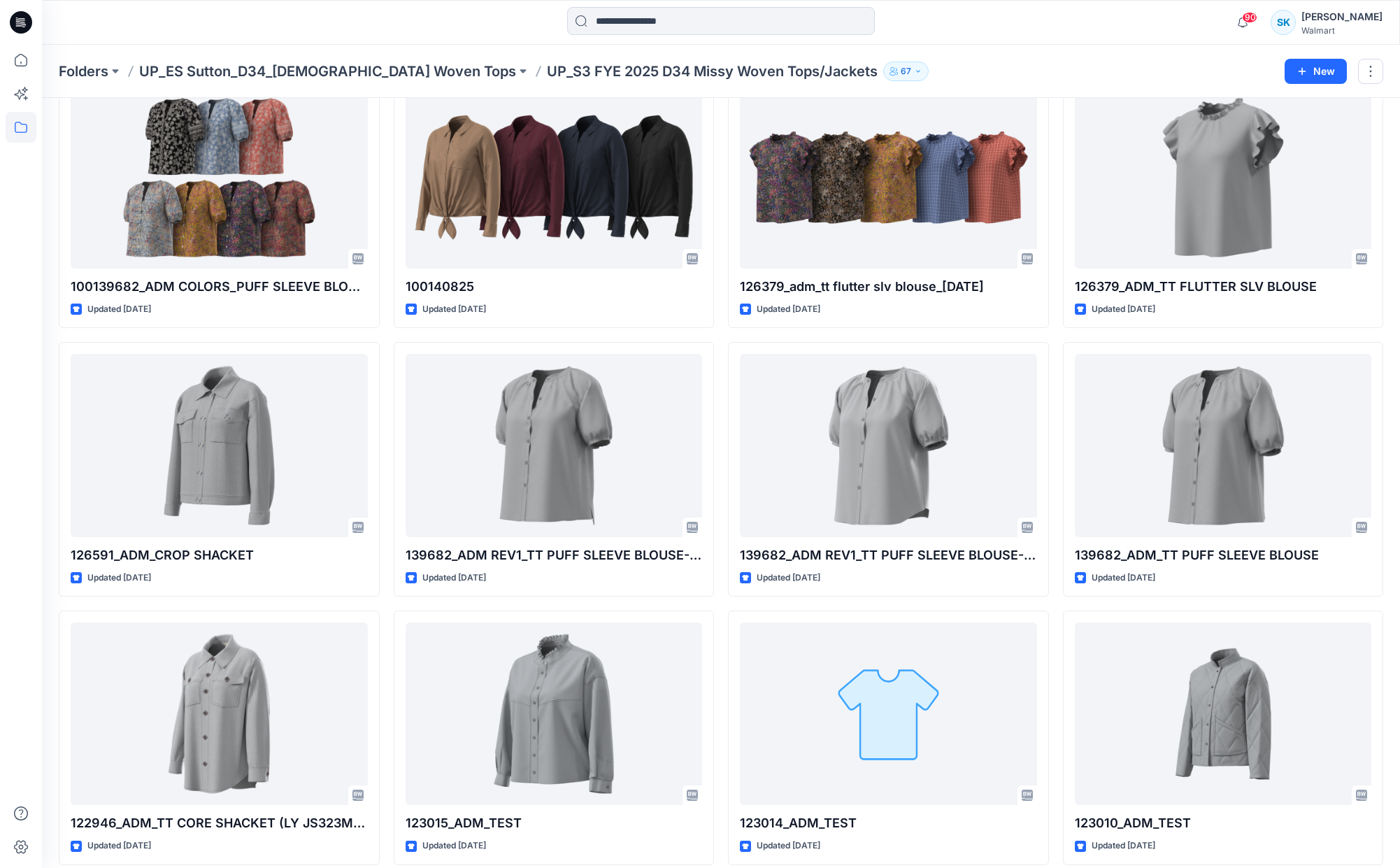
click at [720, 161] on div "100122946_ADM COLORS_CORE SHACKET Updated [DATE] 100139682_ADM COLORS_PUFF SLEE…" at bounding box center [720, 603] width 1324 height 1595
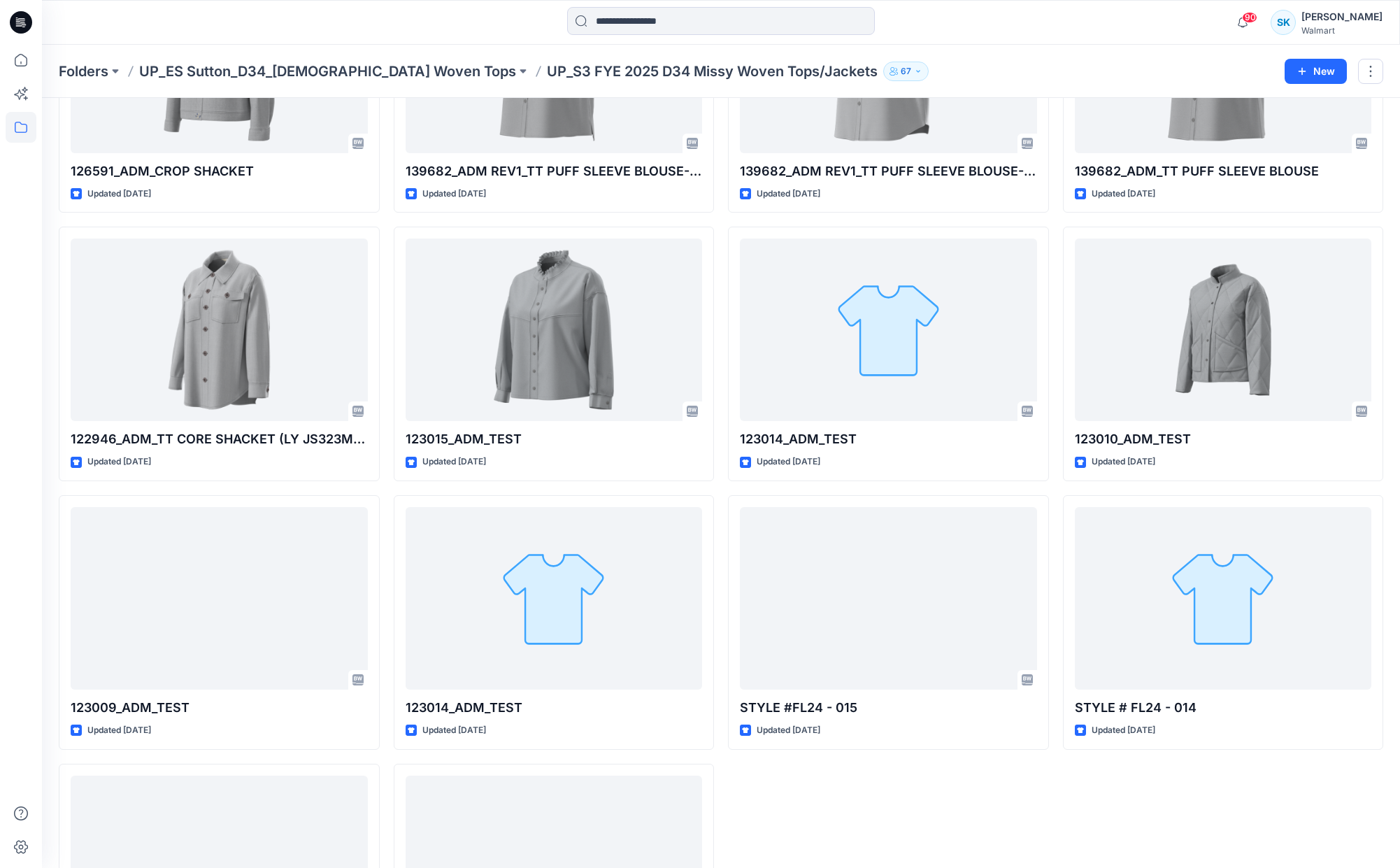
scroll to position [752, 0]
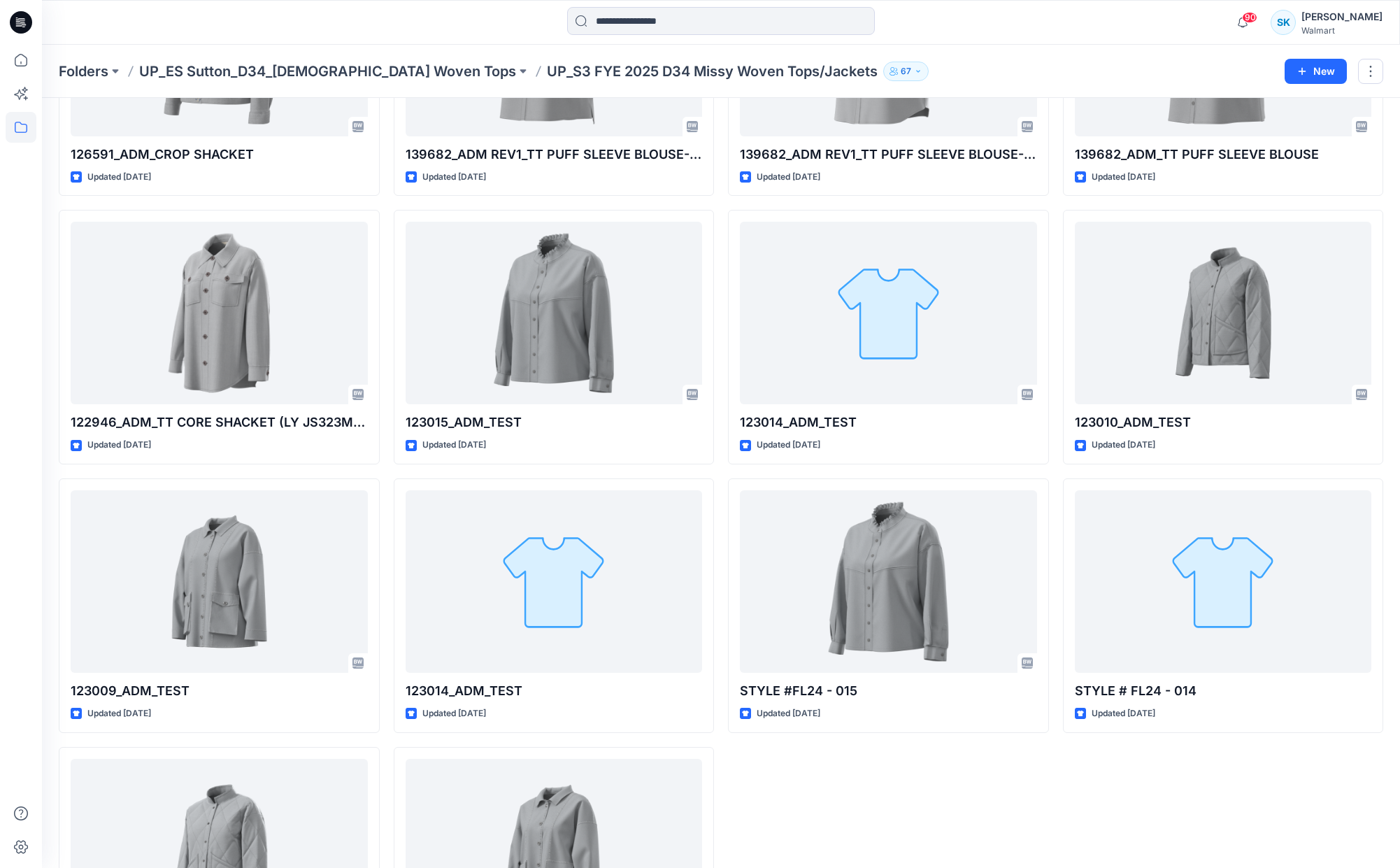
click at [720, 160] on div "100122946_ADM COLORS_CORE SHACKET Updated [DATE] 100139682_ADM COLORS_PUFF SLEE…" at bounding box center [720, 202] width 1324 height 1595
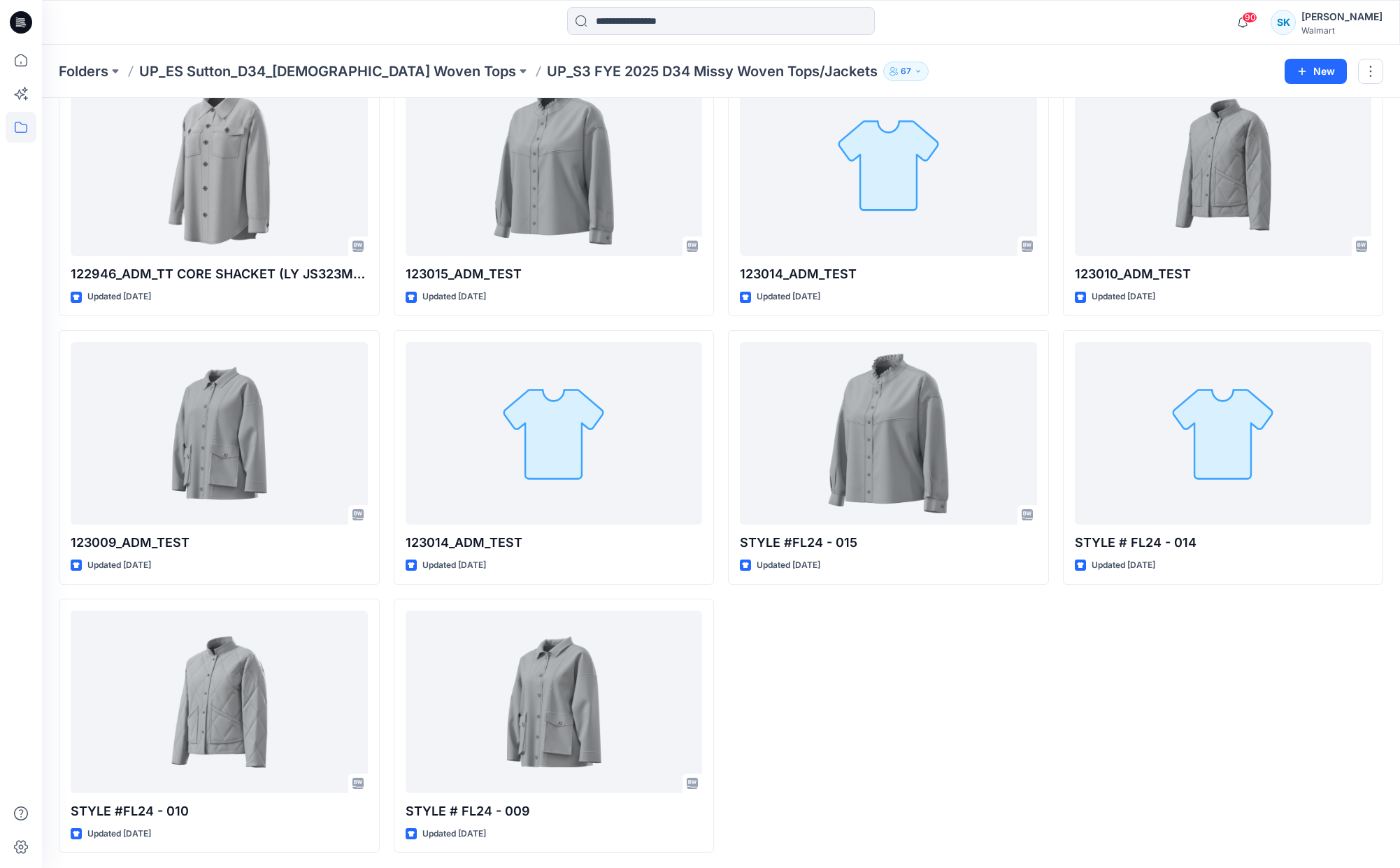
scroll to position [877, 0]
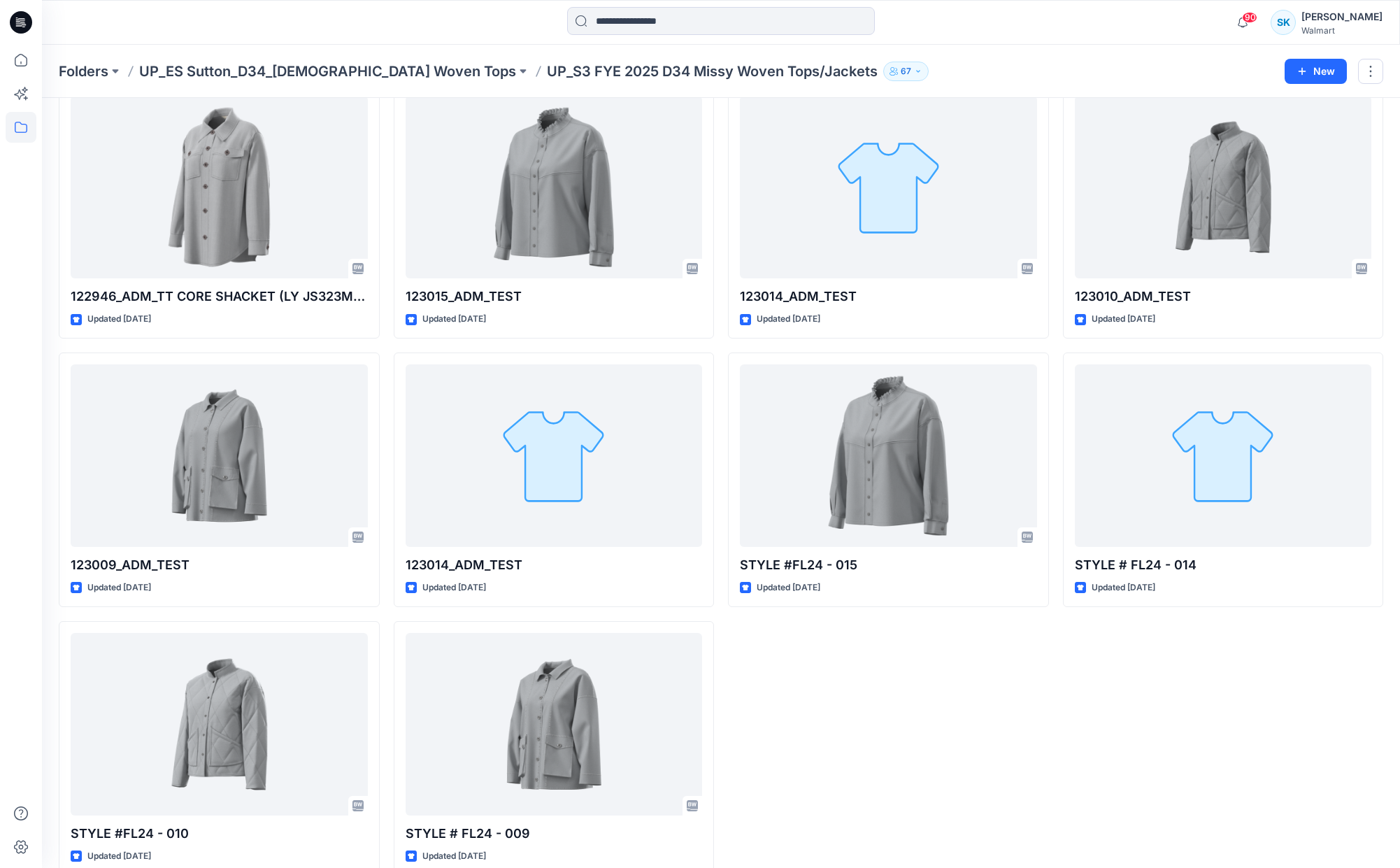
click at [194, 26] on div at bounding box center [211, 22] width 339 height 31
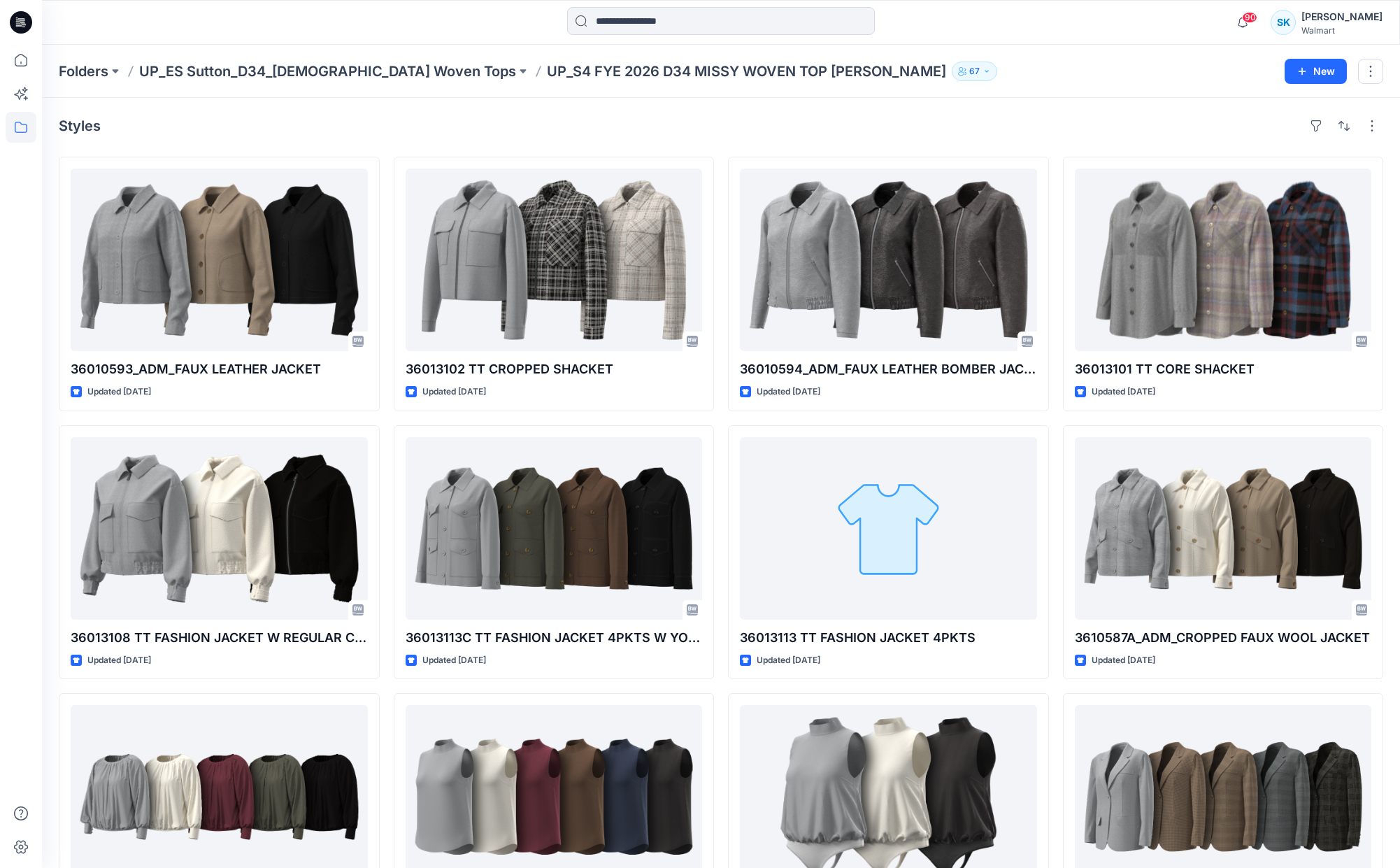
click at [982, 116] on div "Styles" at bounding box center [720, 126] width 1324 height 22
click at [313, 66] on p "UP_ES Sutton_D34_[DEMOGRAPHIC_DATA] Woven Tops" at bounding box center [328, 71] width 377 height 19
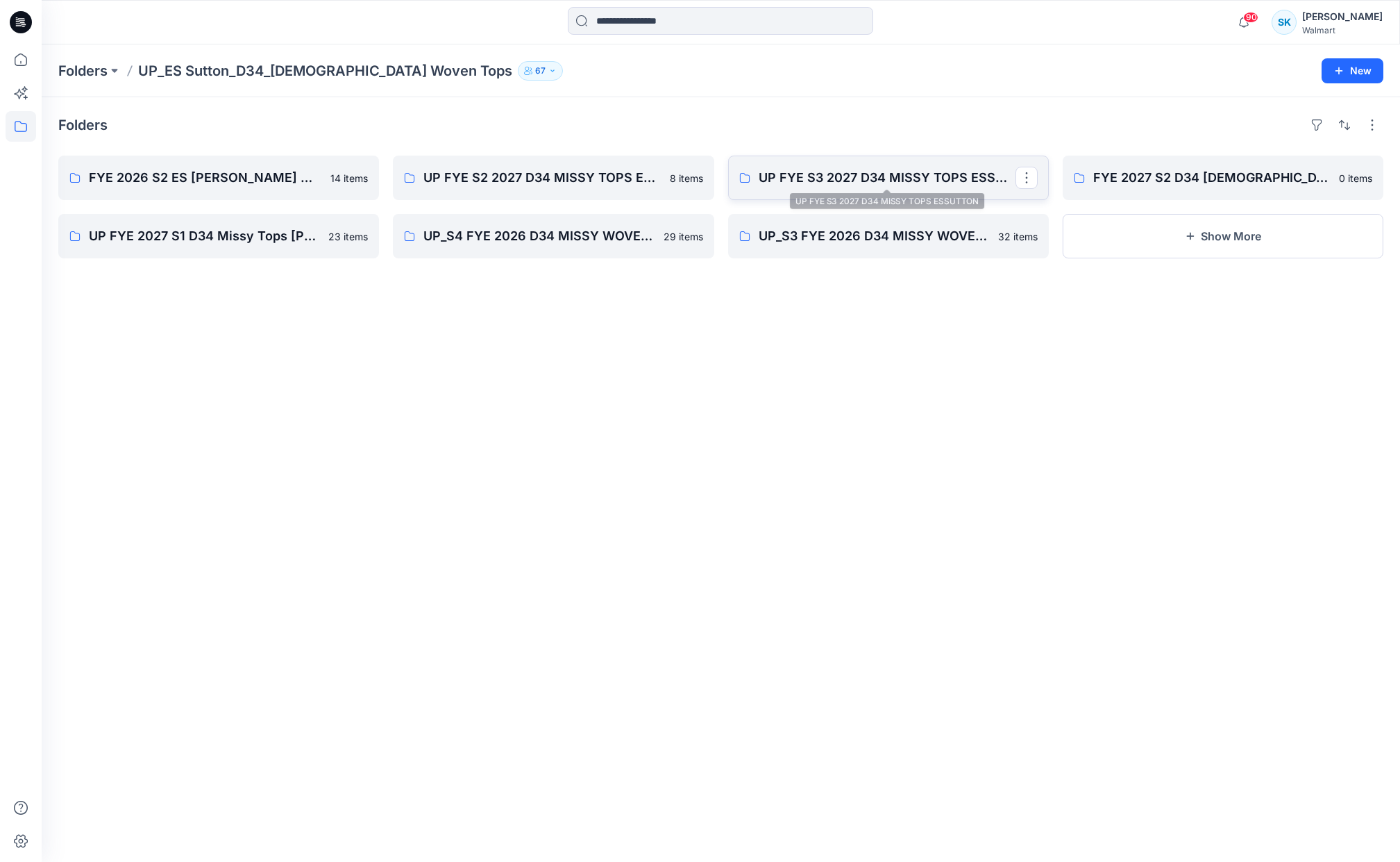
click at [821, 174] on p "UP FYE S3 2027 D34 MISSY TOPS ESSUTTON" at bounding box center [887, 177] width 256 height 19
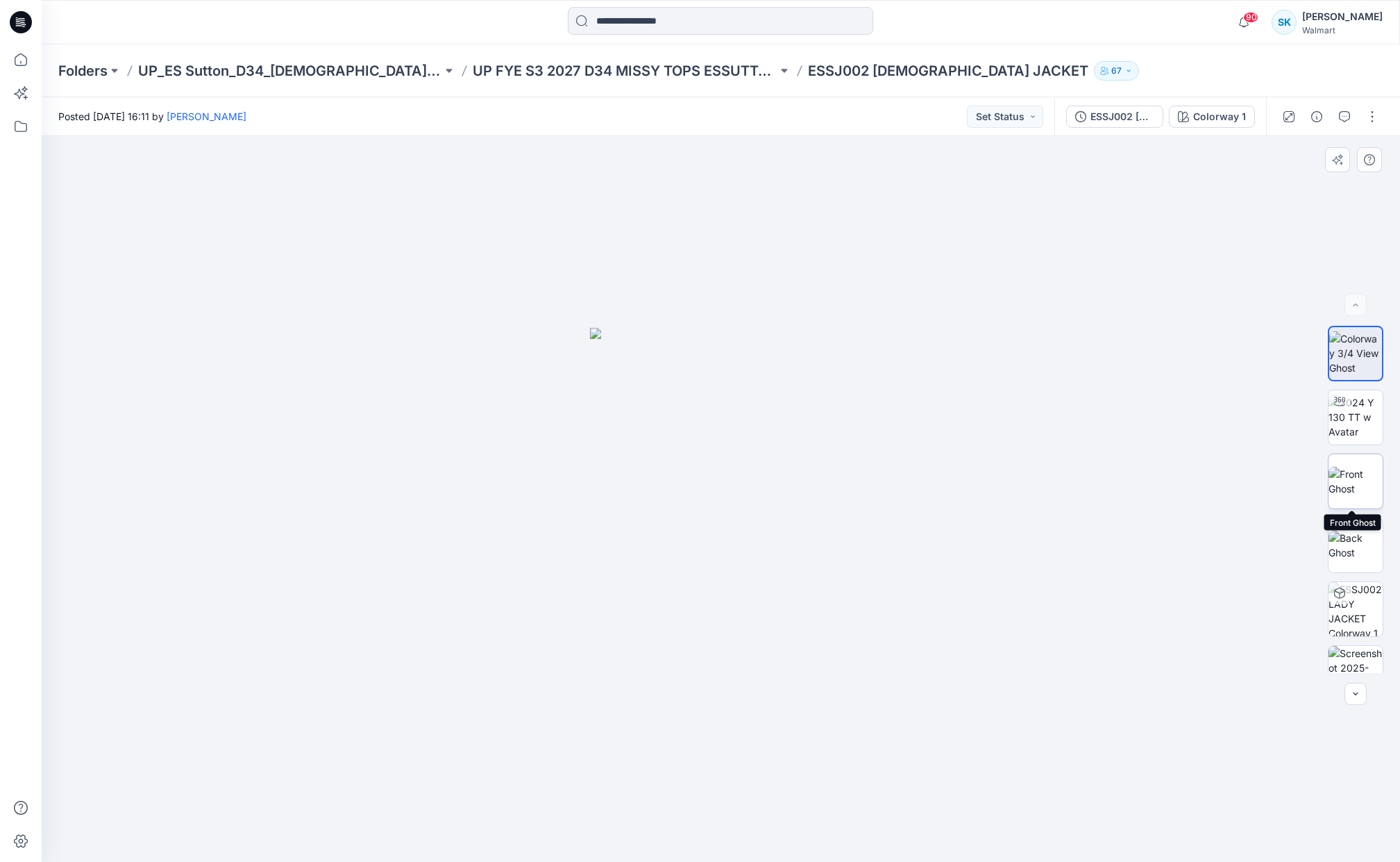
click at [1347, 466] on img at bounding box center [1355, 481] width 54 height 29
click at [1365, 425] on img at bounding box center [1355, 417] width 54 height 44
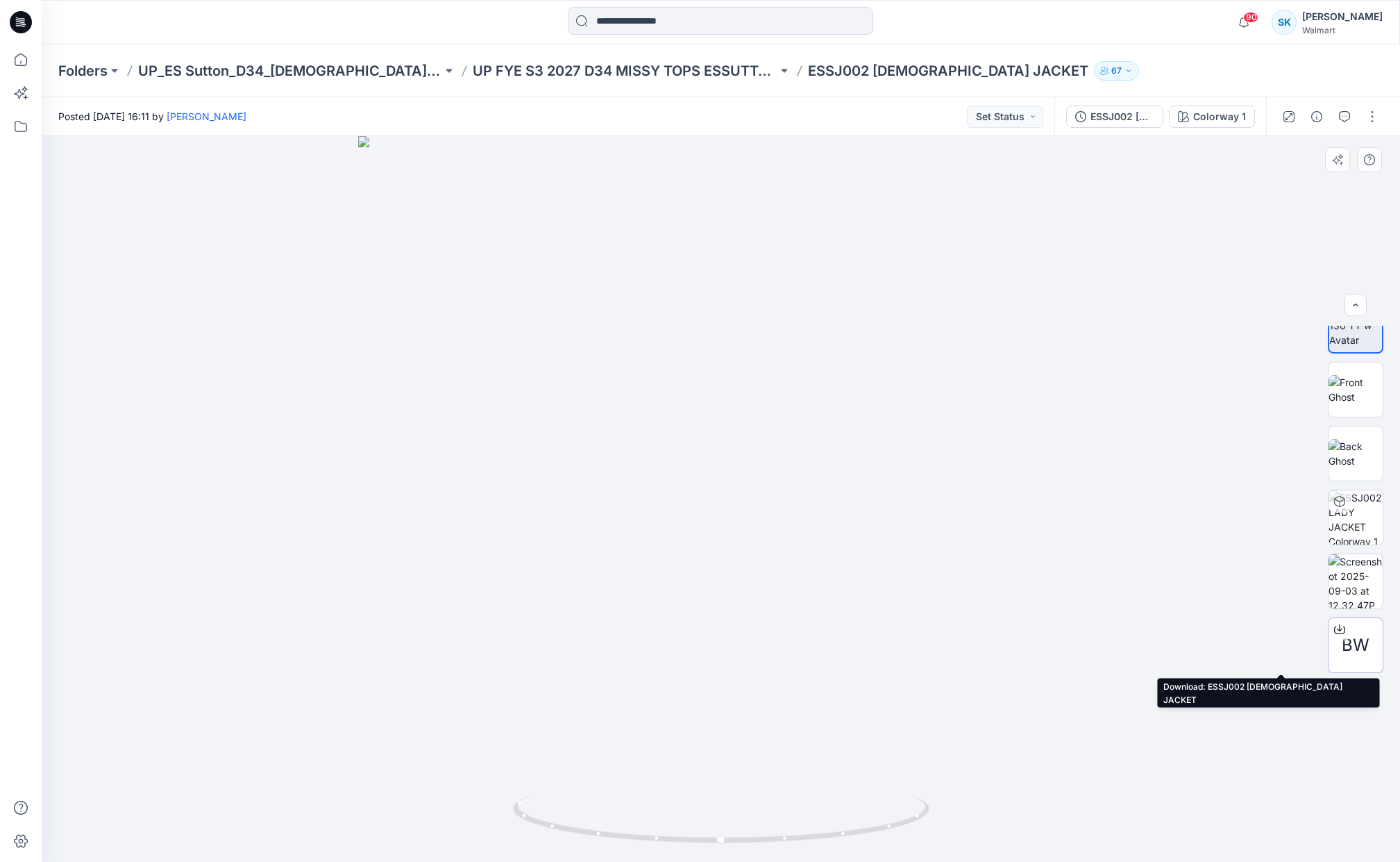
click at [1338, 628] on icon at bounding box center [1340, 627] width 6 height 7
